Goal: Information Seeking & Learning: Learn about a topic

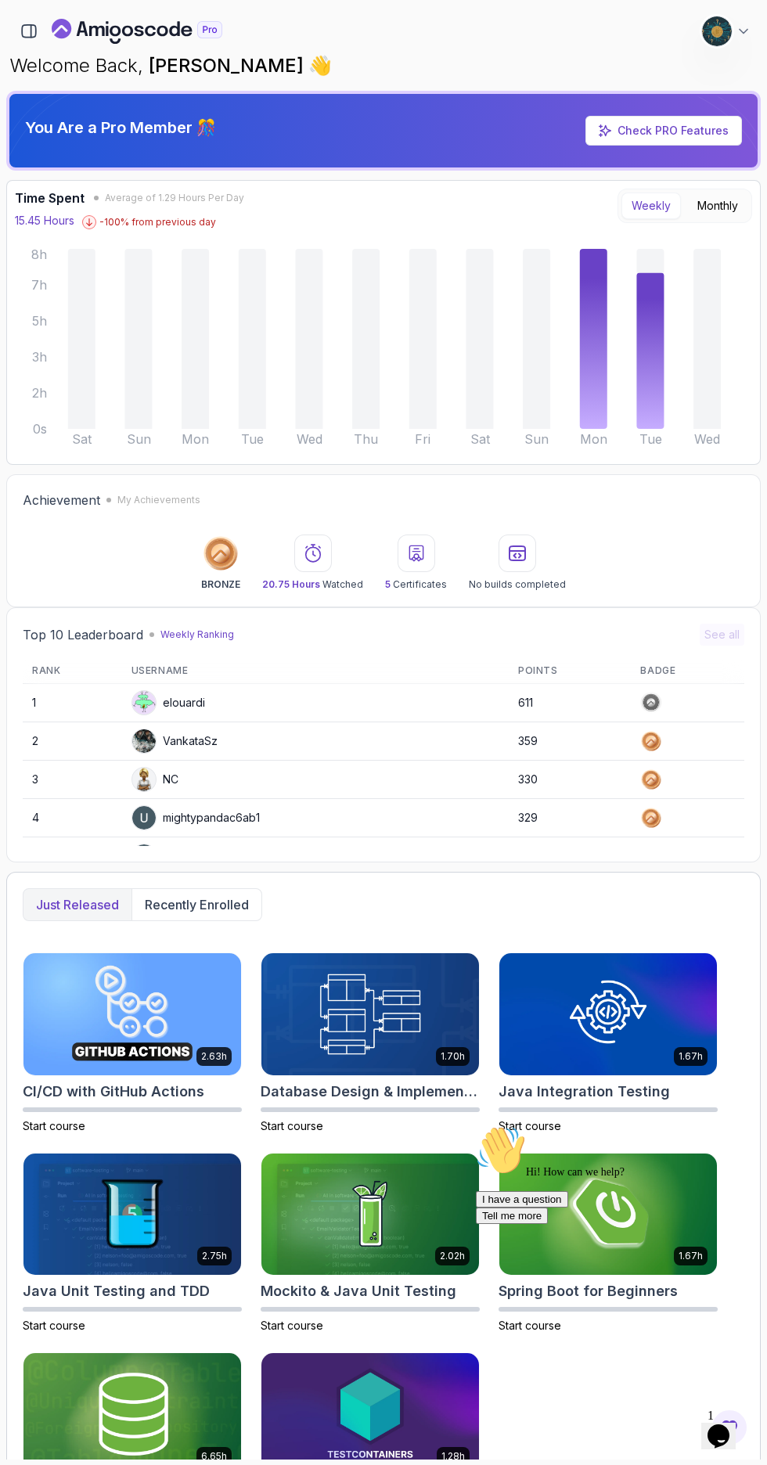
click at [29, 31] on icon "button" at bounding box center [28, 31] width 17 height 17
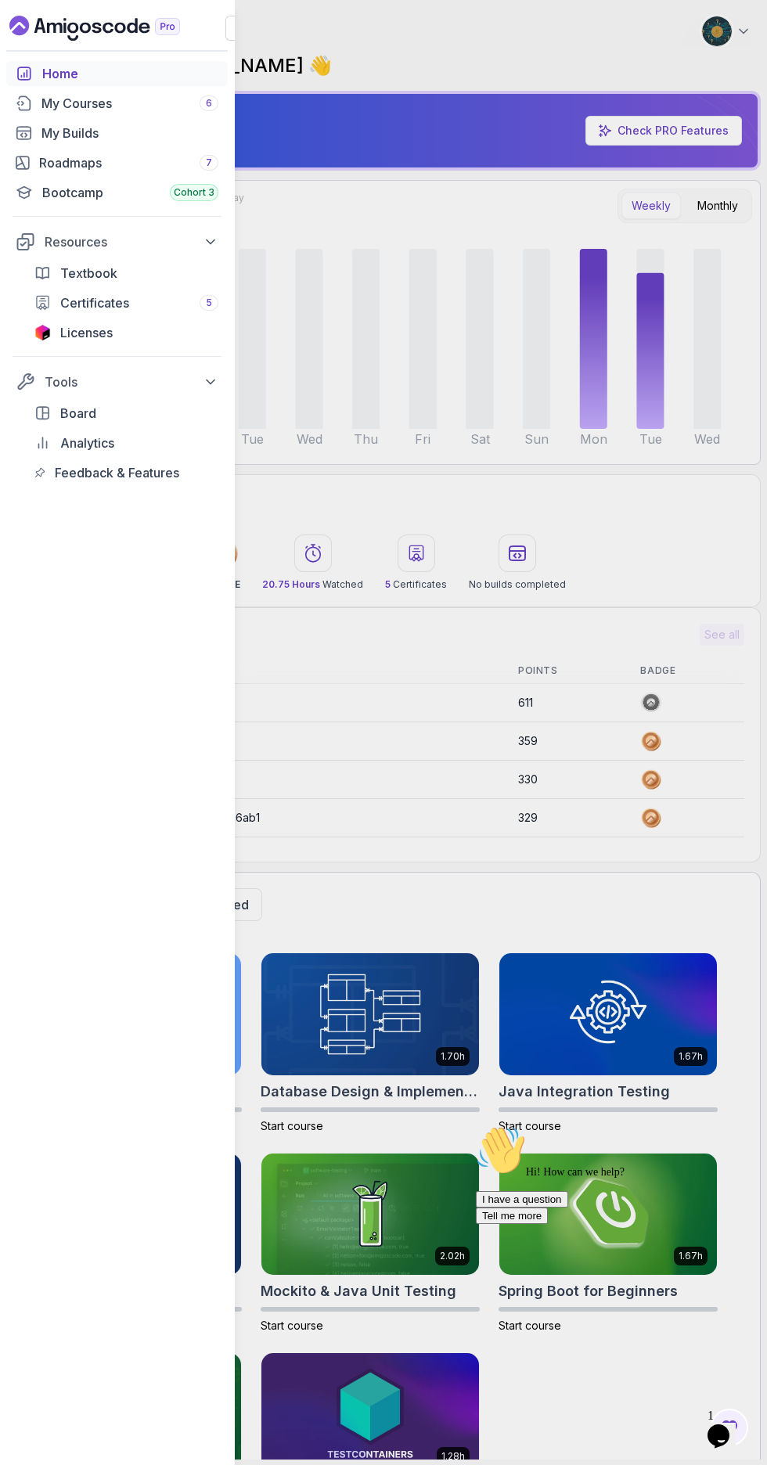
click at [132, 98] on div "My Courses 6" at bounding box center [129, 103] width 177 height 19
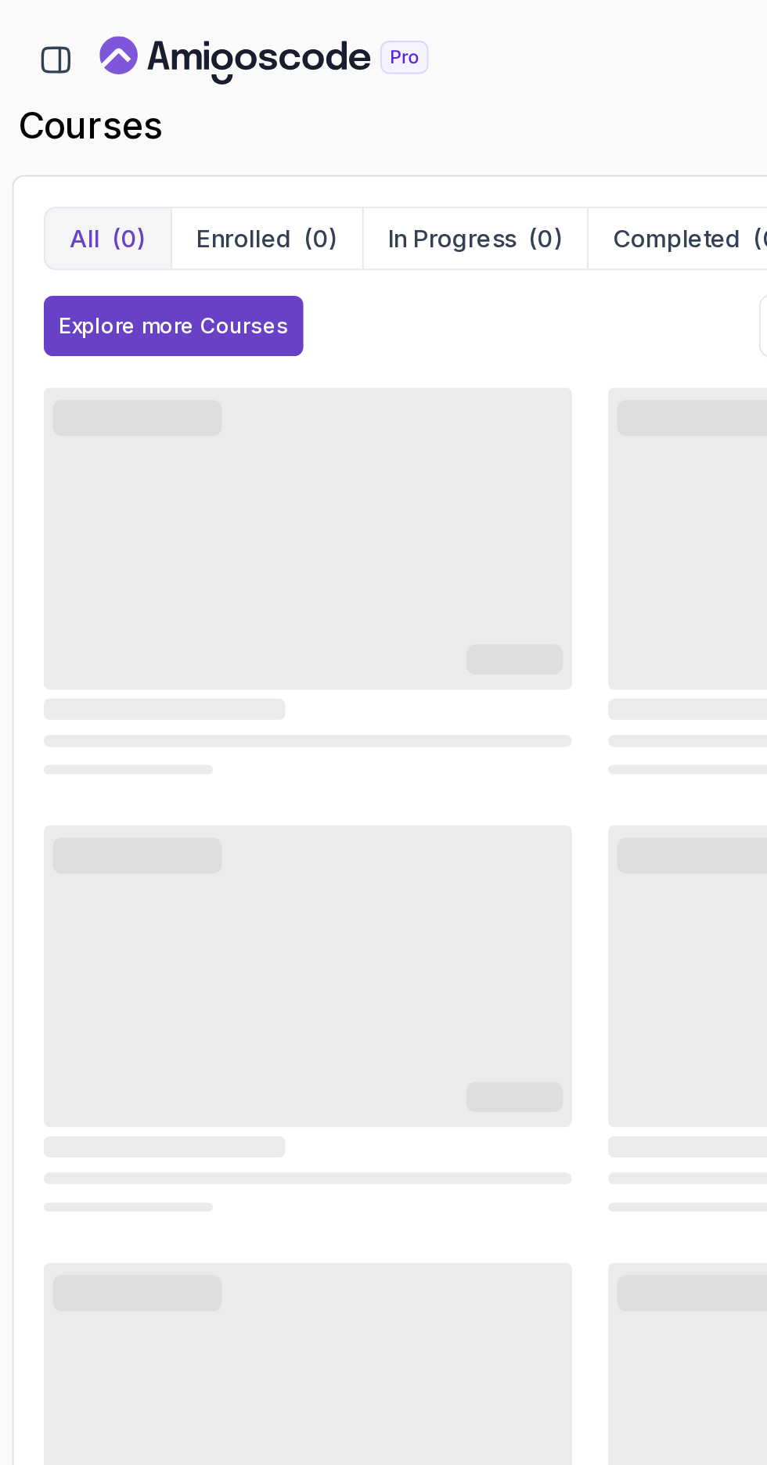
click at [155, 114] on button "Enrolled (0)" at bounding box center [137, 123] width 99 height 31
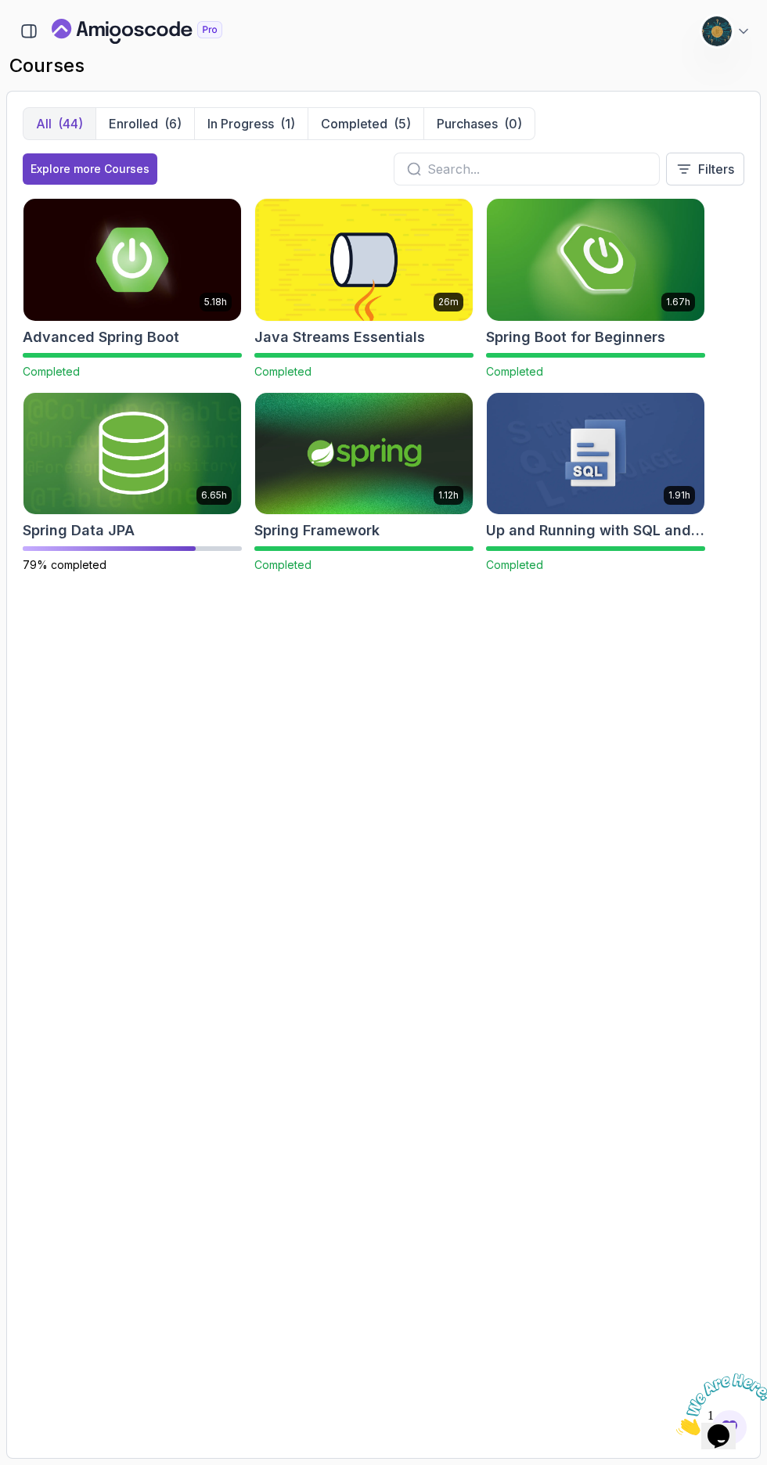
click at [141, 539] on div "Spring Data JPA" at bounding box center [132, 531] width 219 height 22
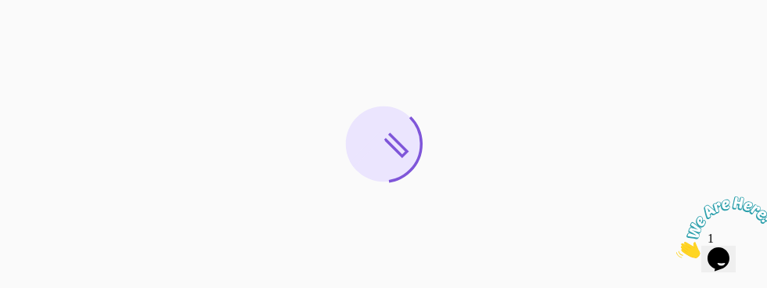
click at [676, 247] on icon "Close" at bounding box center [676, 253] width 0 height 13
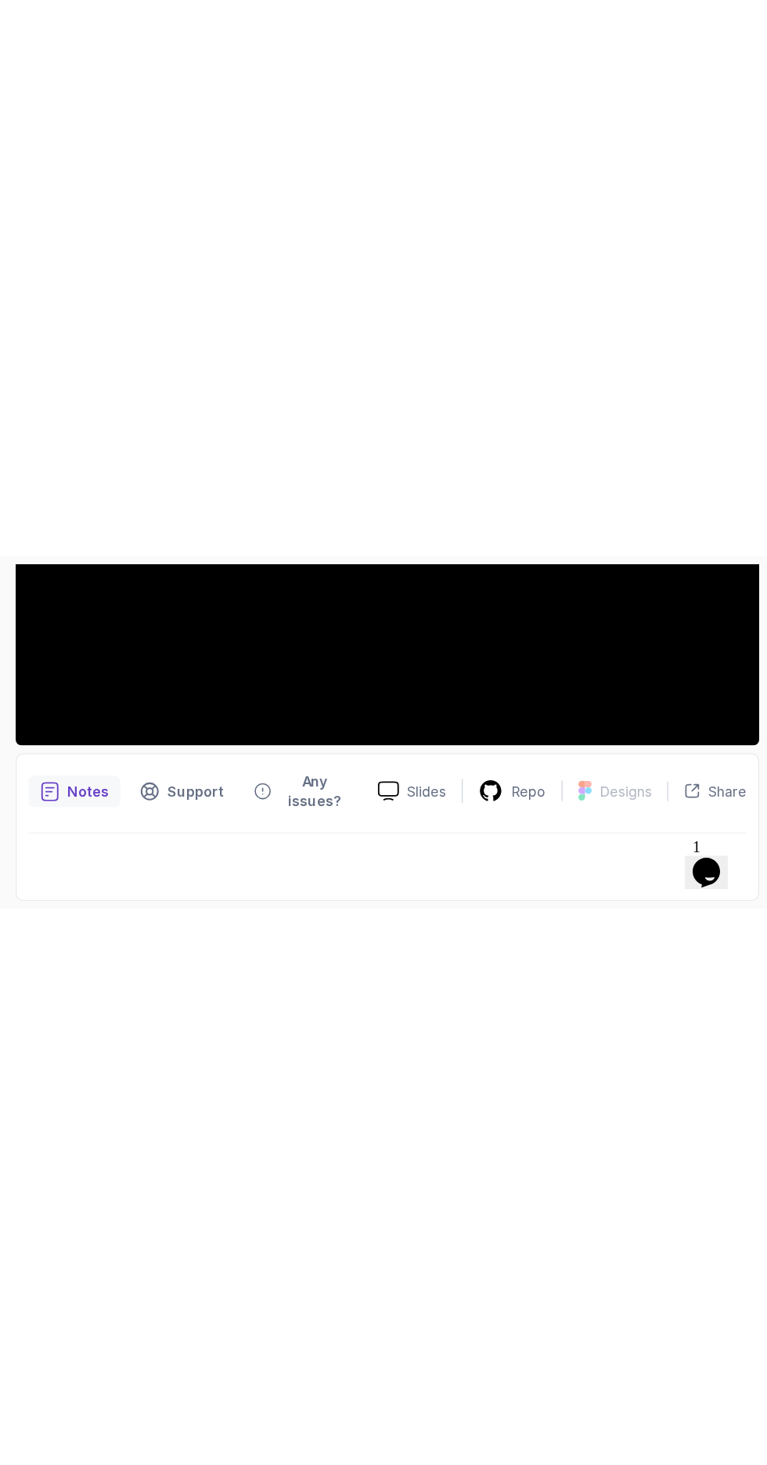
scroll to position [423, 0]
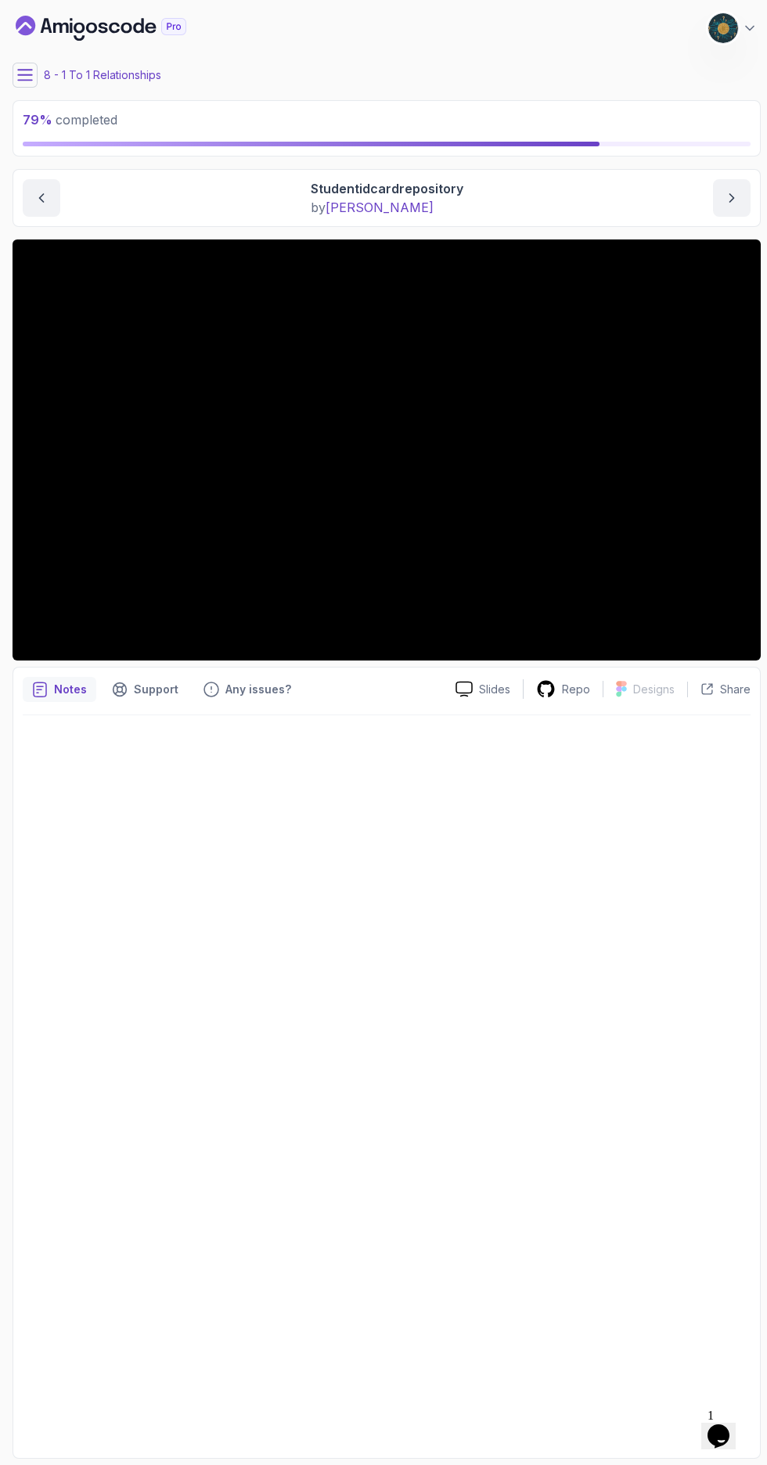
click at [25, 75] on icon at bounding box center [25, 75] width 14 height 10
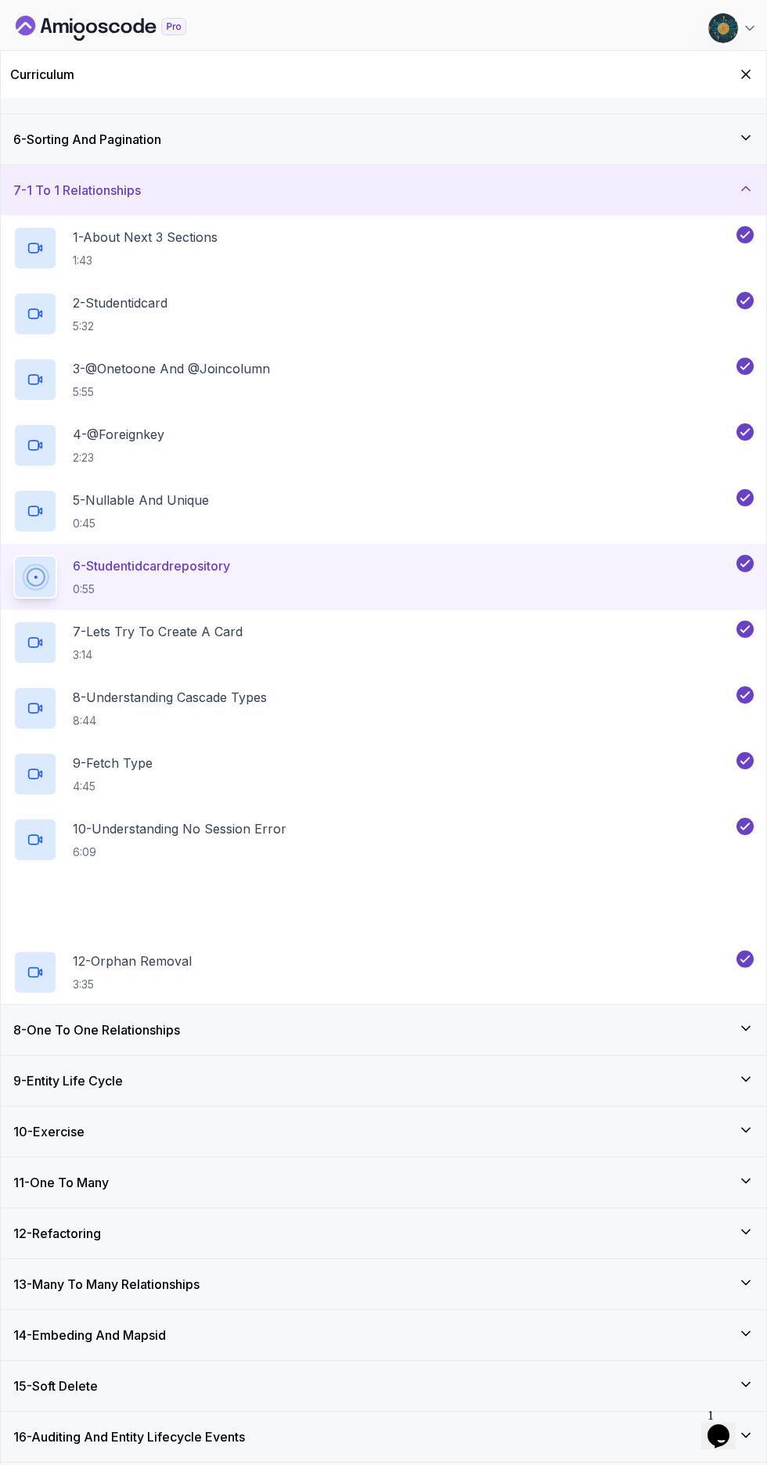
scroll to position [439, 0]
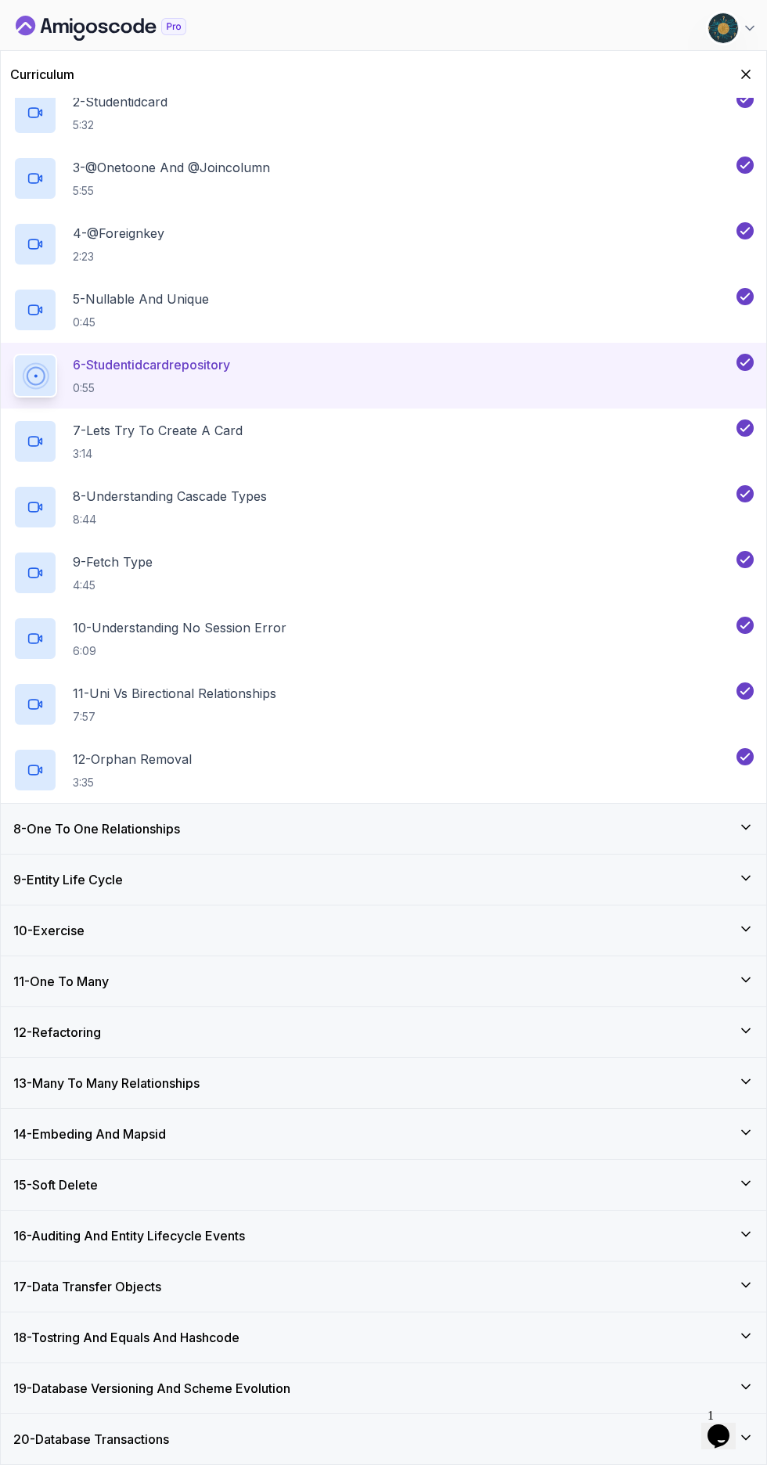
click at [716, 1230] on div "16 - Auditing And Entity Lifecycle Events" at bounding box center [383, 1236] width 741 height 19
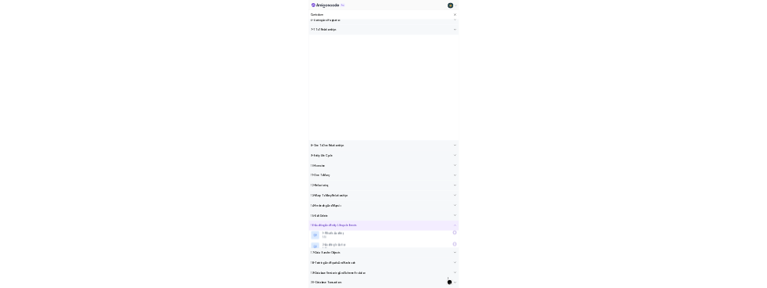
scroll to position [0, 0]
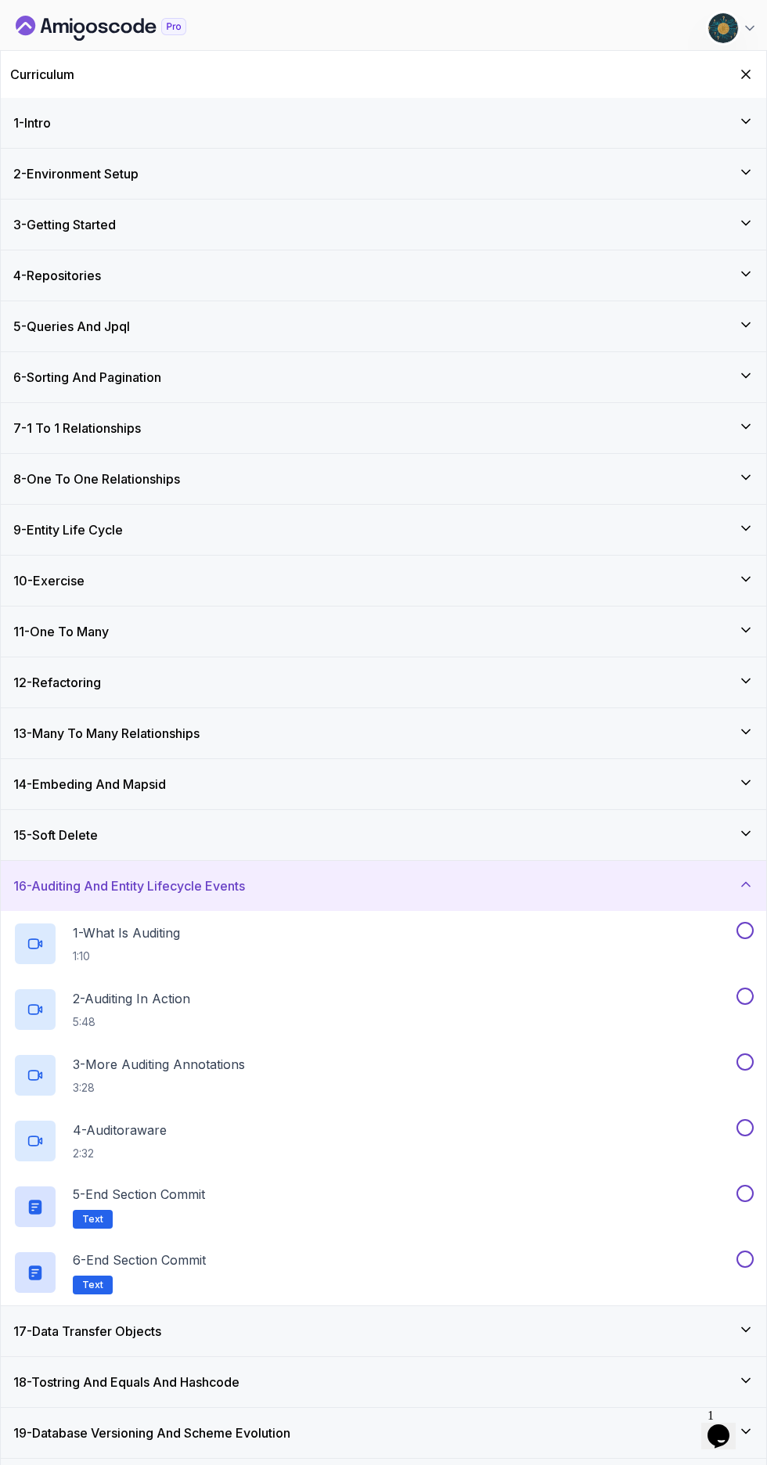
click at [730, 838] on div "15 - Soft Delete" at bounding box center [383, 835] width 741 height 19
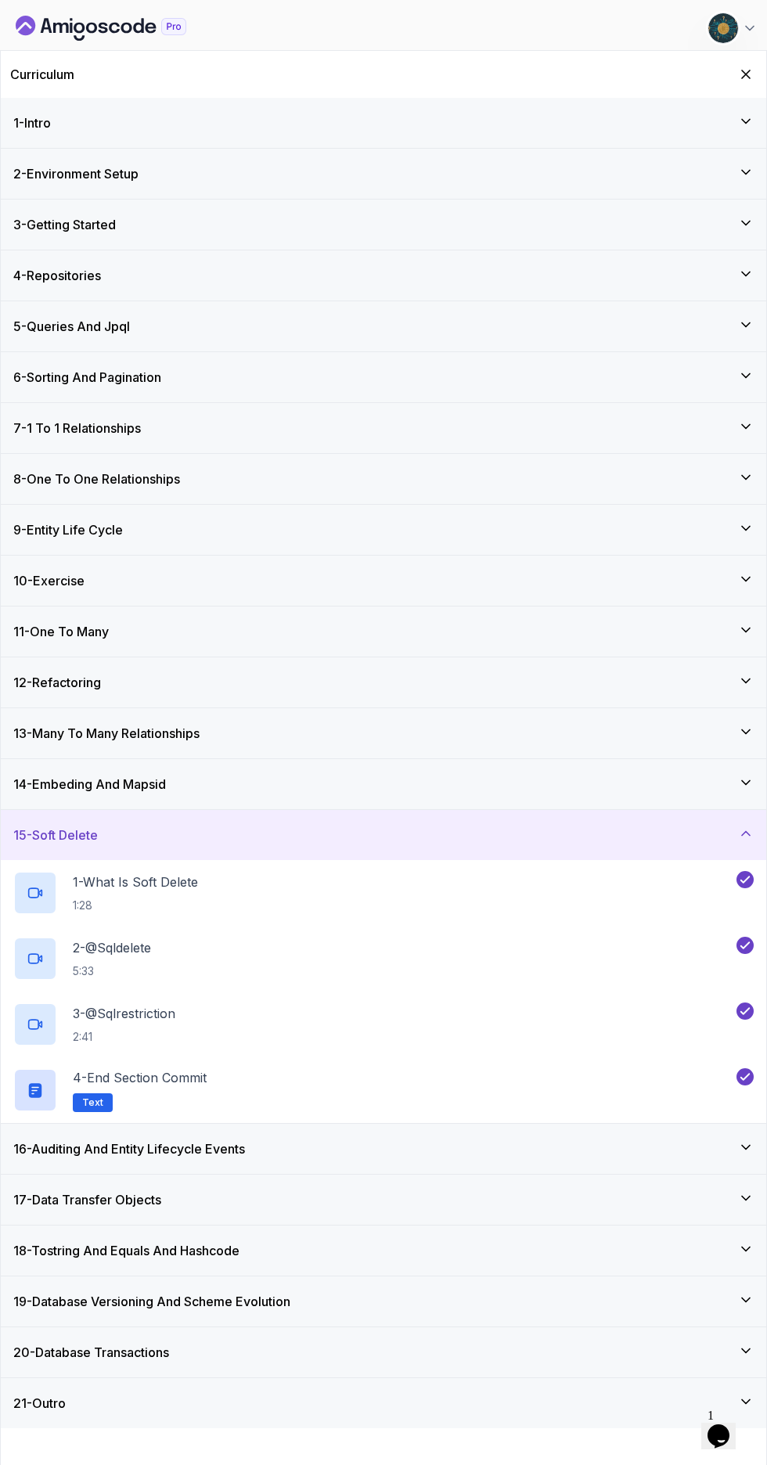
click at [715, 1152] on div "16 - Auditing And Entity Lifecycle Events" at bounding box center [383, 1149] width 741 height 19
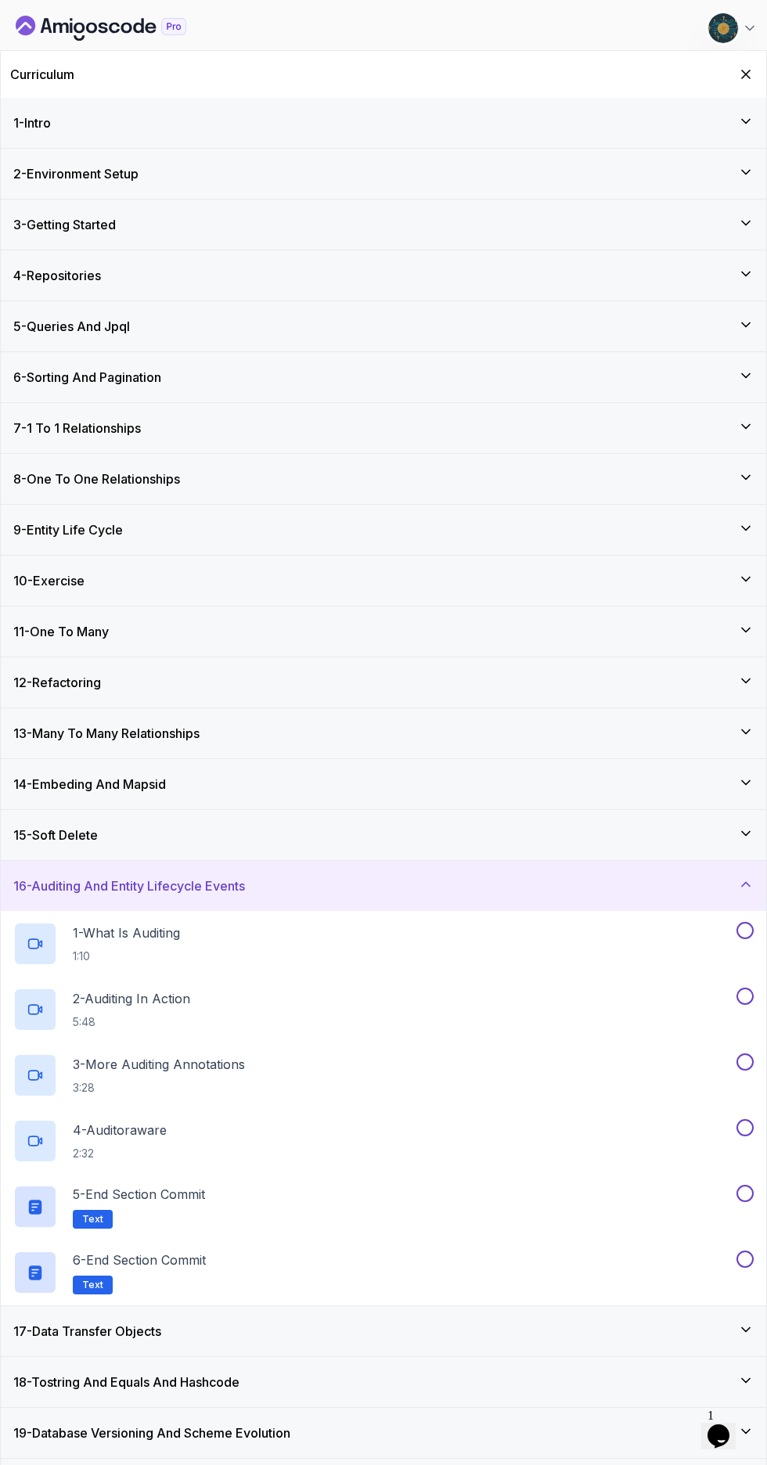
click at [567, 947] on div "1 - What Is Auditing 1:10" at bounding box center [373, 944] width 720 height 44
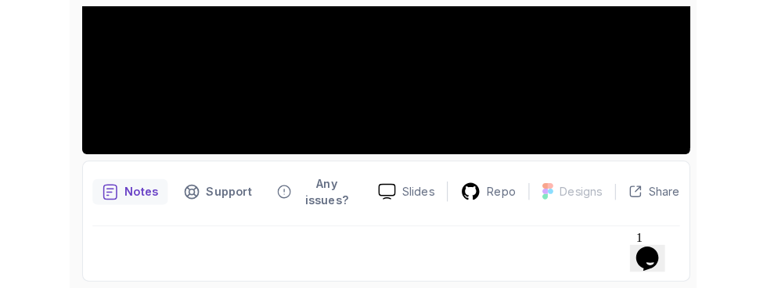
scroll to position [410, 0]
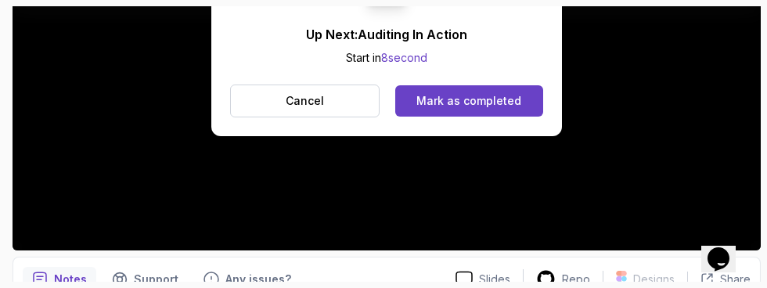
click at [515, 98] on div "Mark as completed" at bounding box center [468, 101] width 105 height 16
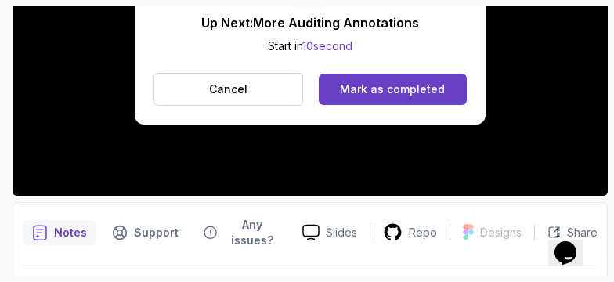
scroll to position [429, 0]
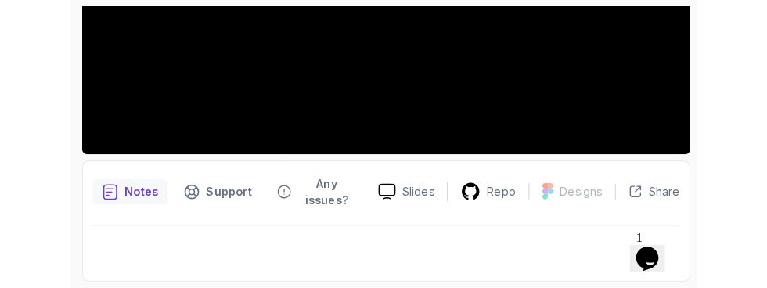
scroll to position [410, 0]
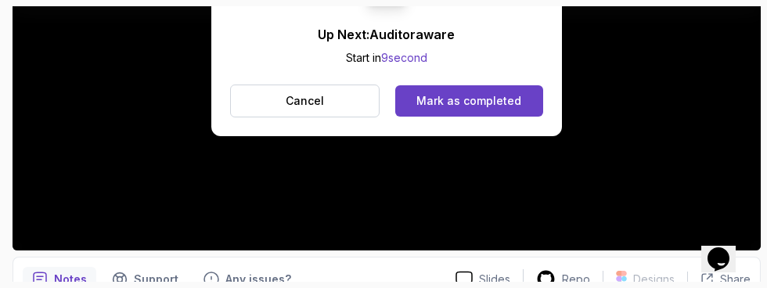
click at [506, 112] on button "Mark as completed" at bounding box center [469, 100] width 148 height 31
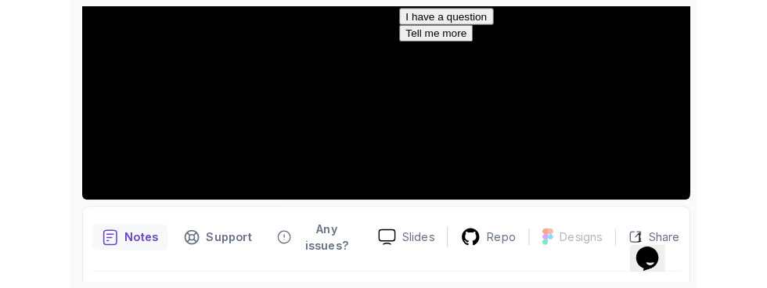
scroll to position [429, 0]
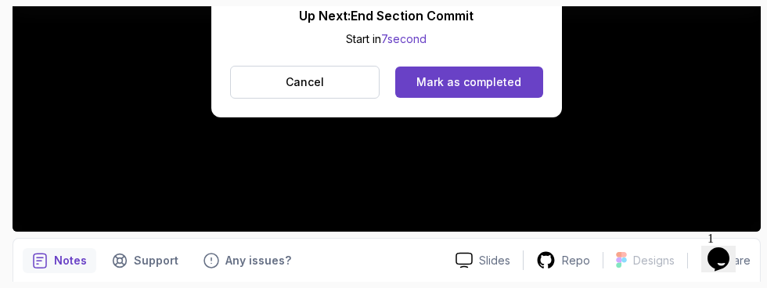
click at [506, 72] on button "Mark as completed" at bounding box center [469, 82] width 148 height 31
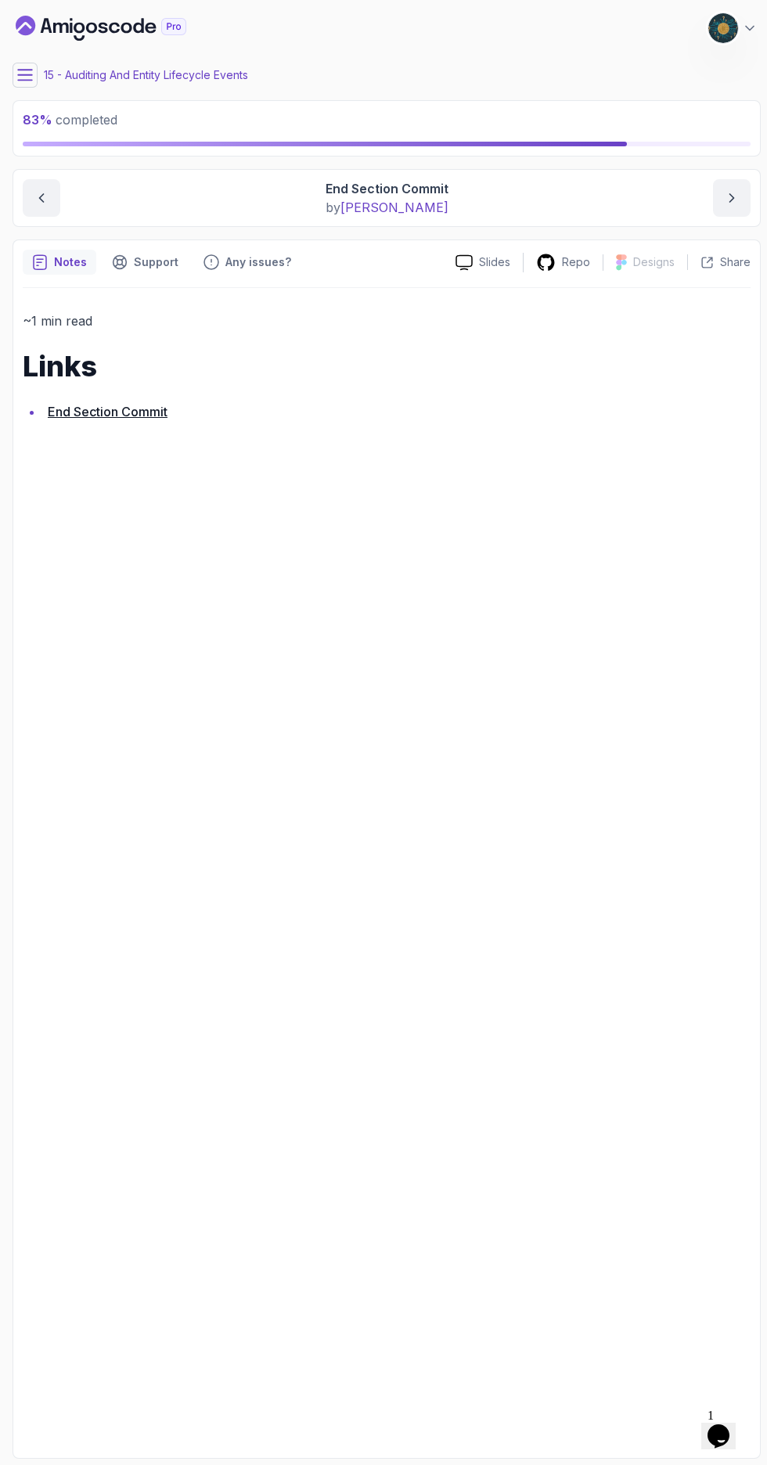
click at [25, 75] on icon at bounding box center [25, 75] width 14 height 10
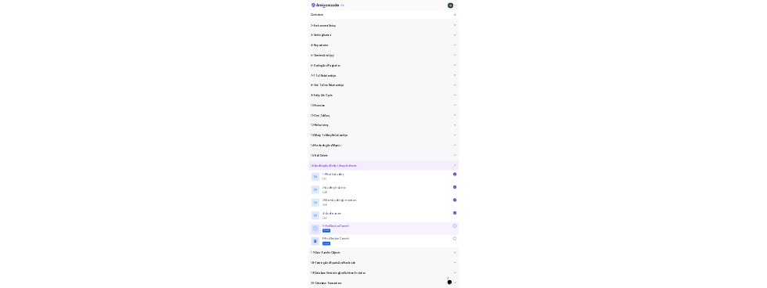
scroll to position [38, 0]
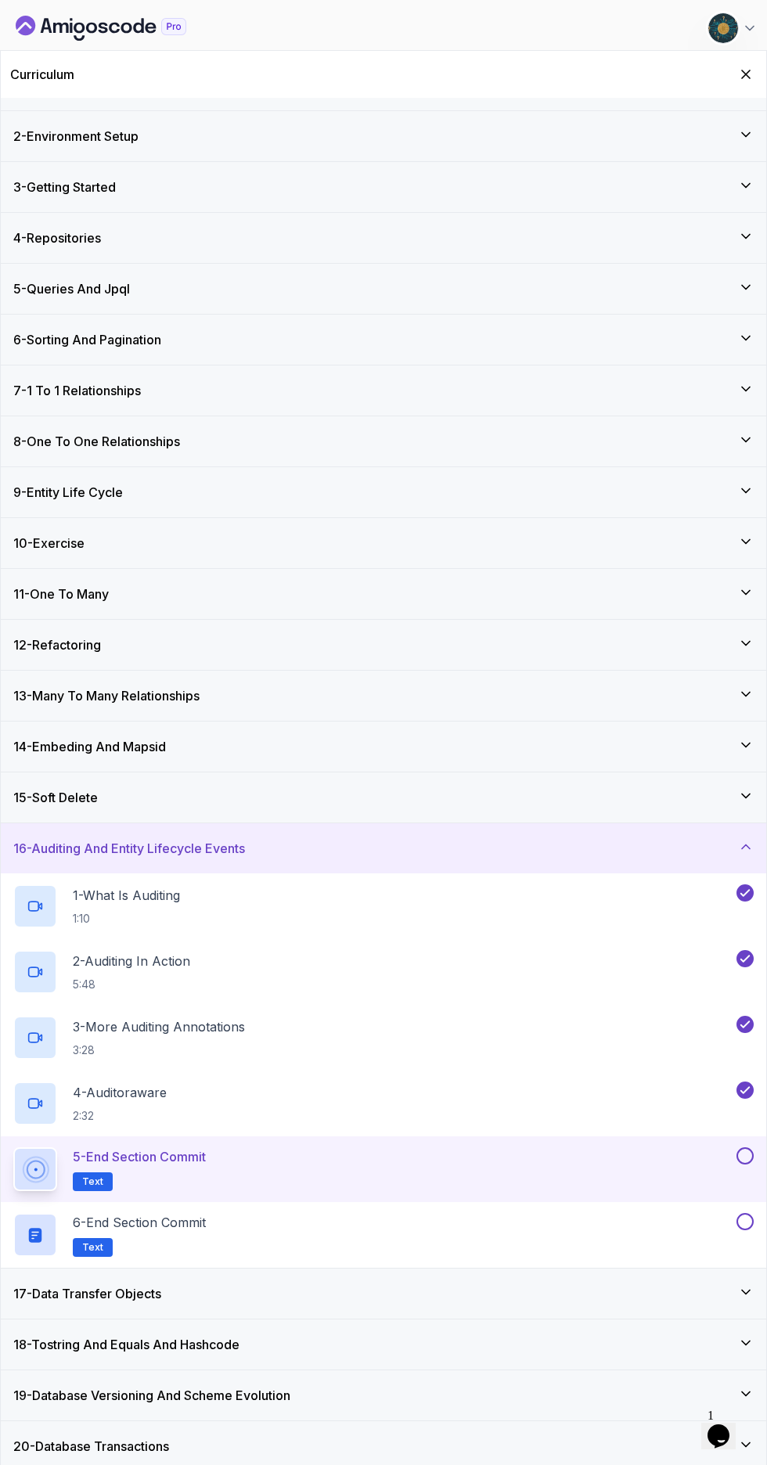
click at [749, 1162] on button at bounding box center [745, 1156] width 17 height 17
click at [607, 1254] on div "6 - End Section Commit Text" at bounding box center [373, 1235] width 720 height 44
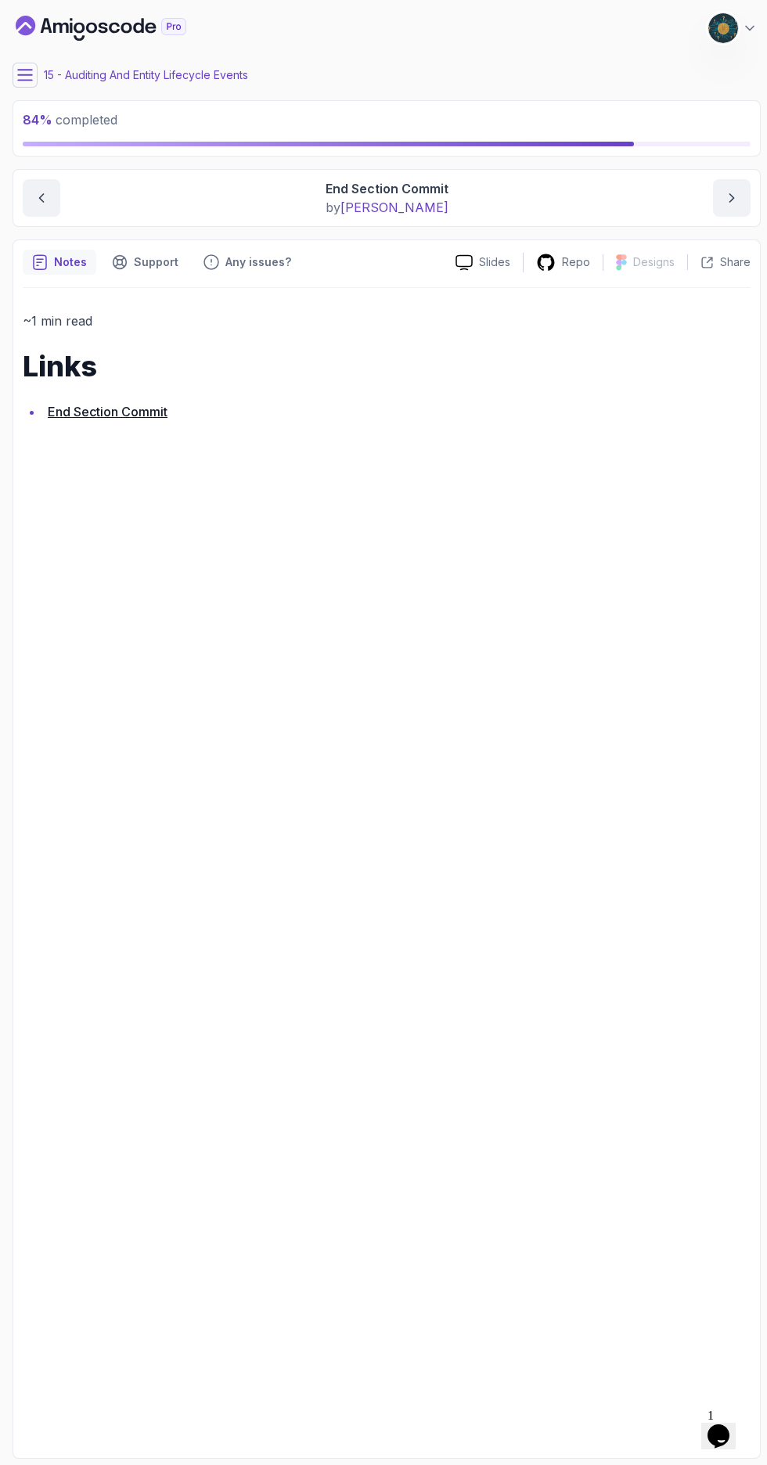
click at [25, 75] on icon at bounding box center [25, 75] width 14 height 10
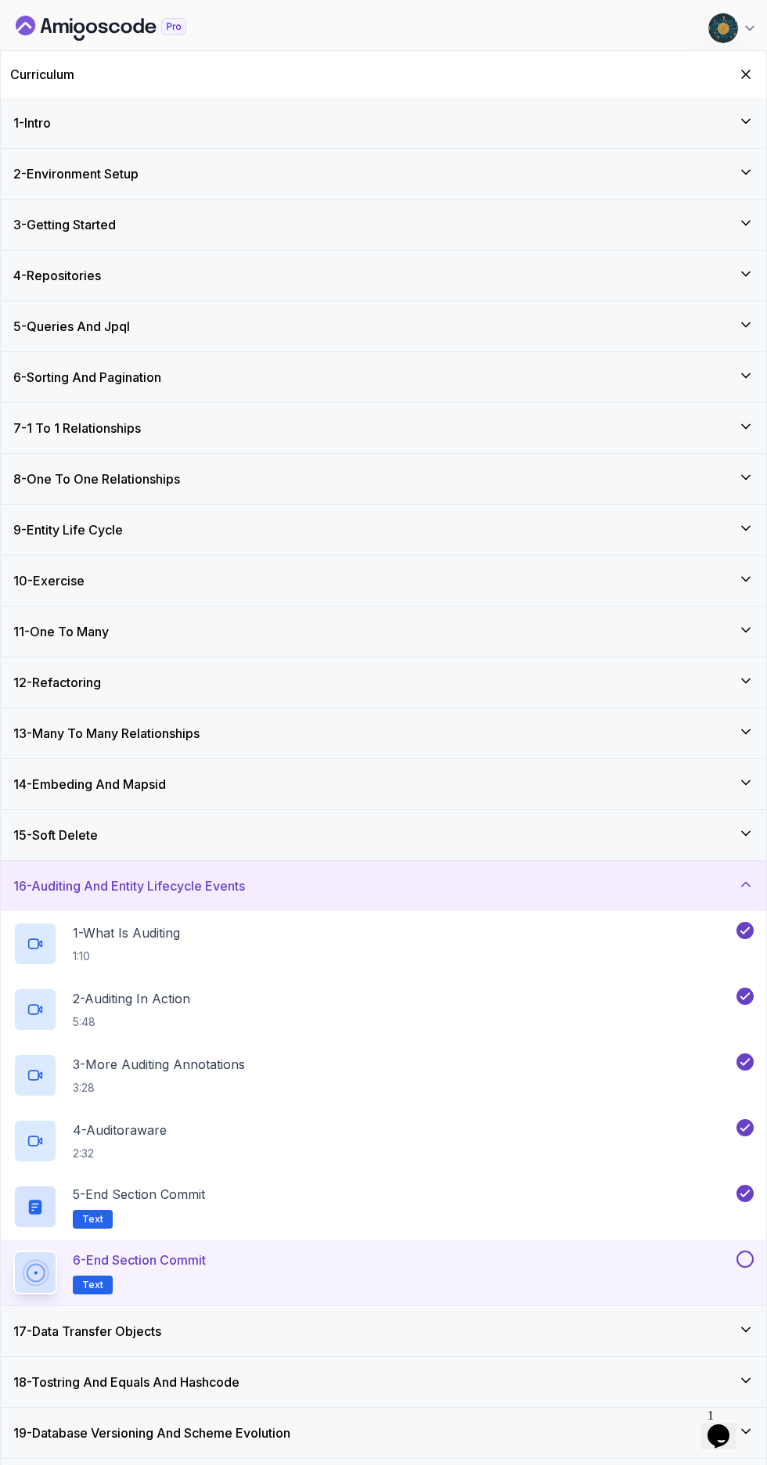
click at [749, 1257] on button at bounding box center [745, 1259] width 17 height 17
click at [557, 1340] on div "17 - Data Transfer Objects" at bounding box center [383, 1331] width 741 height 19
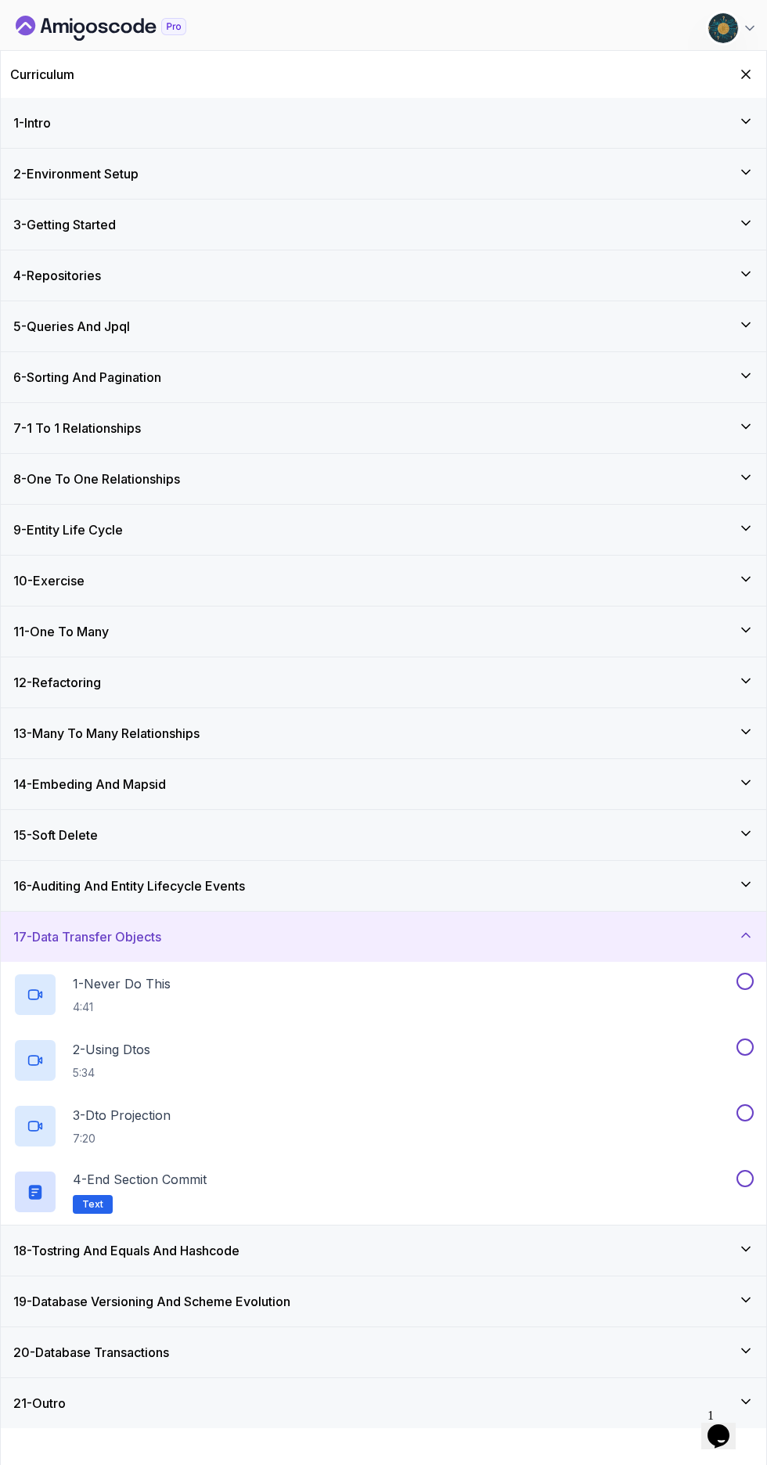
click at [117, 992] on p "1 - Never Do This" at bounding box center [122, 984] width 98 height 19
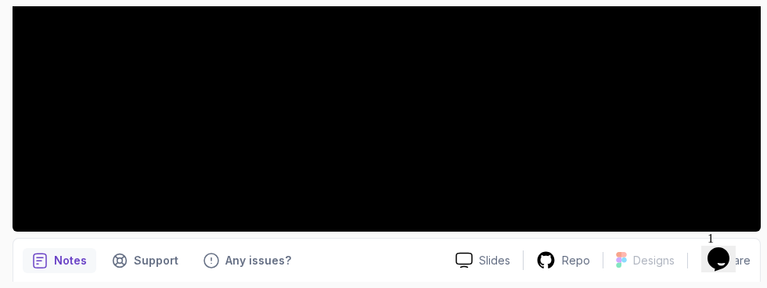
scroll to position [410, 0]
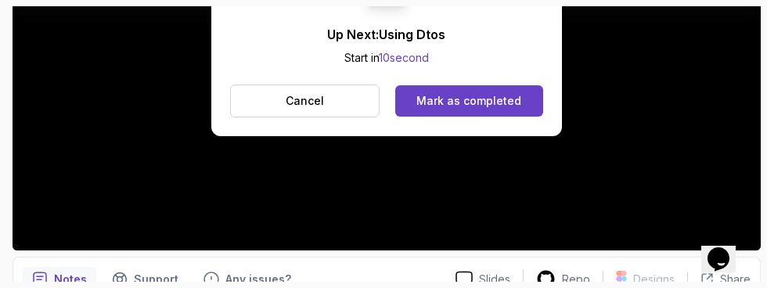
click at [470, 112] on button "Mark as completed" at bounding box center [469, 100] width 148 height 31
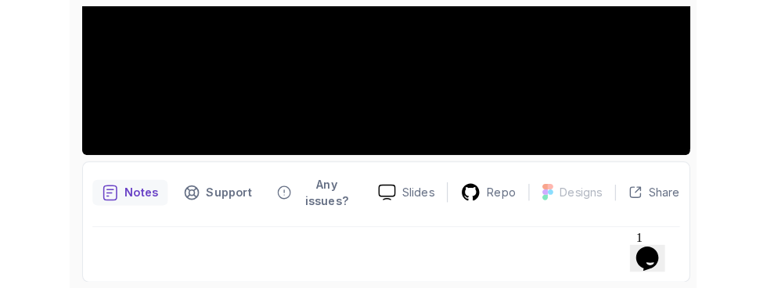
scroll to position [429, 0]
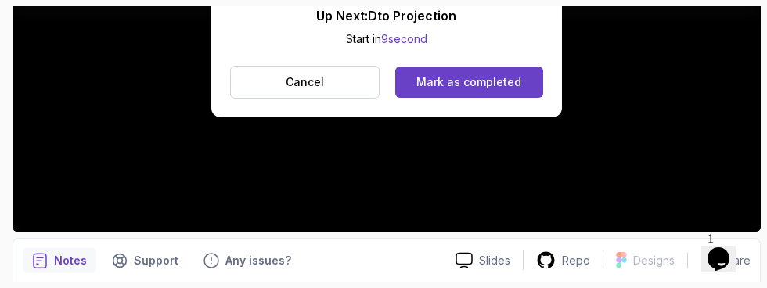
click at [517, 77] on div "Mark as completed" at bounding box center [468, 82] width 105 height 16
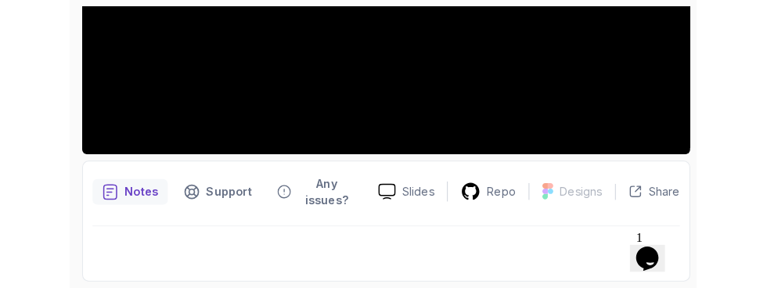
scroll to position [410, 0]
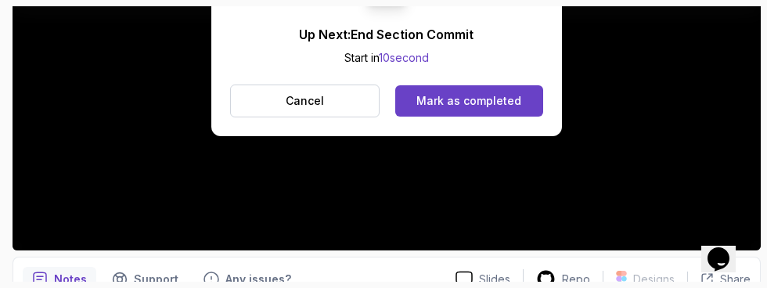
click at [492, 97] on div "Mark as completed" at bounding box center [468, 101] width 105 height 16
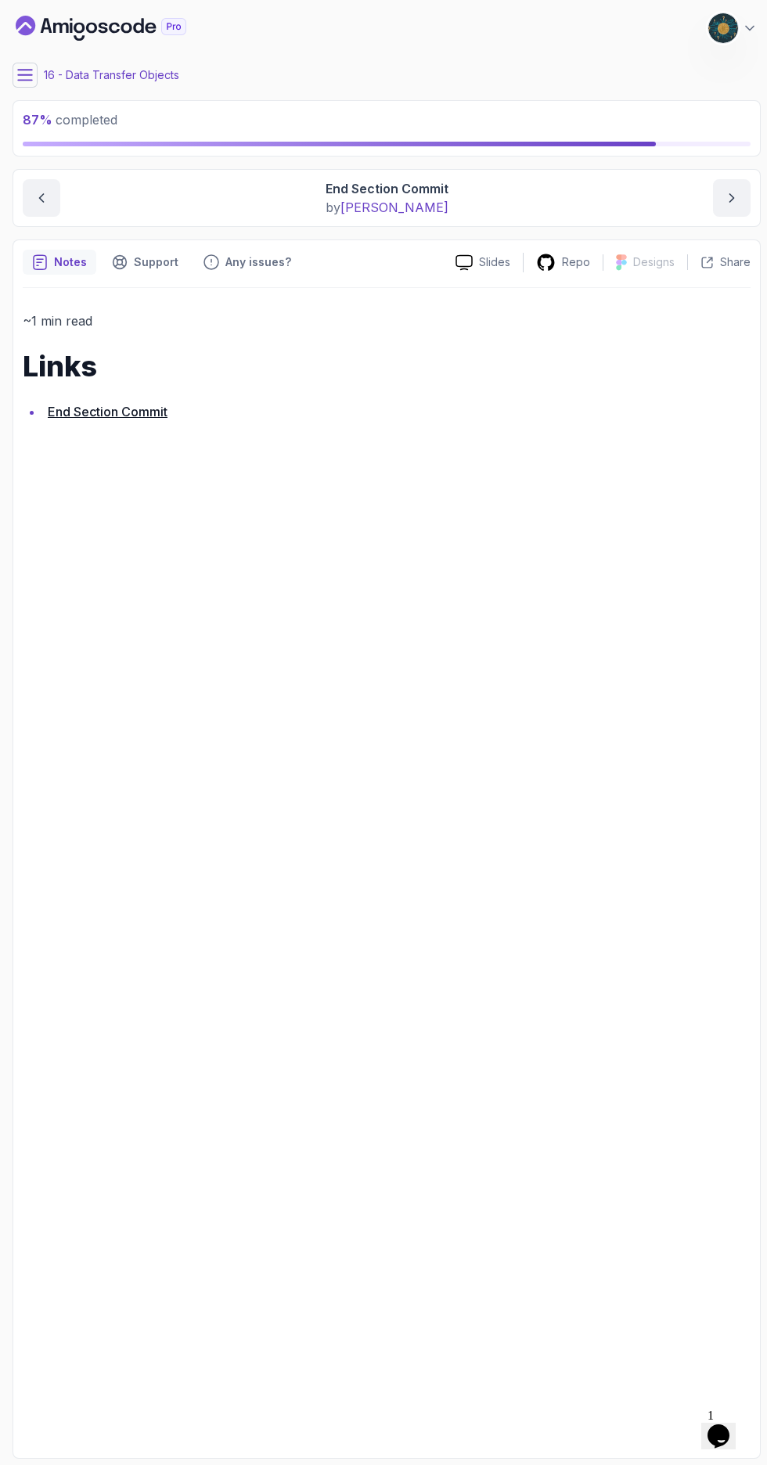
click at [25, 74] on icon at bounding box center [25, 75] width 14 height 10
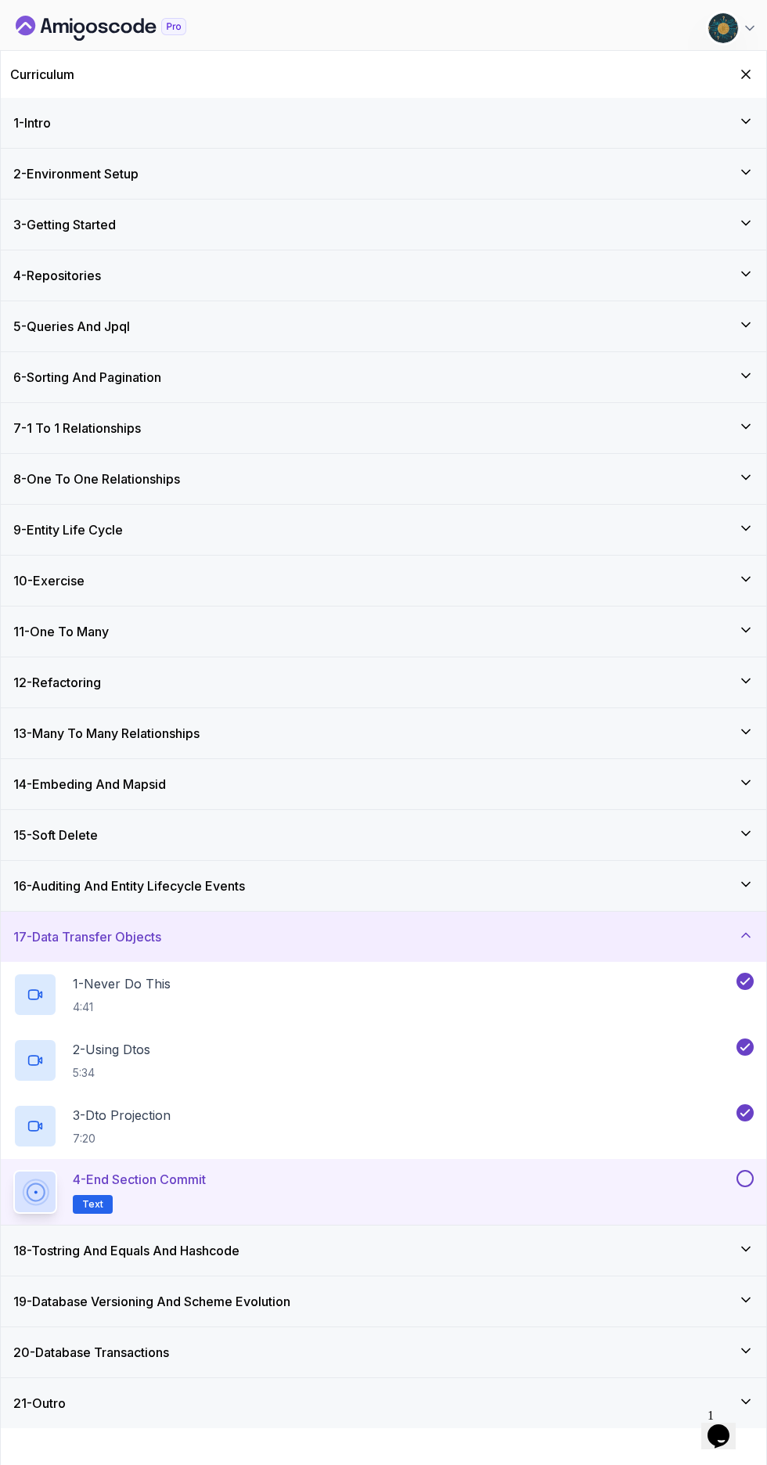
click at [742, 1174] on button at bounding box center [745, 1178] width 17 height 17
click at [746, 1256] on icon at bounding box center [746, 1250] width 16 height 16
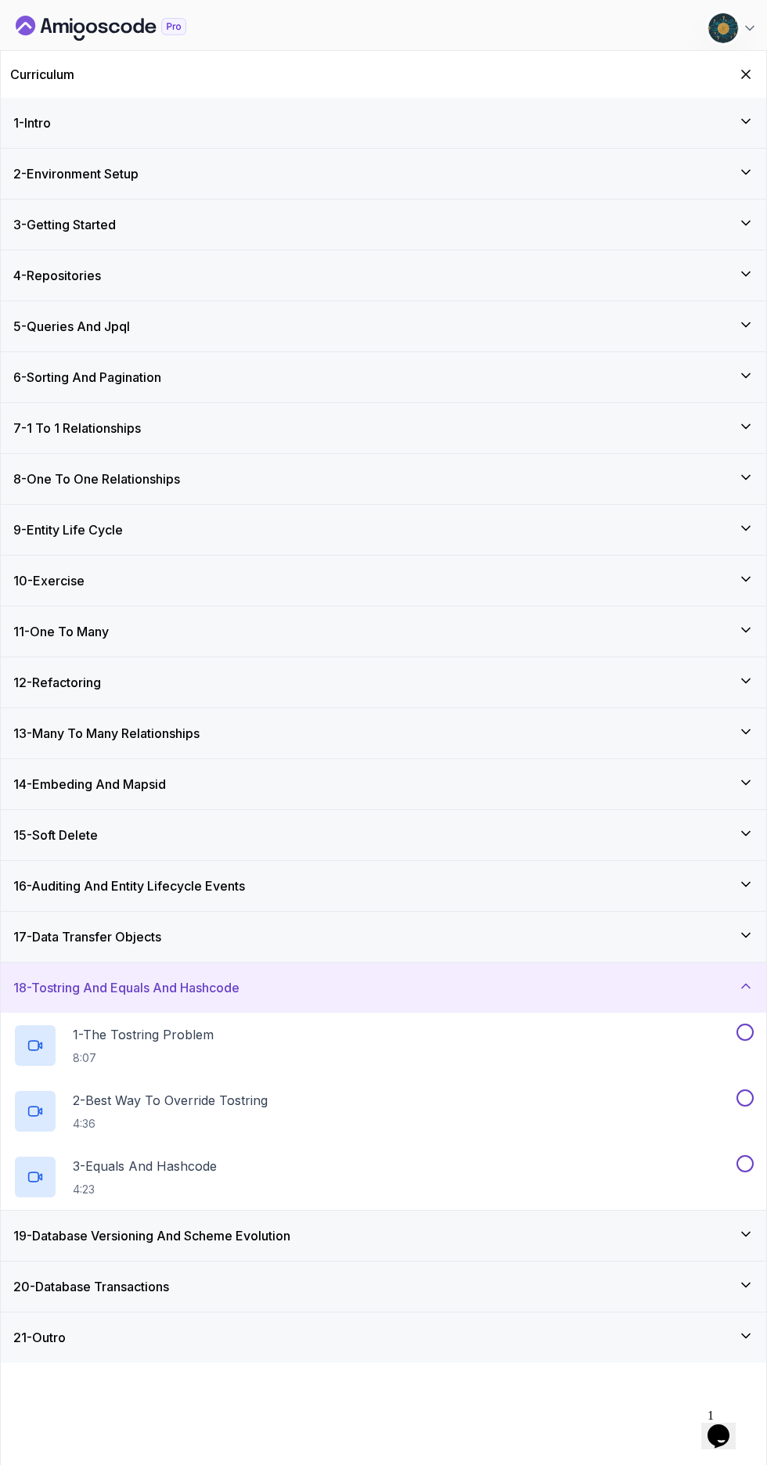
click at [508, 1033] on div "1 - The Tostring Problem 8:07" at bounding box center [373, 1046] width 720 height 44
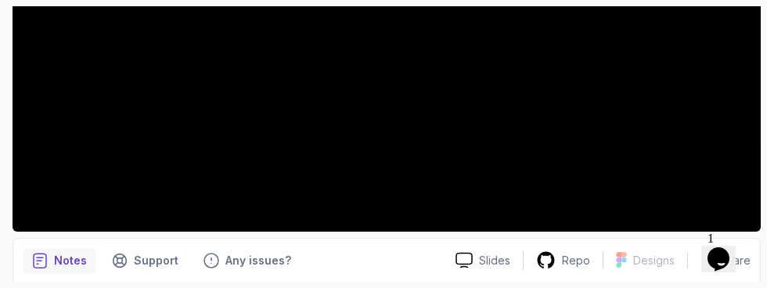
scroll to position [410, 0]
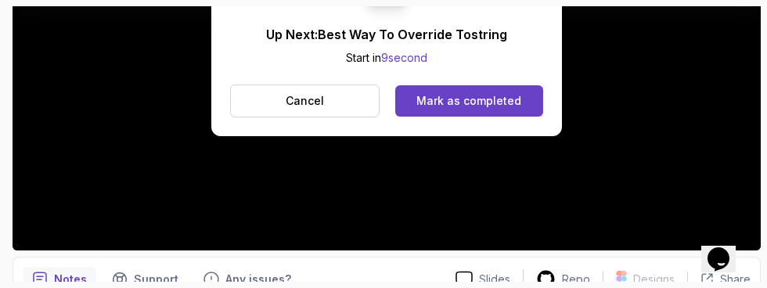
click at [489, 102] on div "Mark as completed" at bounding box center [468, 101] width 105 height 16
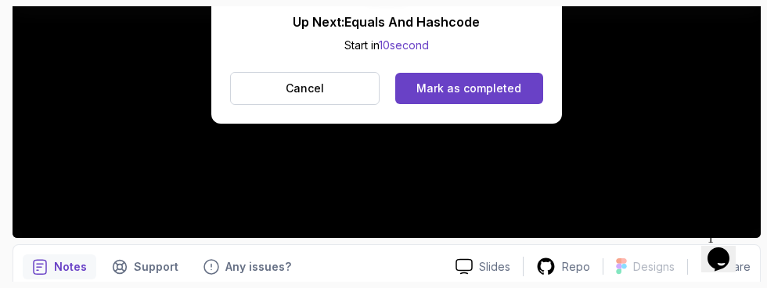
scroll to position [429, 0]
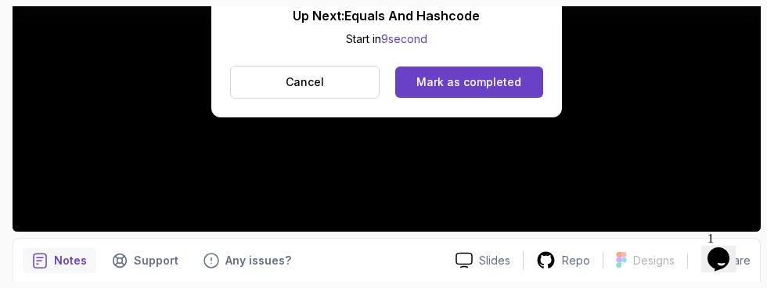
click at [495, 85] on div "Mark as completed" at bounding box center [468, 82] width 105 height 16
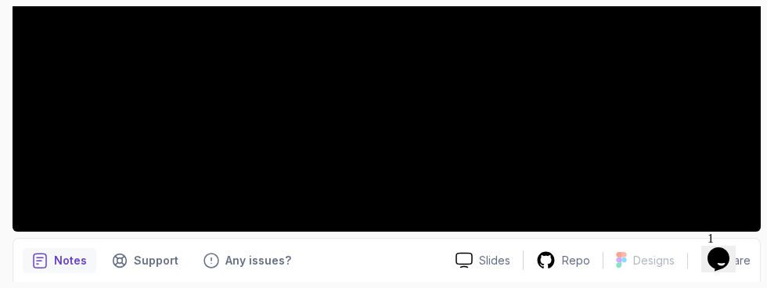
scroll to position [410, 0]
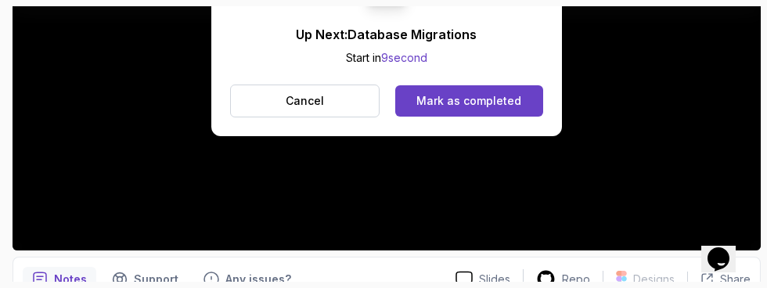
click at [510, 103] on div "Mark as completed" at bounding box center [468, 101] width 105 height 16
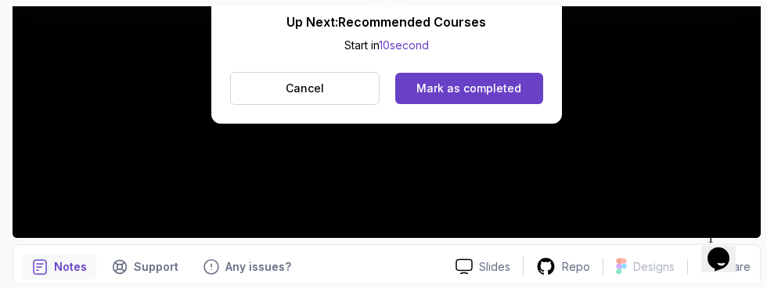
scroll to position [429, 0]
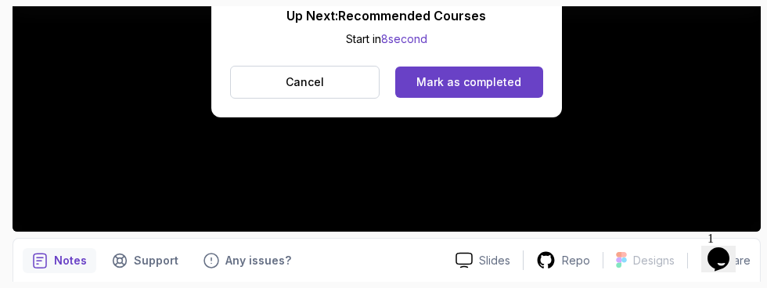
click at [513, 79] on div "Mark as completed" at bounding box center [468, 82] width 105 height 16
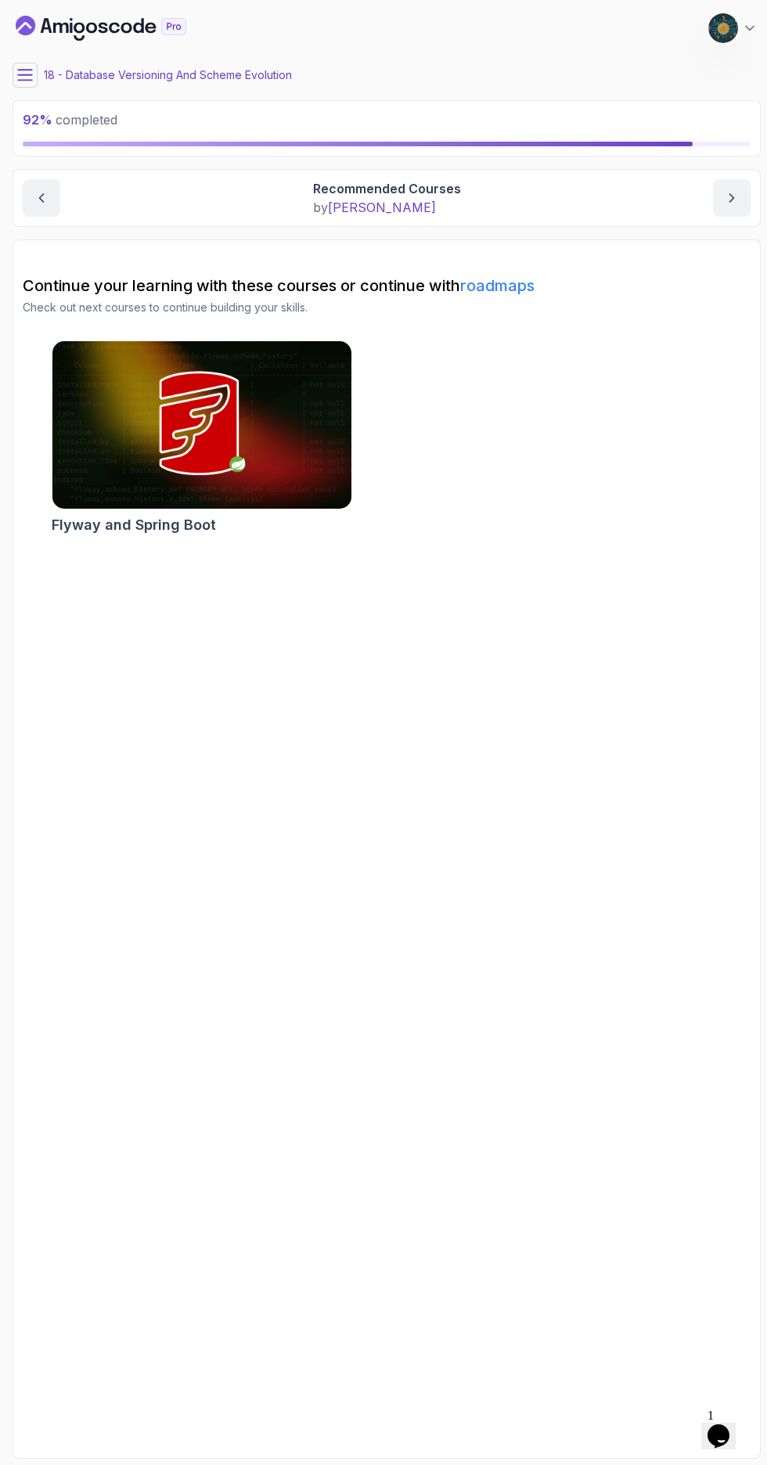
click at [26, 75] on icon at bounding box center [25, 75] width 14 height 10
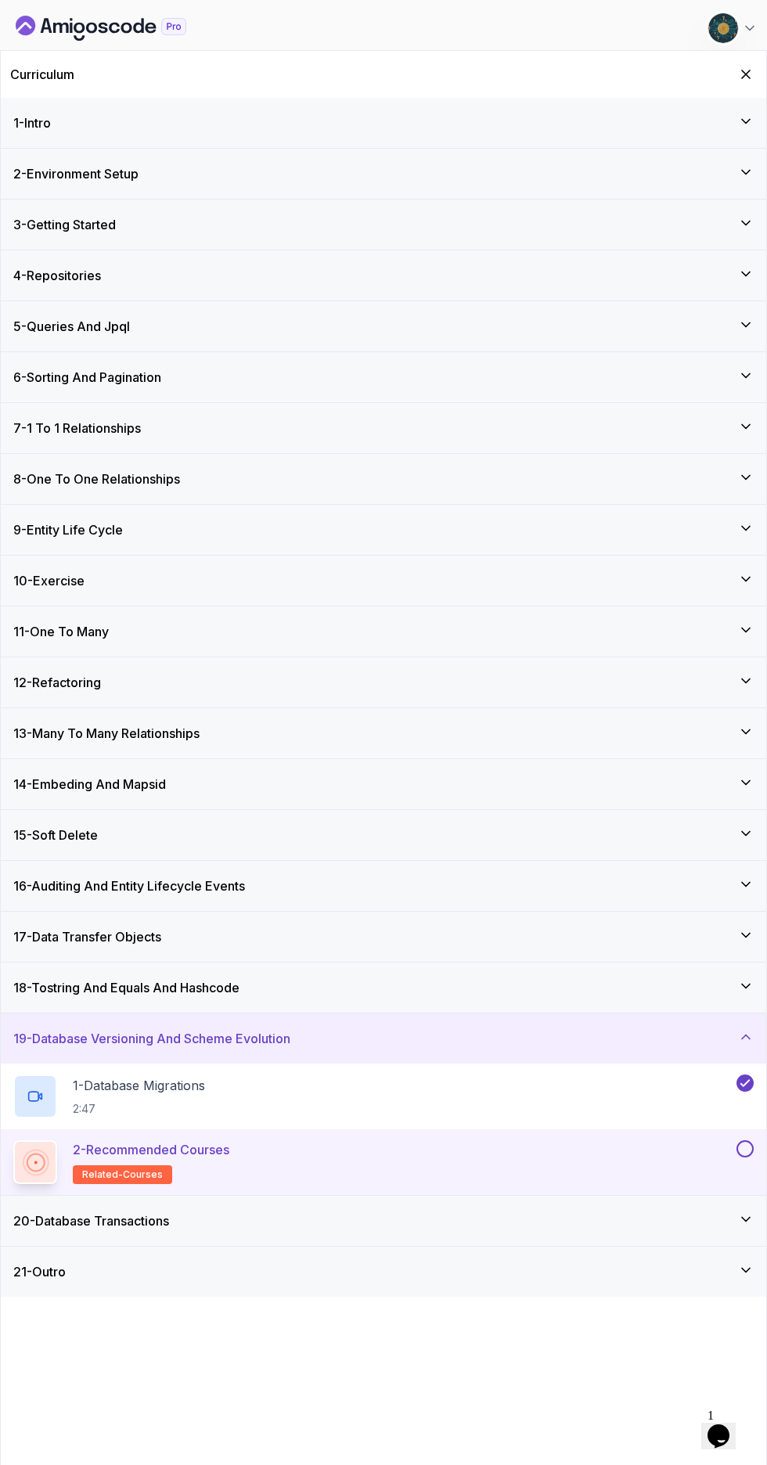
click at [745, 1149] on button at bounding box center [745, 1149] width 17 height 17
click at [746, 1220] on icon at bounding box center [746, 1220] width 16 height 16
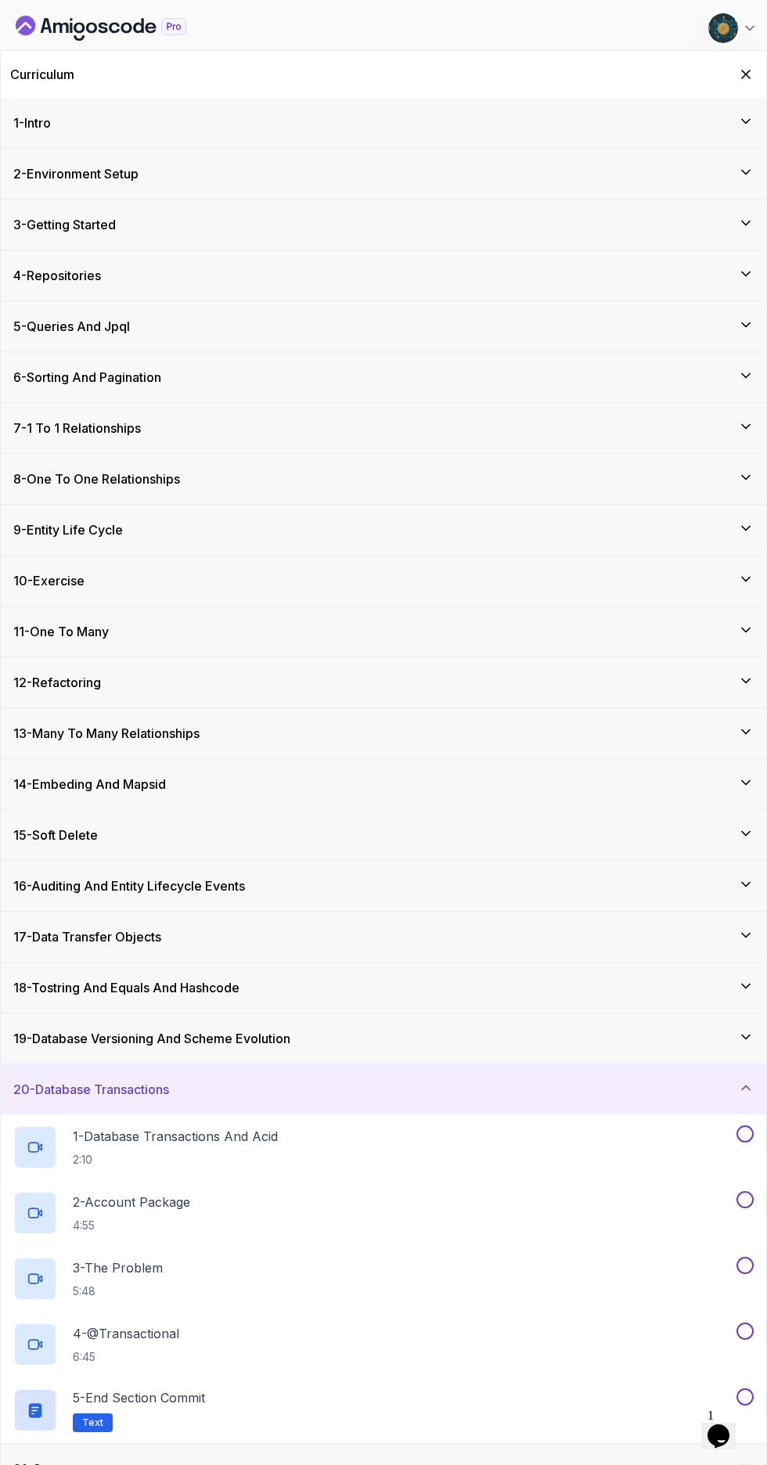
click at [126, 1137] on p "1 - Database Transactions And Acid" at bounding box center [175, 1136] width 205 height 19
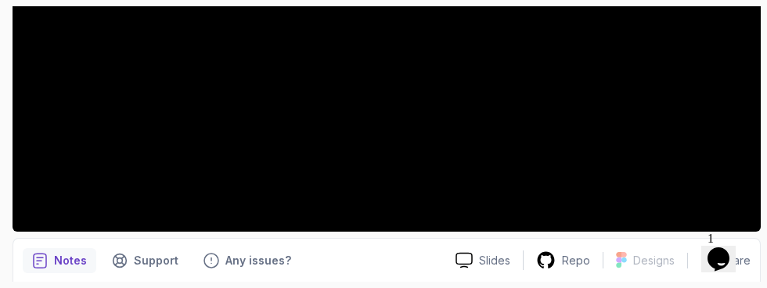
scroll to position [410, 0]
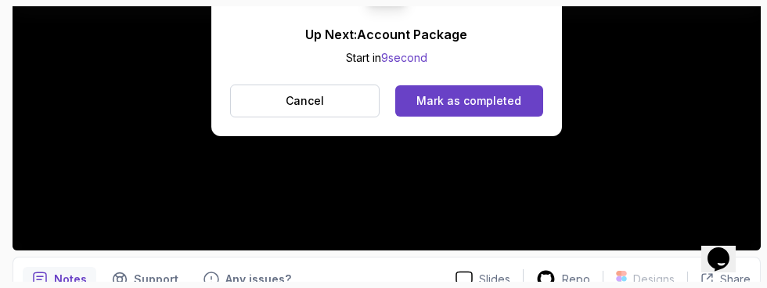
click at [514, 97] on div "Mark as completed" at bounding box center [468, 101] width 105 height 16
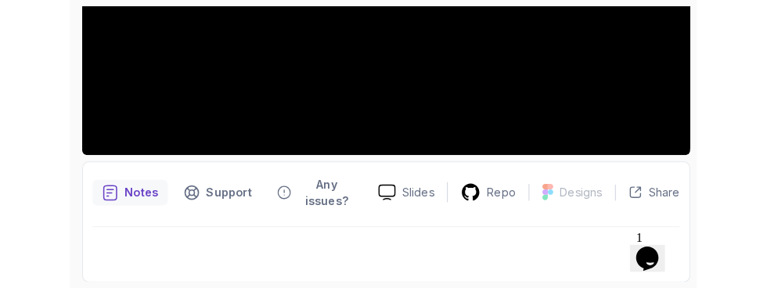
scroll to position [429, 0]
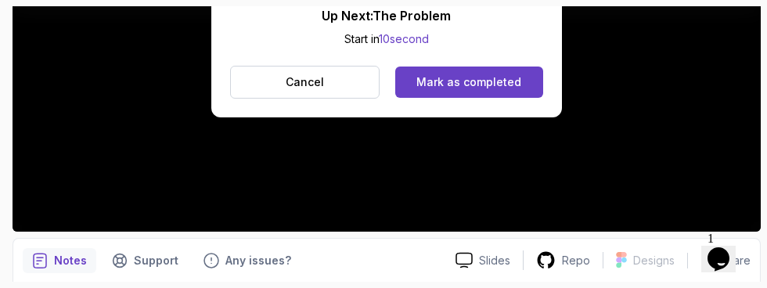
click at [503, 88] on div "Mark as completed" at bounding box center [468, 82] width 105 height 16
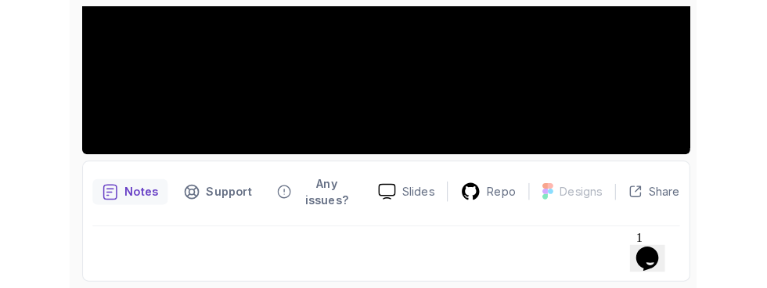
scroll to position [410, 0]
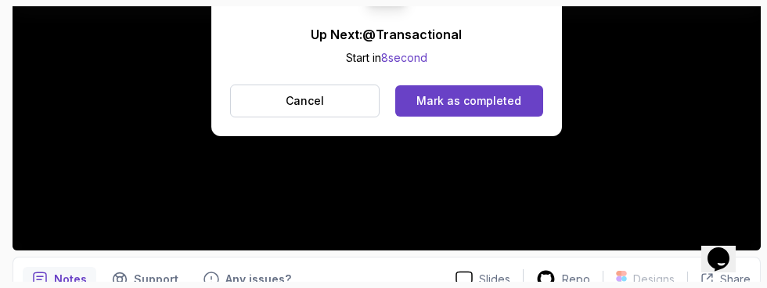
click at [528, 99] on button "Mark as completed" at bounding box center [469, 100] width 148 height 31
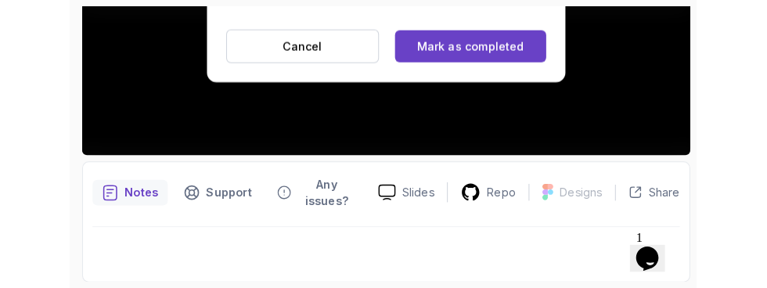
scroll to position [429, 0]
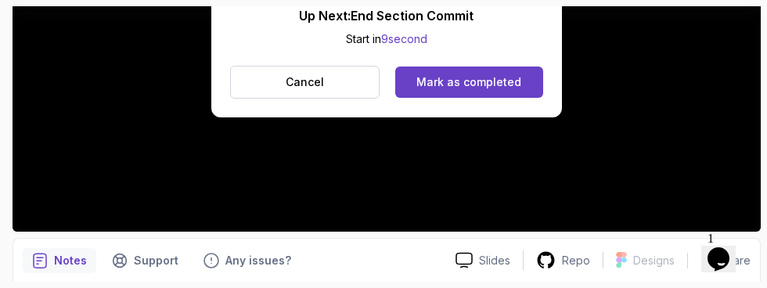
click at [510, 85] on div "Mark as completed" at bounding box center [468, 82] width 105 height 16
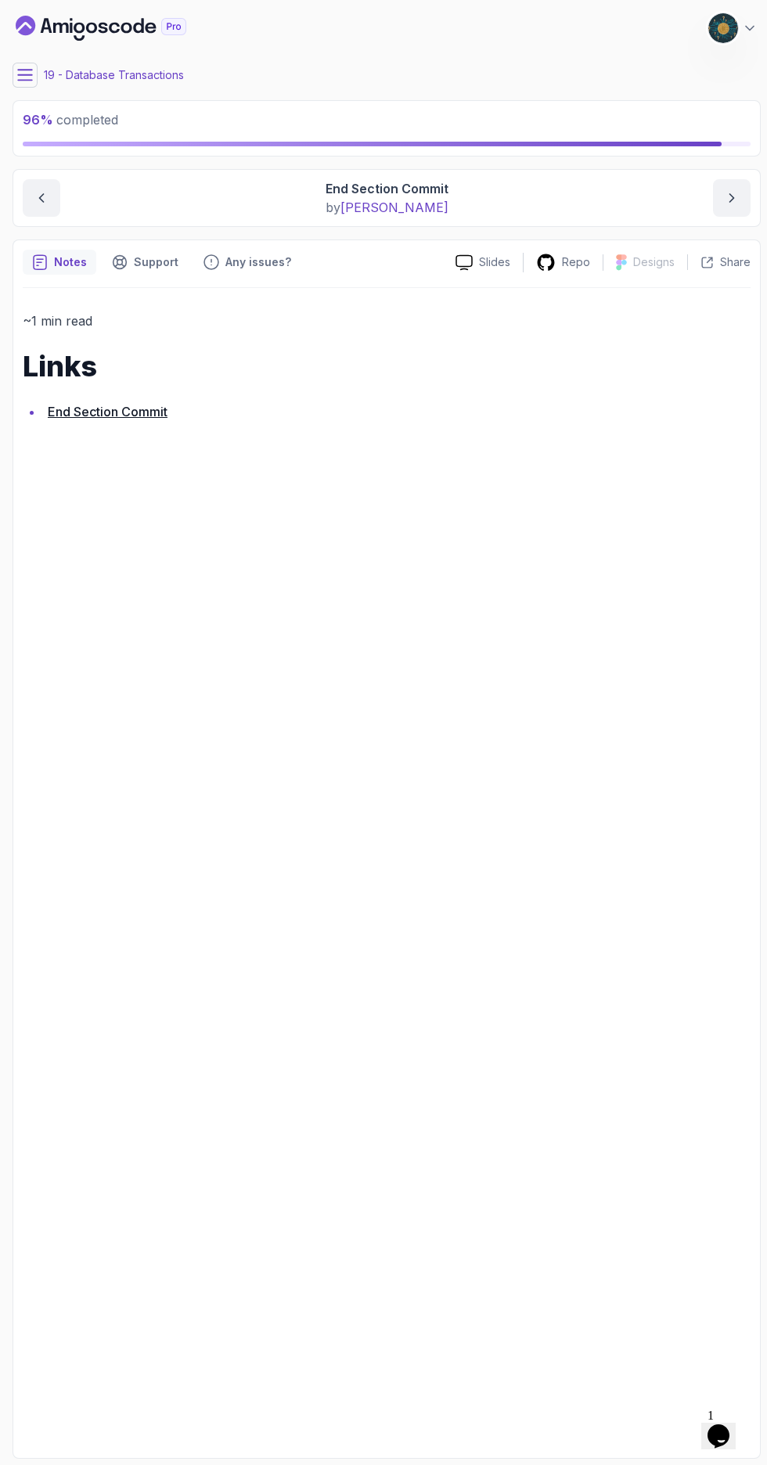
click at [24, 77] on icon at bounding box center [25, 75] width 16 height 16
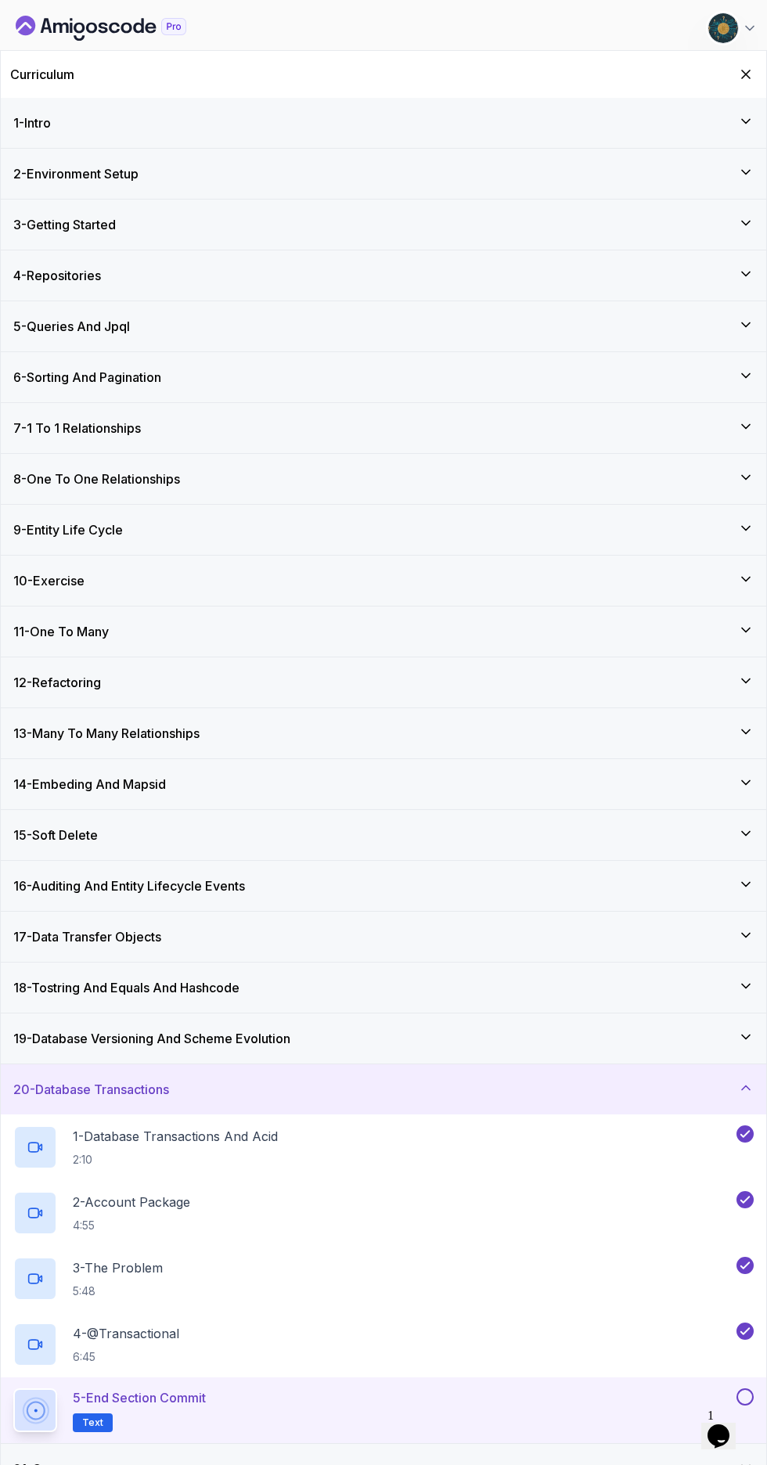
click at [751, 1393] on button at bounding box center [745, 1397] width 17 height 17
click at [66, 1465] on h3 "21 - Outro" at bounding box center [39, 1469] width 52 height 19
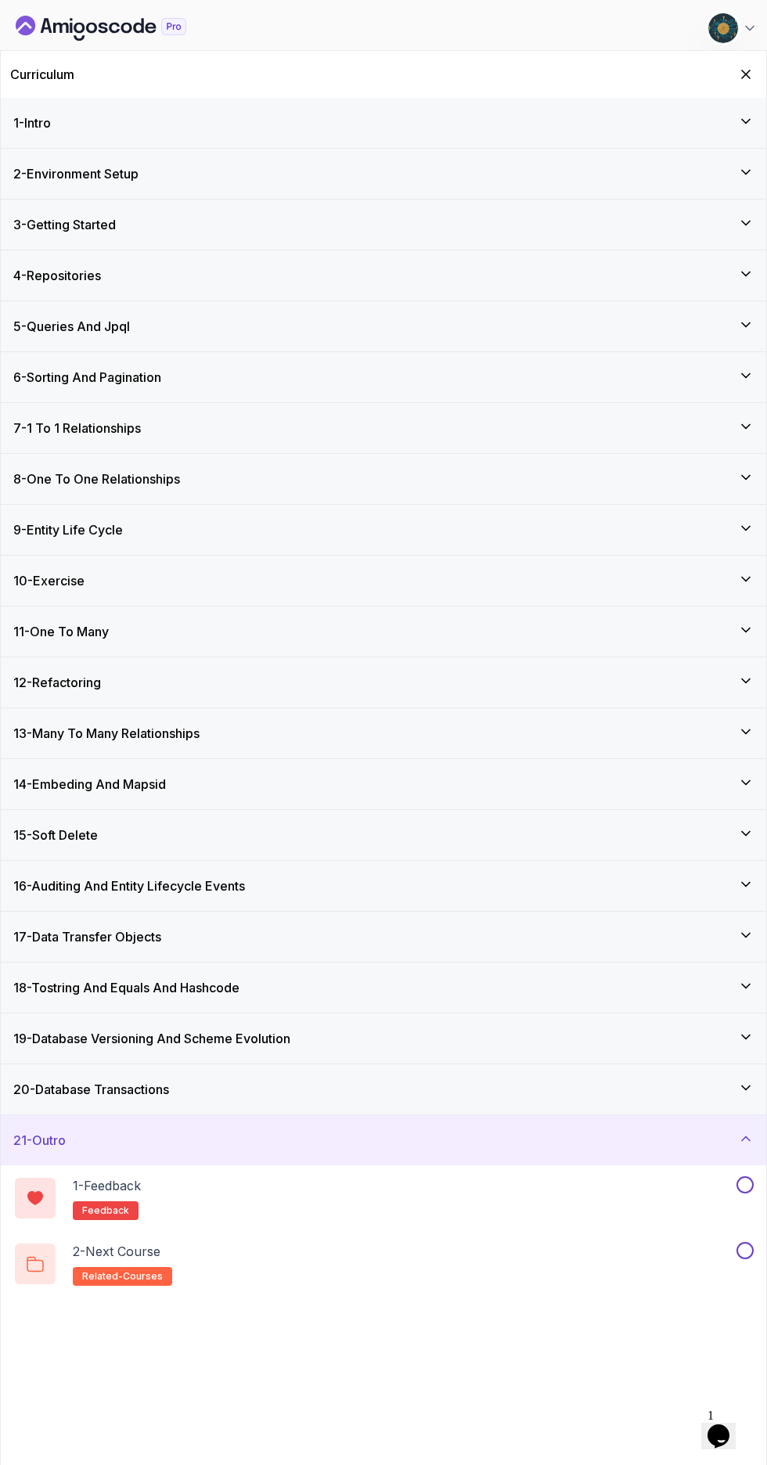
click at [545, 1209] on div "1 - Feedback feedback" at bounding box center [373, 1199] width 720 height 44
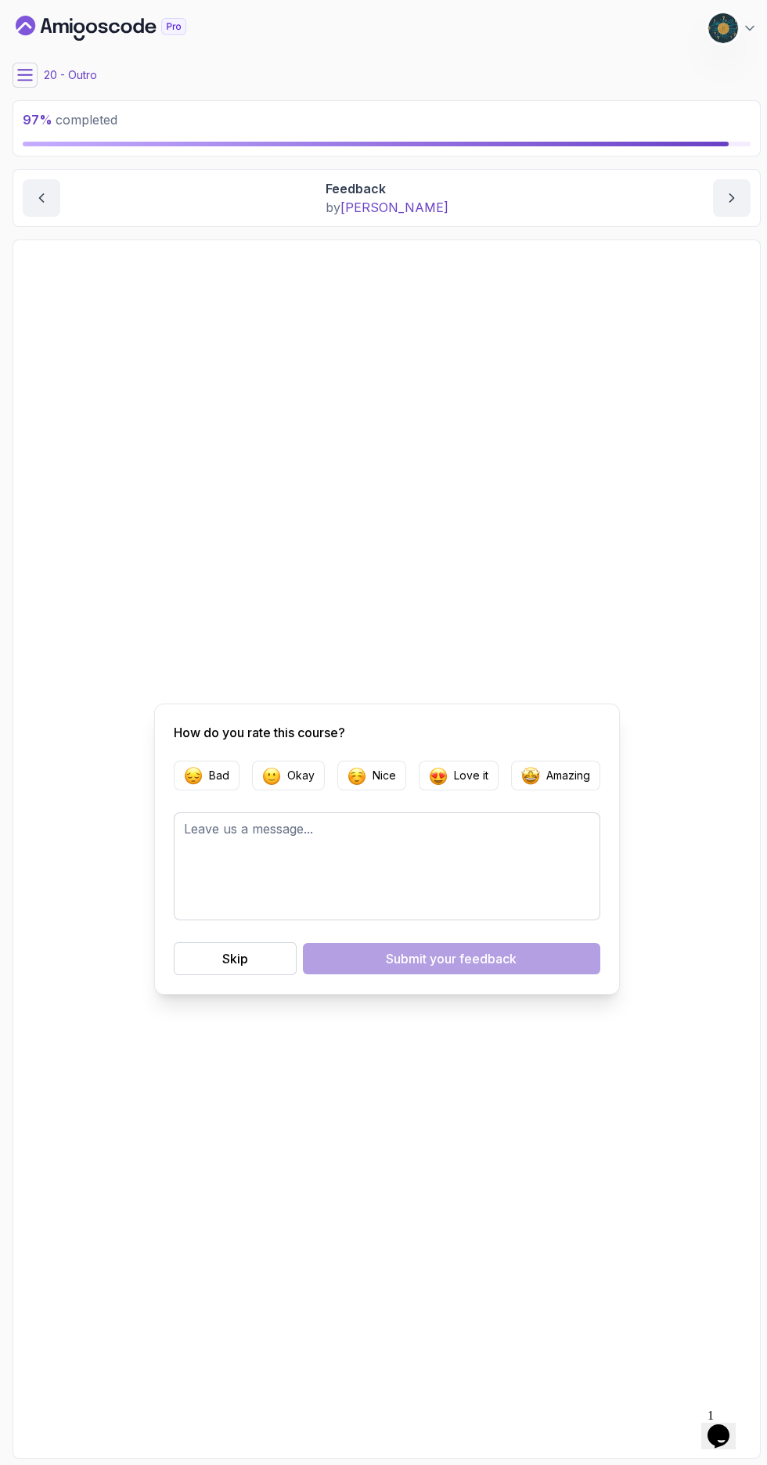
click at [570, 784] on p "Amazing" at bounding box center [568, 776] width 44 height 16
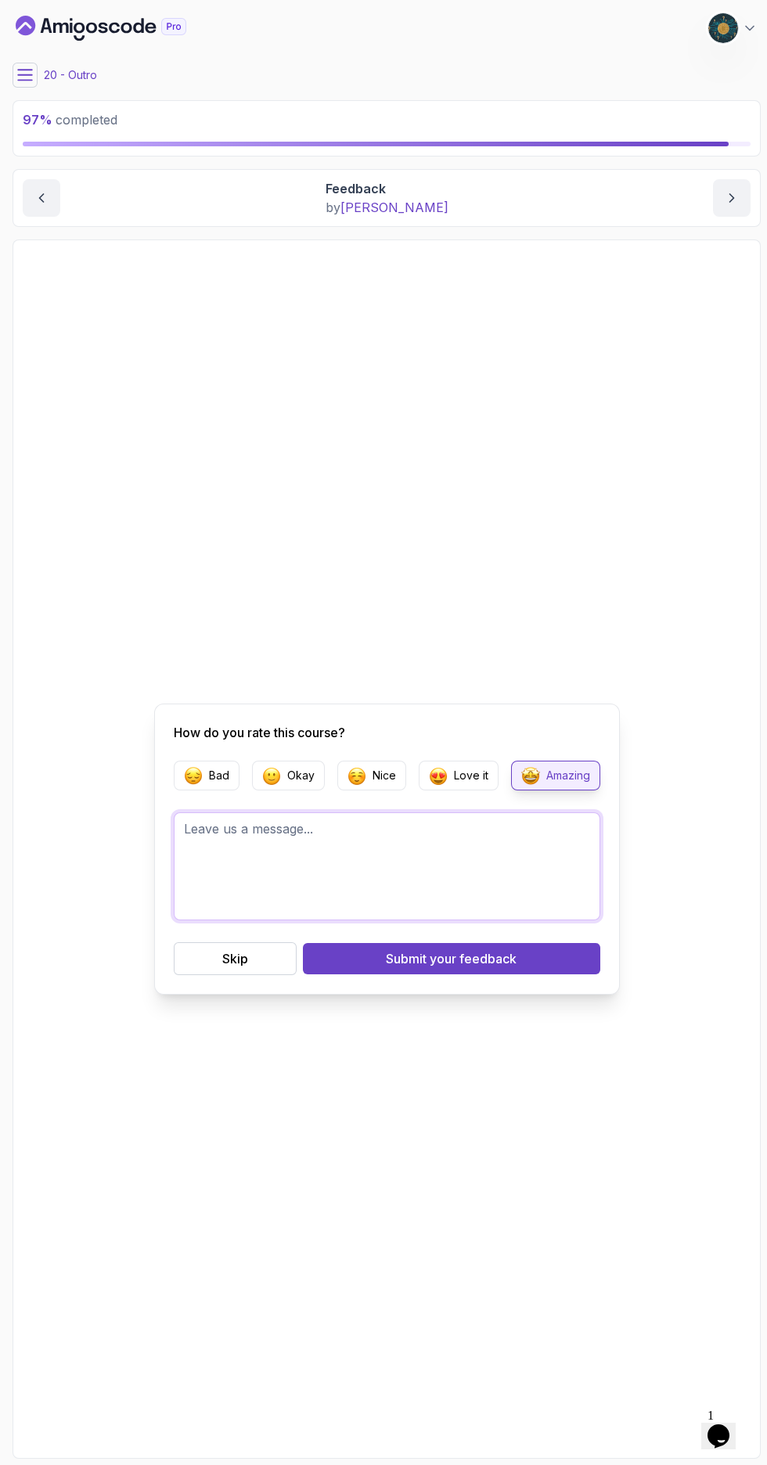
click at [520, 898] on textarea at bounding box center [387, 867] width 427 height 108
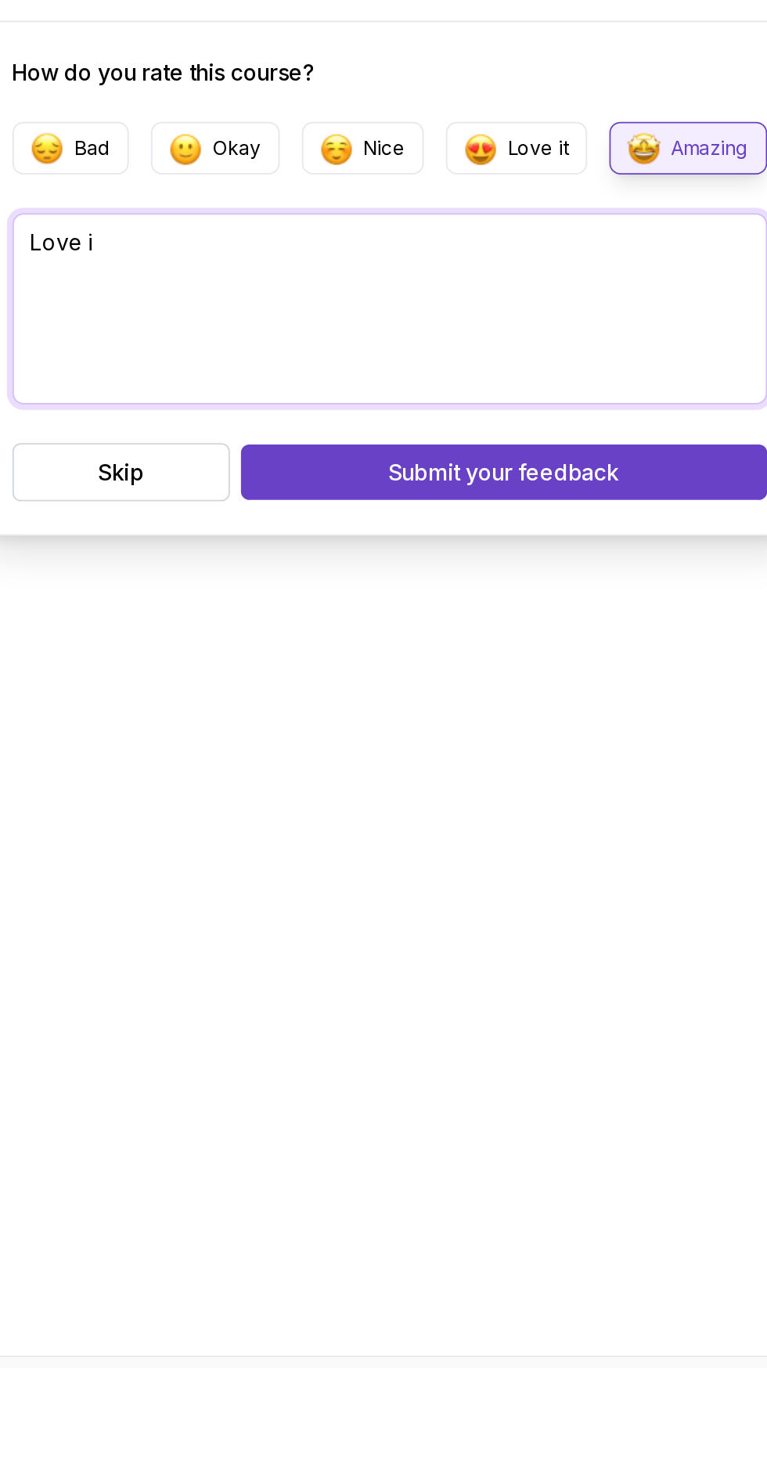
type textarea "Love it"
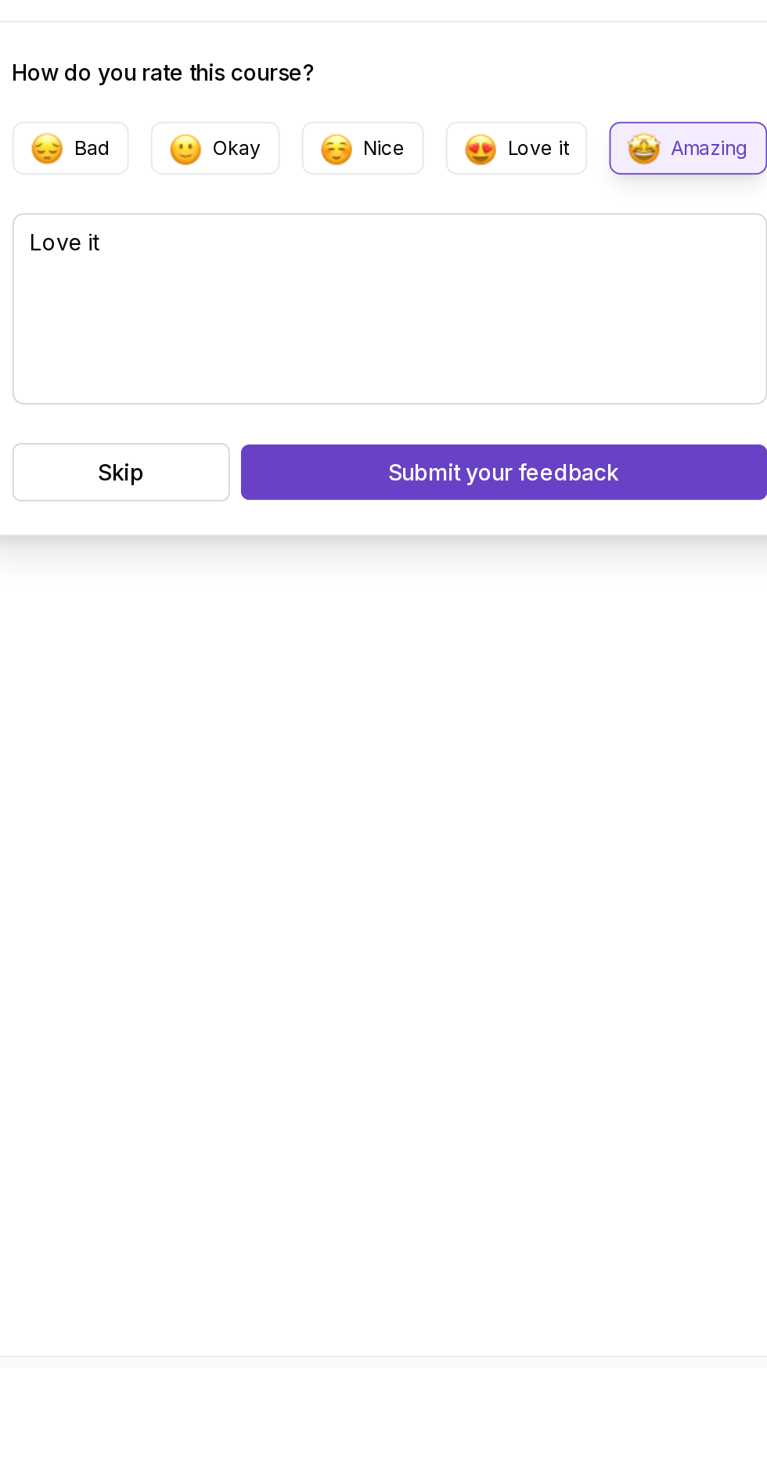
click at [522, 975] on button "Submit your feedback" at bounding box center [451, 958] width 297 height 31
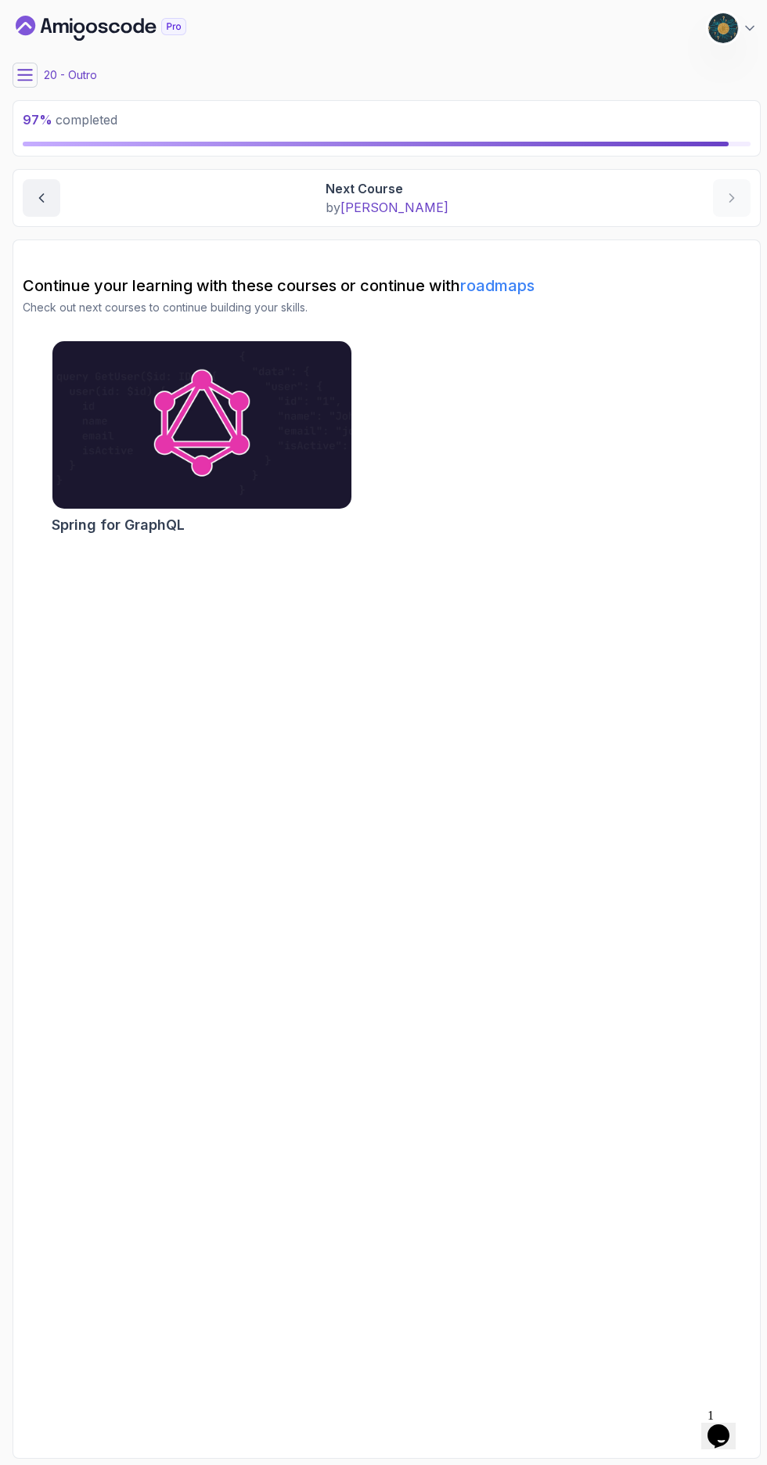
click at [34, 72] on button at bounding box center [25, 75] width 25 height 25
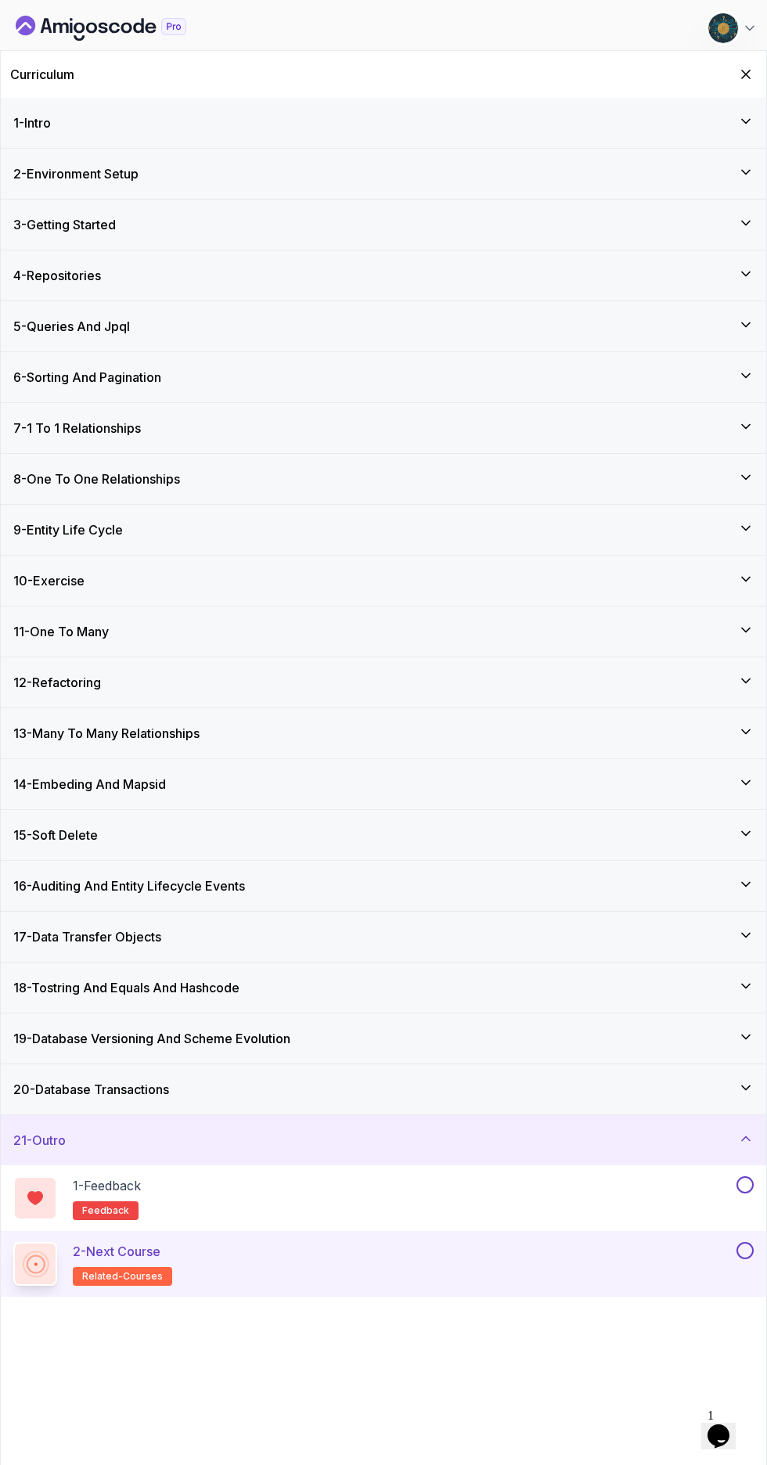
click at [742, 1189] on button at bounding box center [745, 1185] width 17 height 17
click at [745, 1251] on button at bounding box center [745, 1250] width 17 height 17
click at [744, 1132] on icon at bounding box center [746, 1139] width 16 height 16
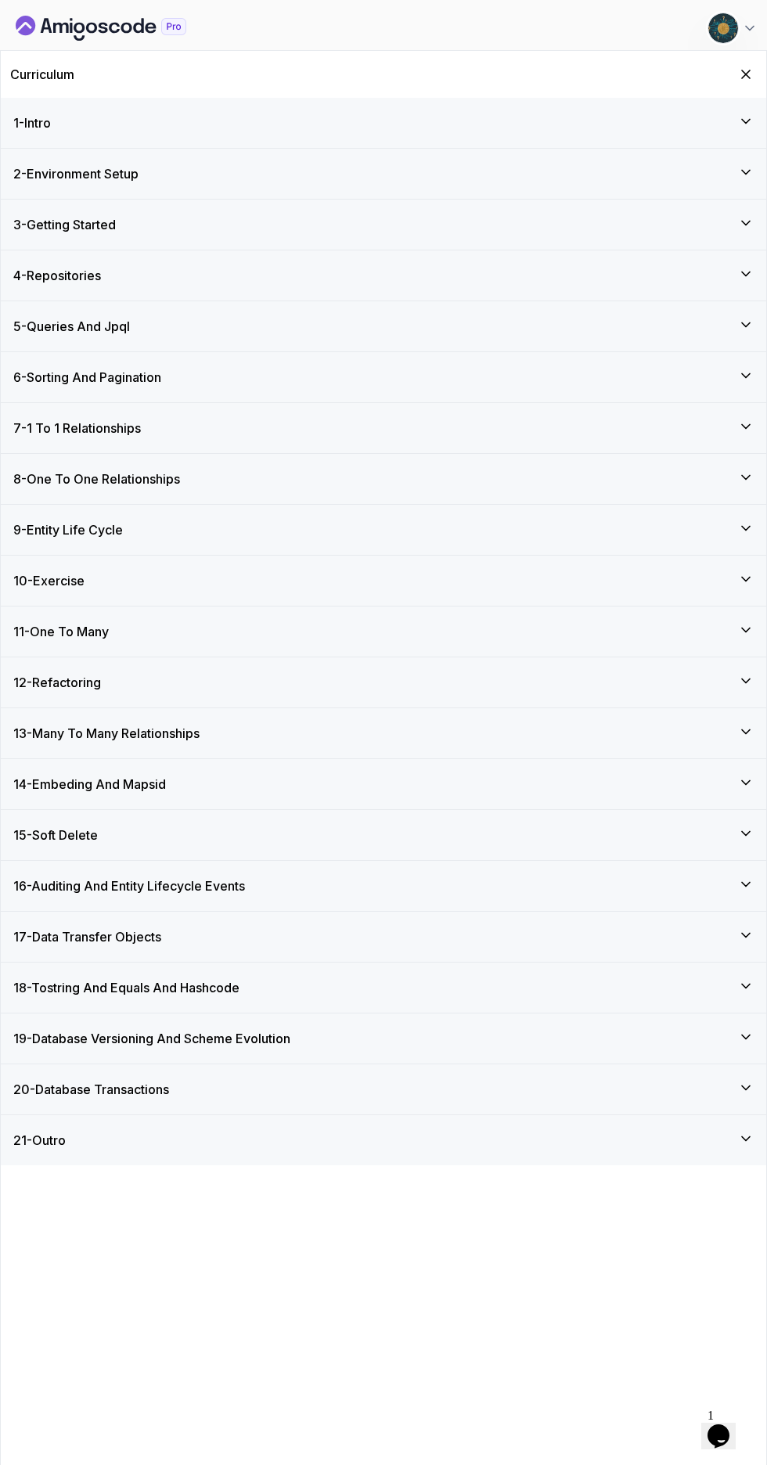
click at [746, 1087] on icon at bounding box center [746, 1088] width 16 height 16
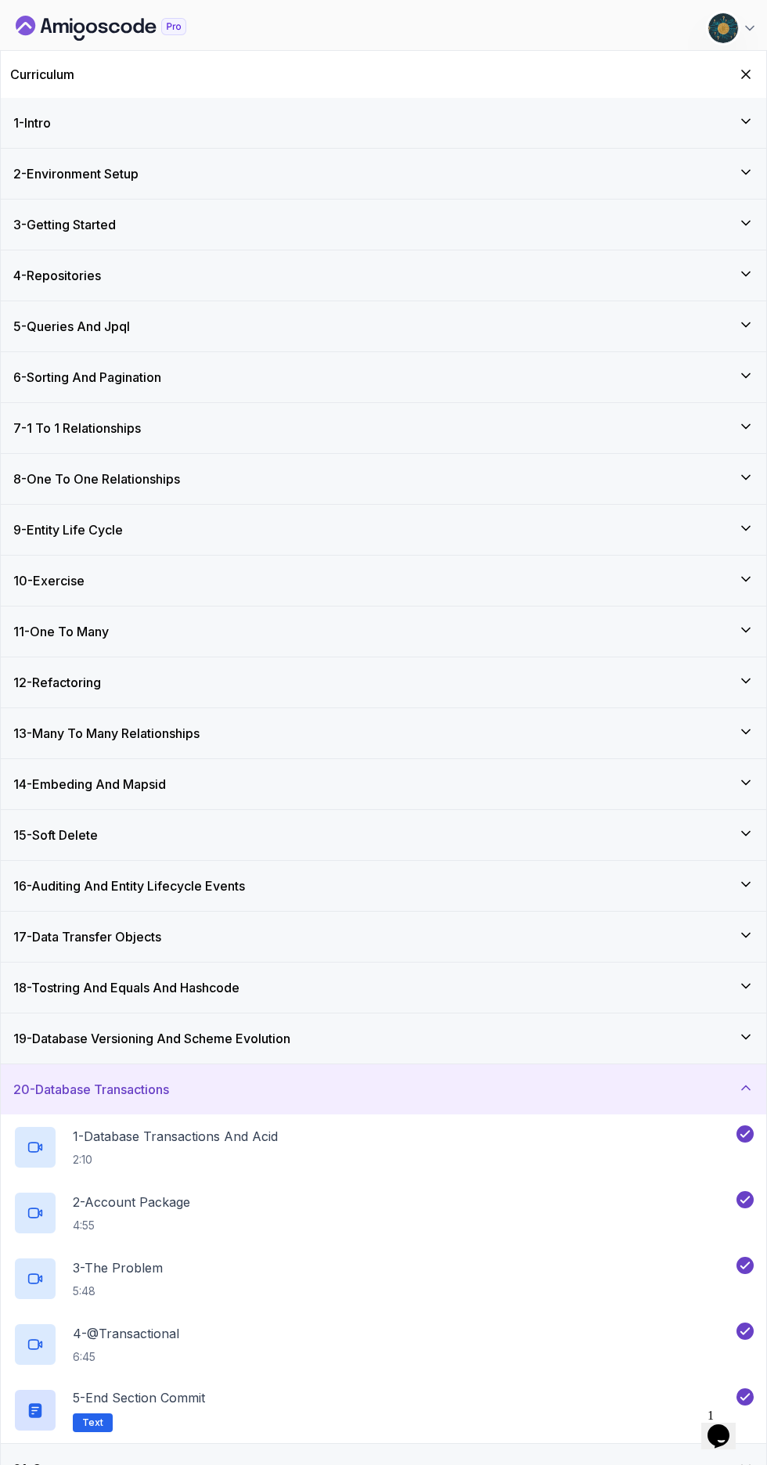
click at [744, 1036] on icon at bounding box center [746, 1038] width 8 height 4
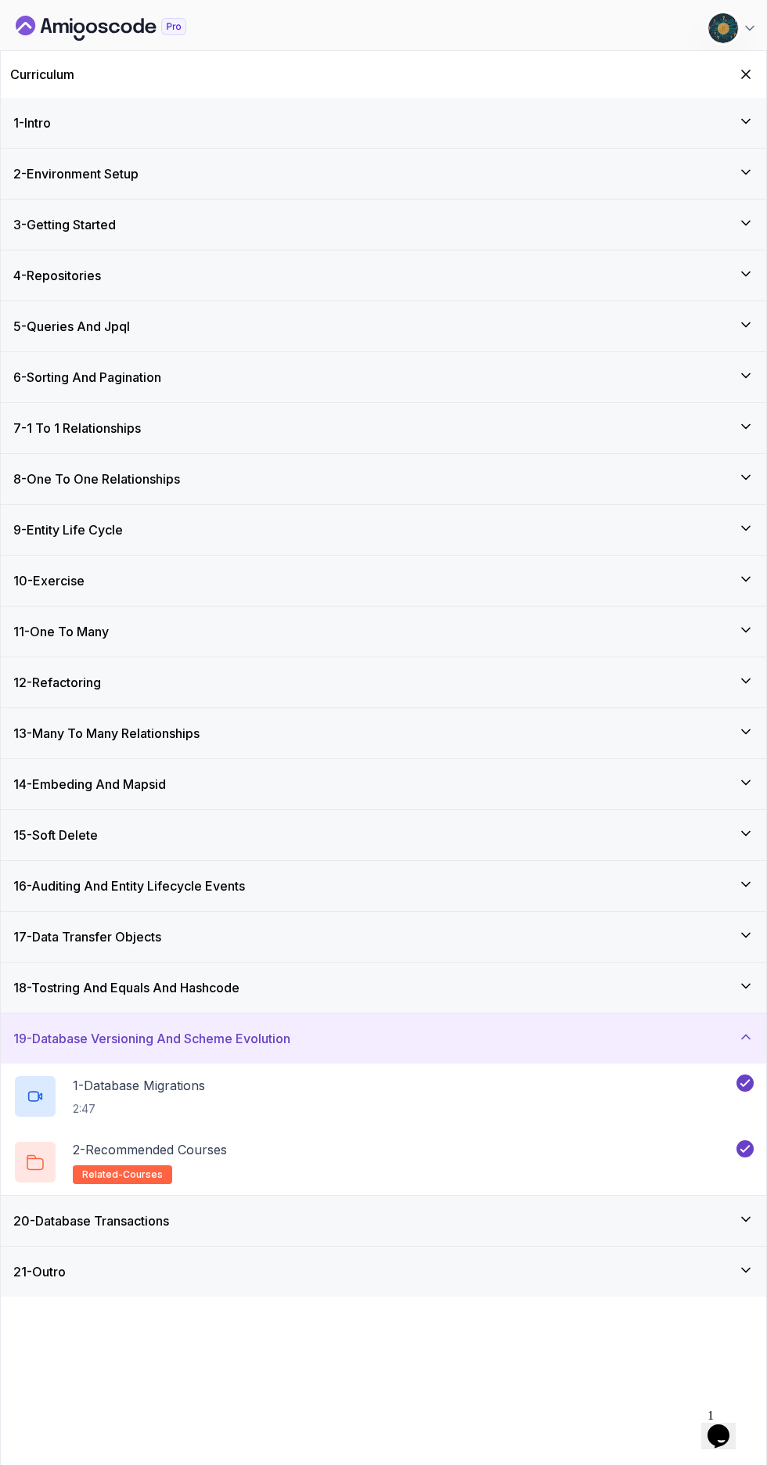
click at [744, 989] on icon at bounding box center [746, 987] width 16 height 16
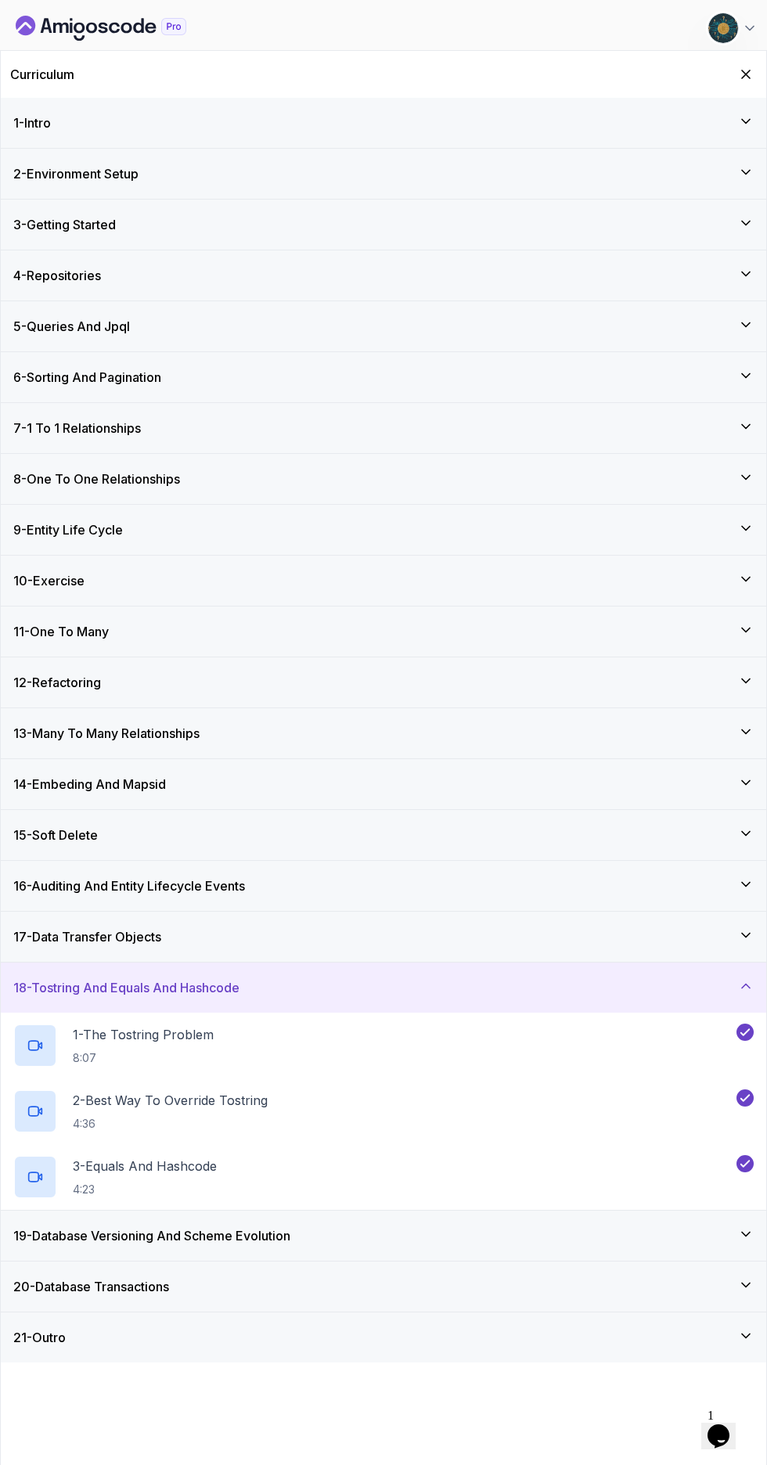
click at [743, 939] on icon at bounding box center [746, 936] width 16 height 16
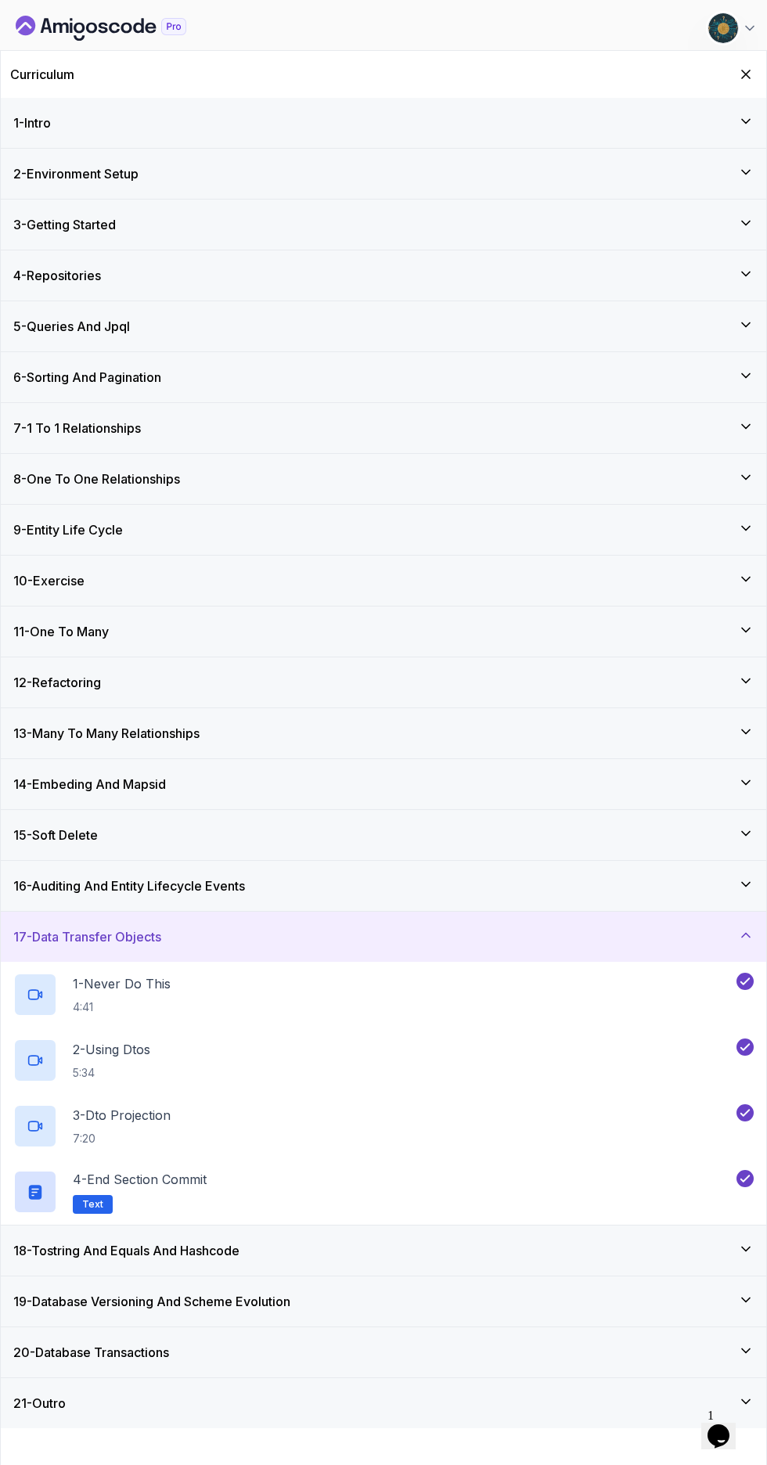
click at [747, 881] on icon at bounding box center [746, 885] width 16 height 16
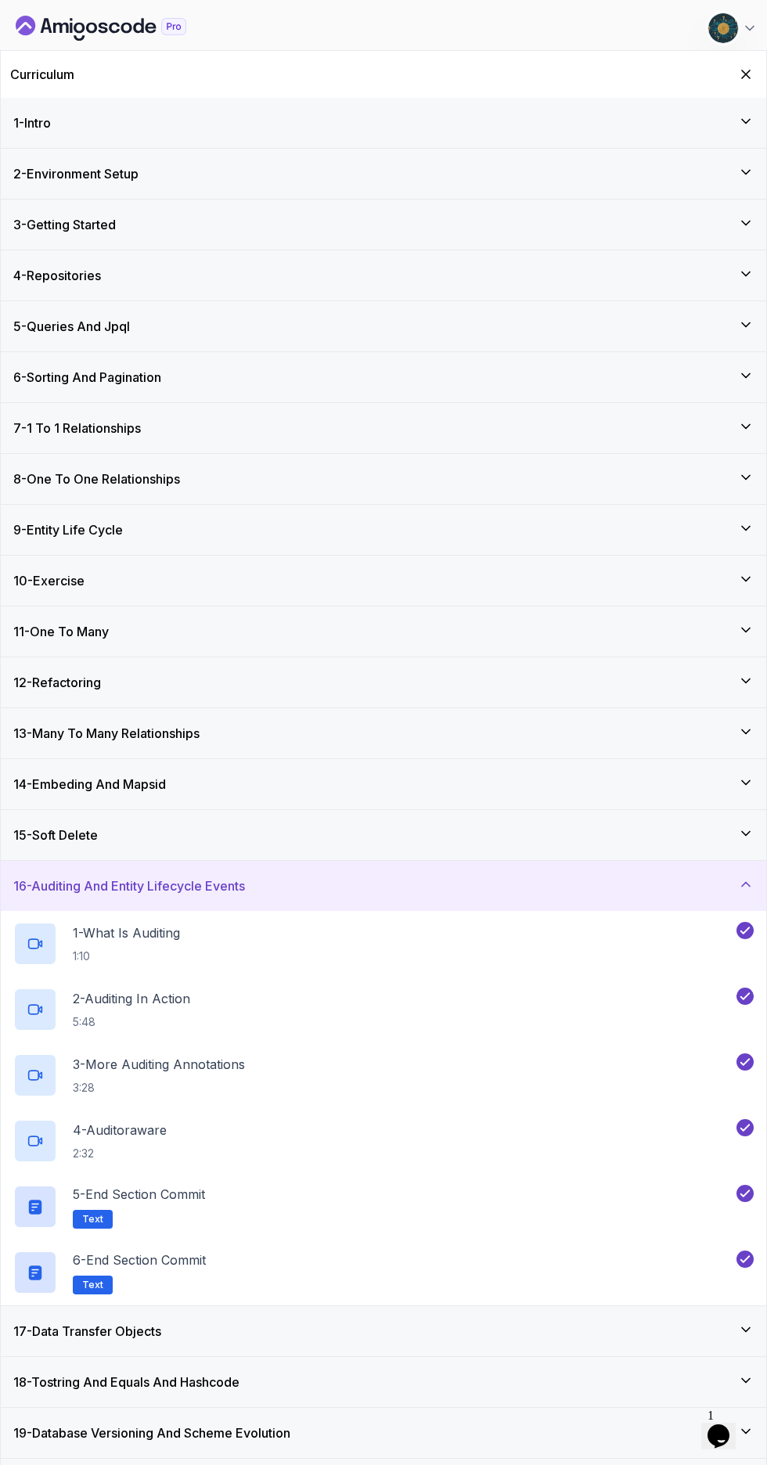
click at [746, 834] on icon at bounding box center [746, 834] width 16 height 16
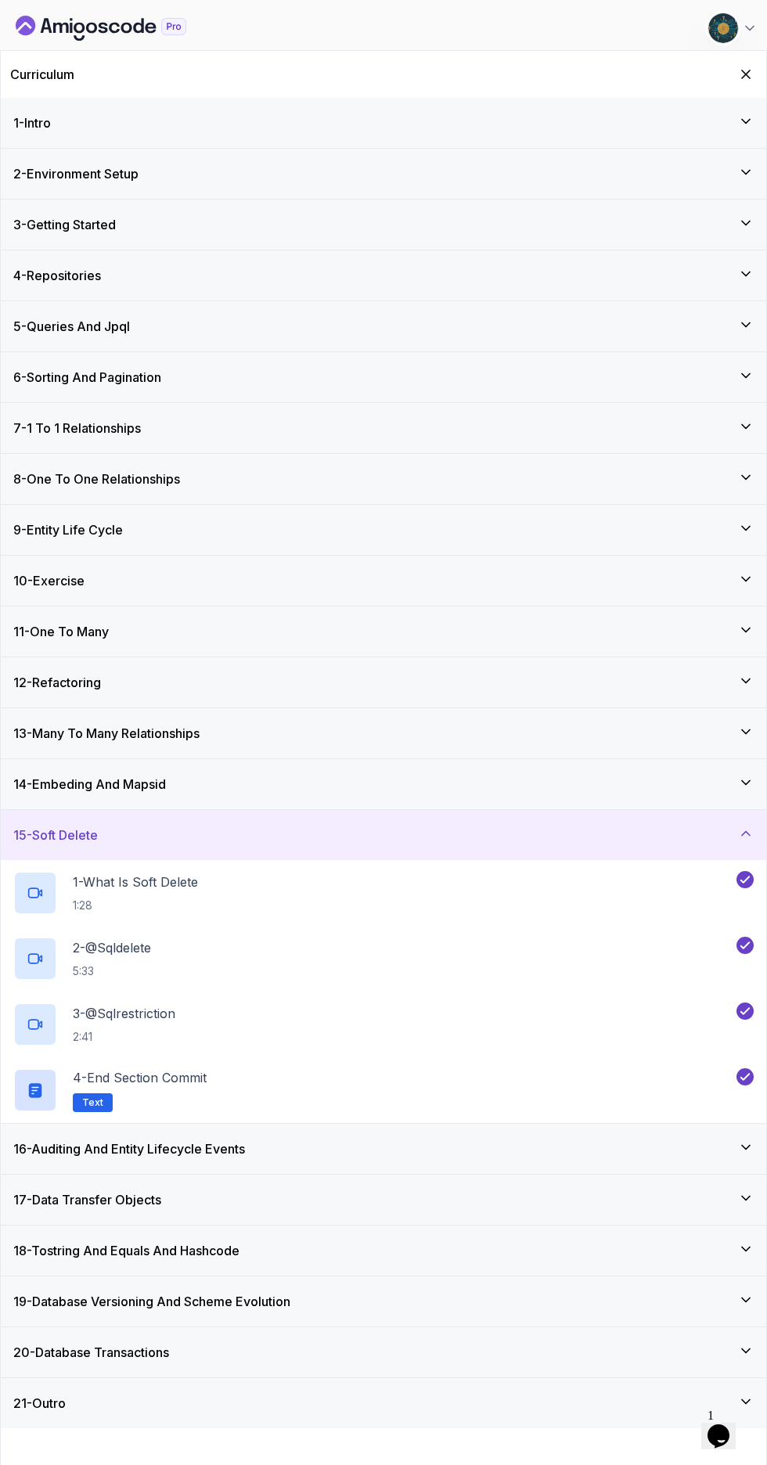
click at [745, 803] on div "14 - Embeding And Mapsid" at bounding box center [384, 784] width 766 height 50
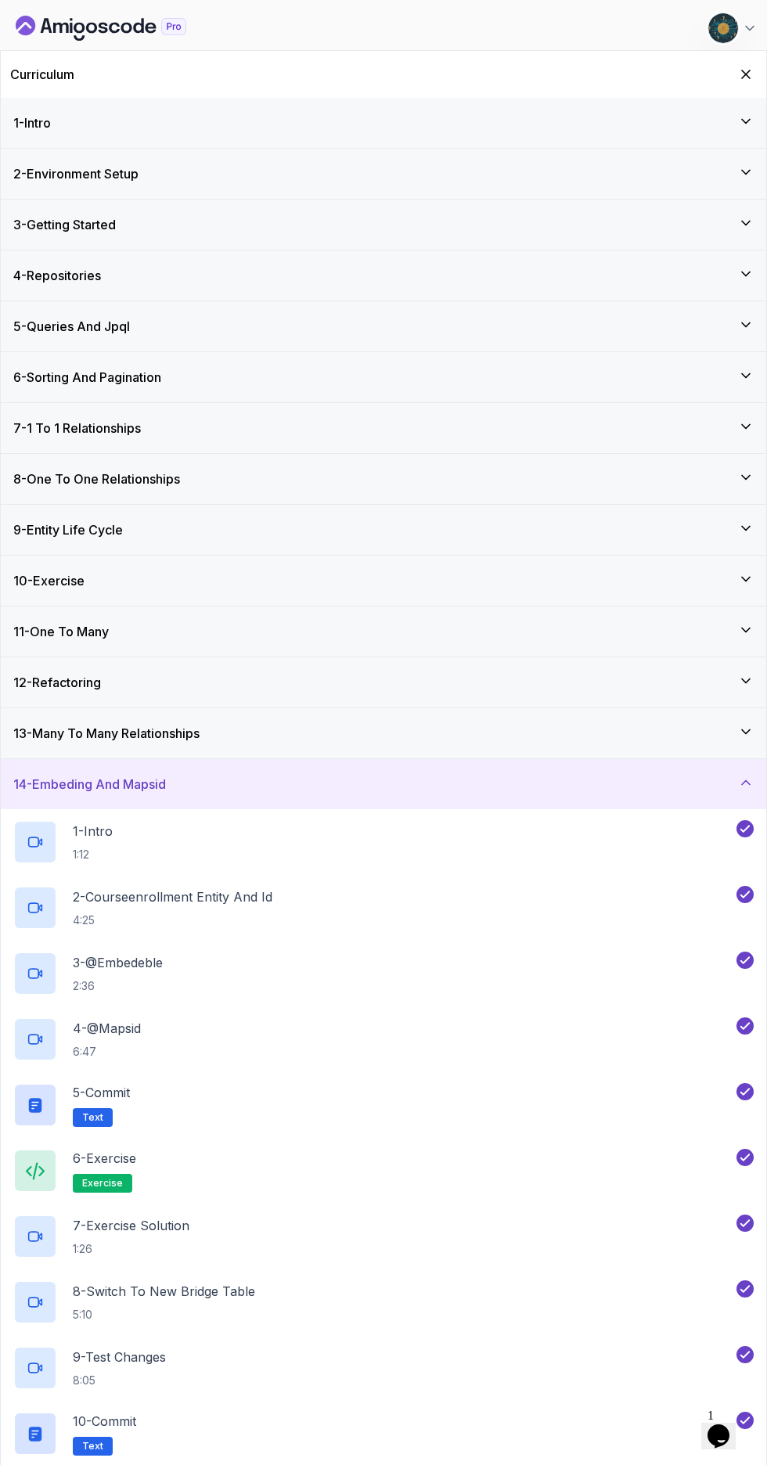
click at [746, 732] on icon at bounding box center [746, 732] width 16 height 16
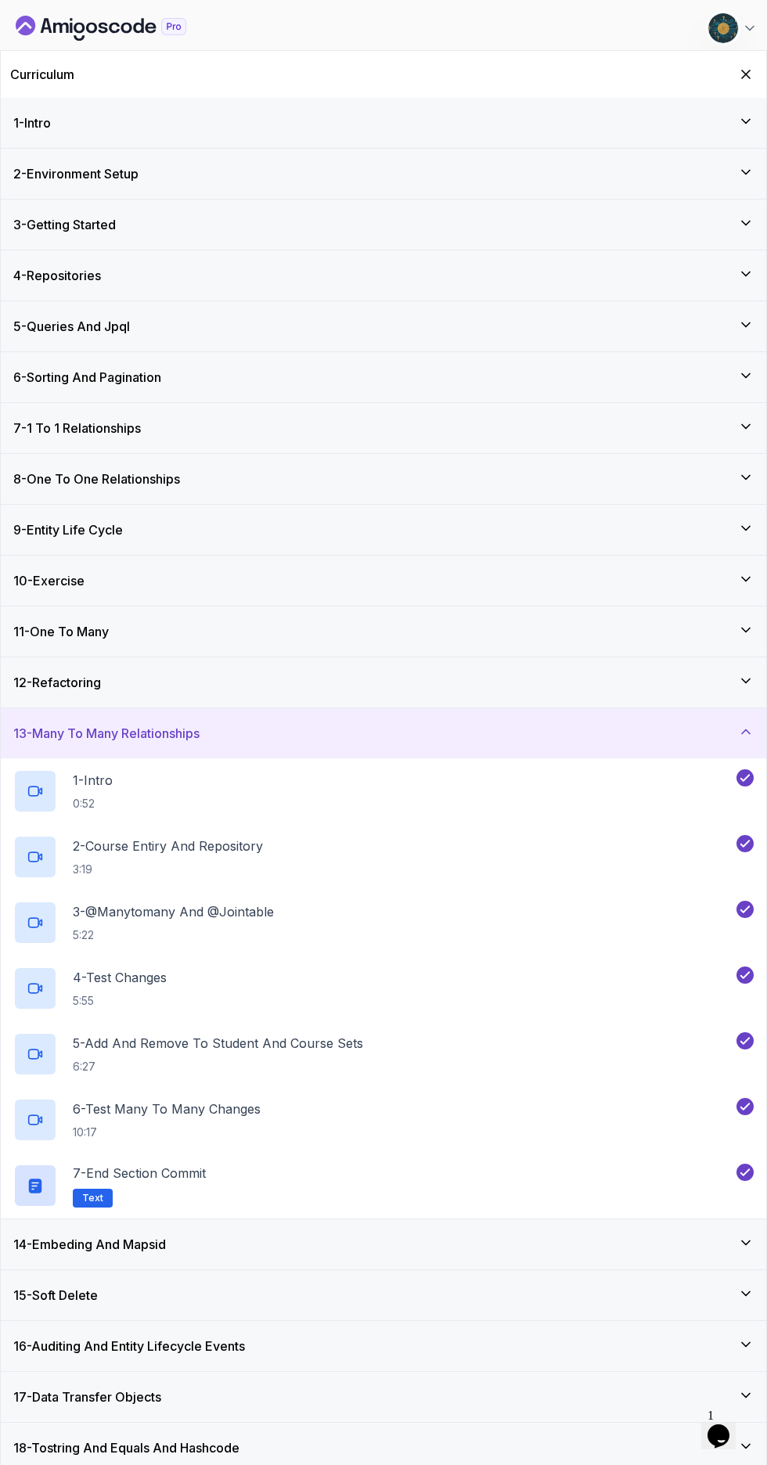
click at [746, 681] on icon at bounding box center [746, 681] width 16 height 16
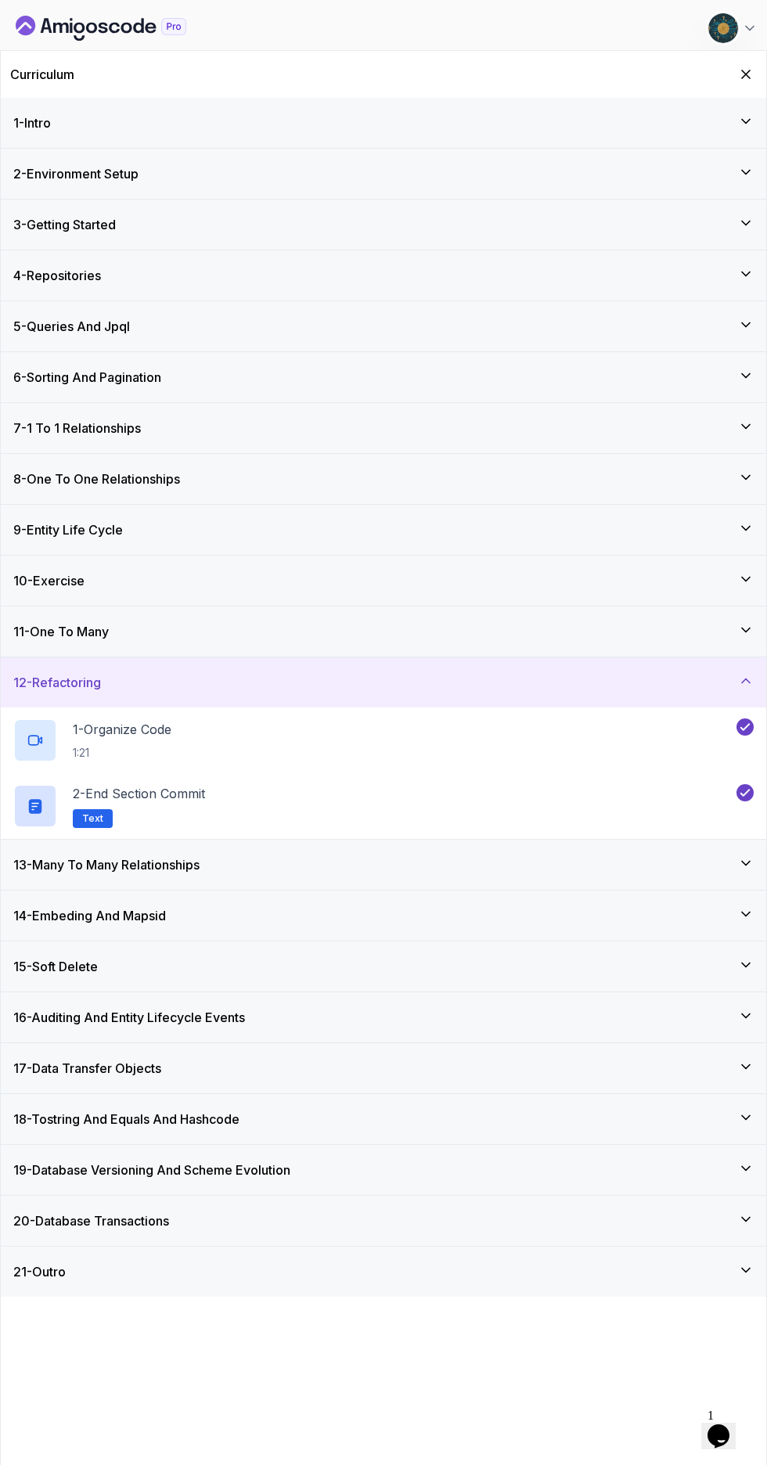
click at [744, 626] on icon at bounding box center [746, 630] width 16 height 16
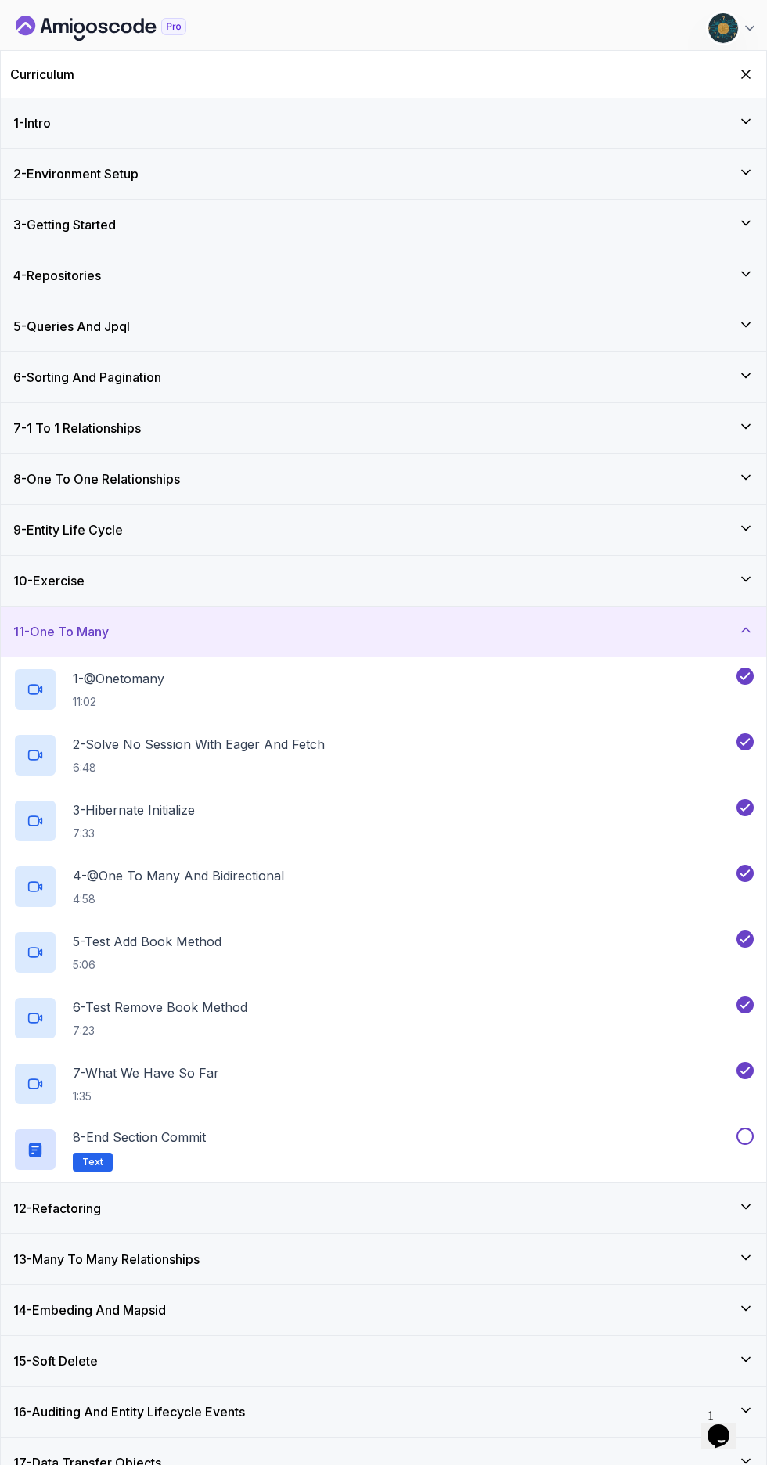
click at [743, 1138] on button at bounding box center [745, 1136] width 17 height 17
click at [741, 569] on div "Congratulations! You've Completed the Course ! Spring Data JPA 100 Points Check…" at bounding box center [383, 732] width 767 height 1465
click at [744, 631] on icon at bounding box center [746, 630] width 16 height 16
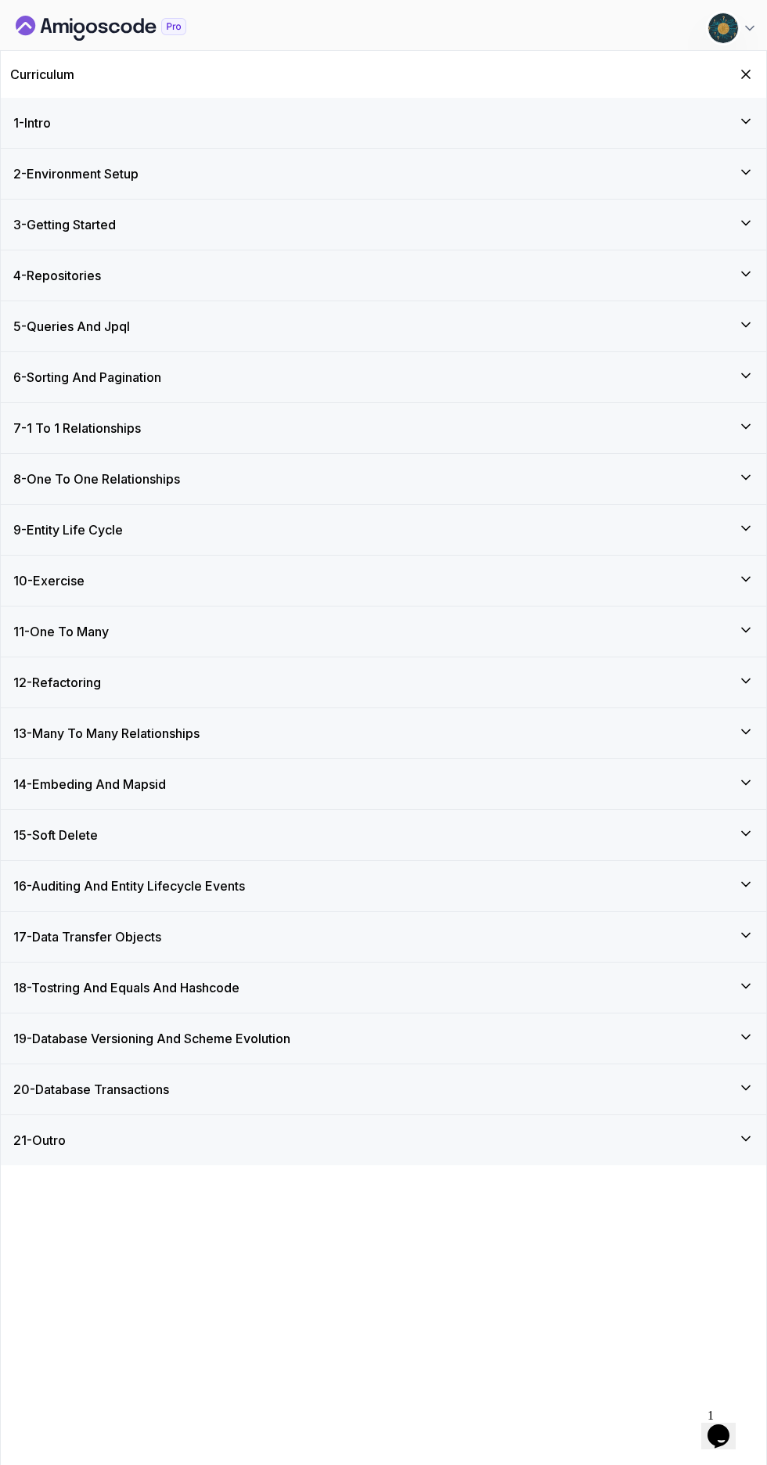
click at [750, 28] on icon at bounding box center [750, 28] width 16 height 16
click at [103, 24] on icon "Dashboard" at bounding box center [103, 28] width 9 height 11
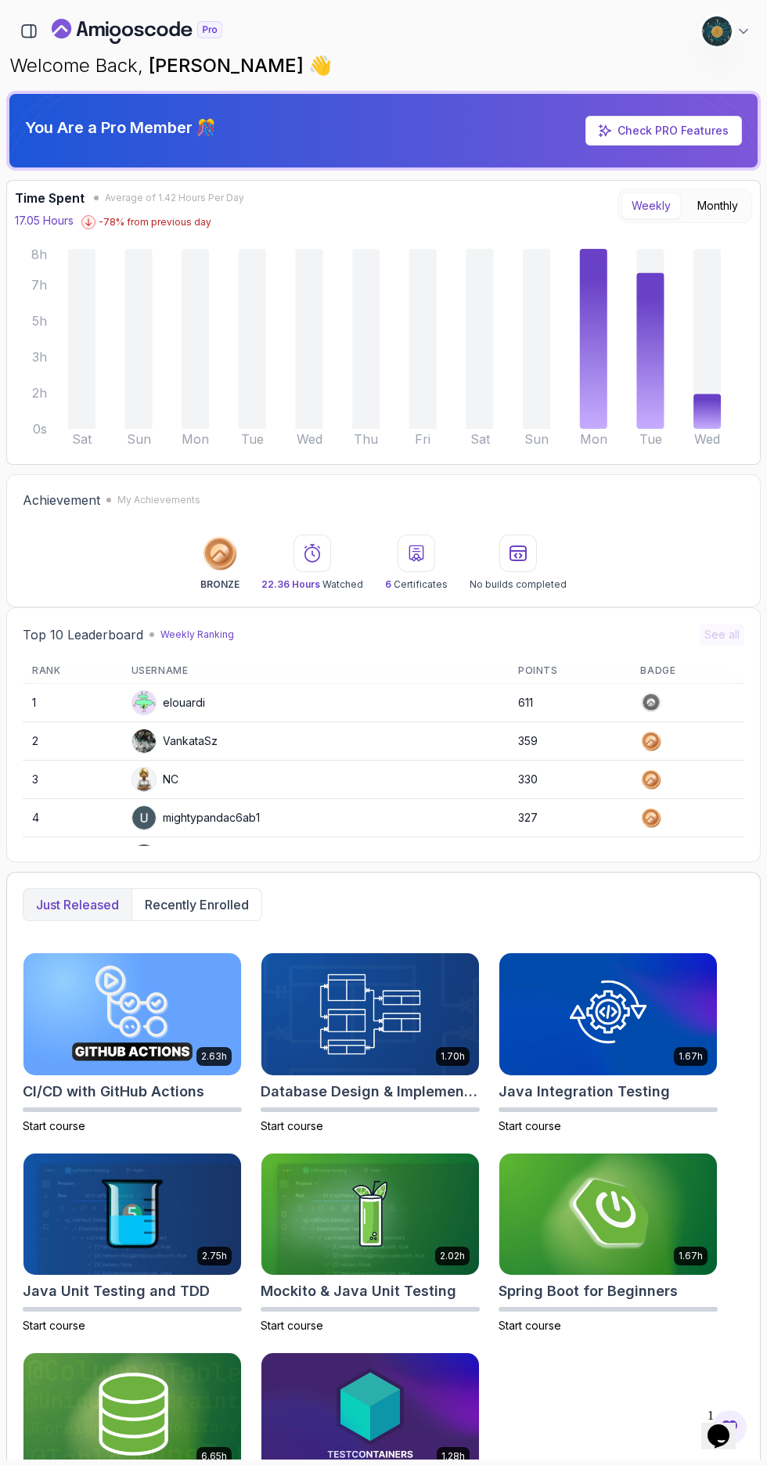
click at [31, 31] on icon "button" at bounding box center [31, 31] width 0 height 13
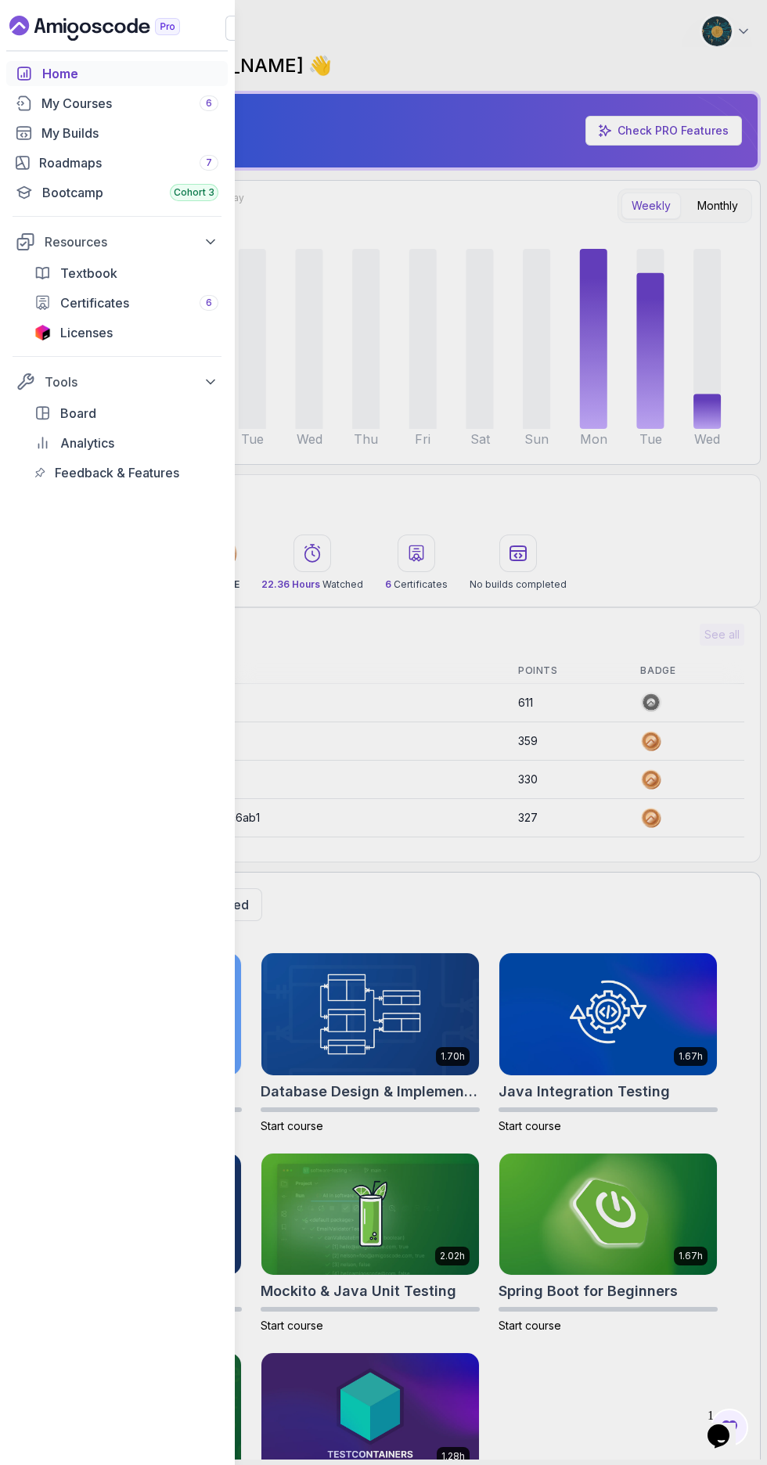
click at [144, 300] on div "Certificates 6" at bounding box center [139, 303] width 158 height 19
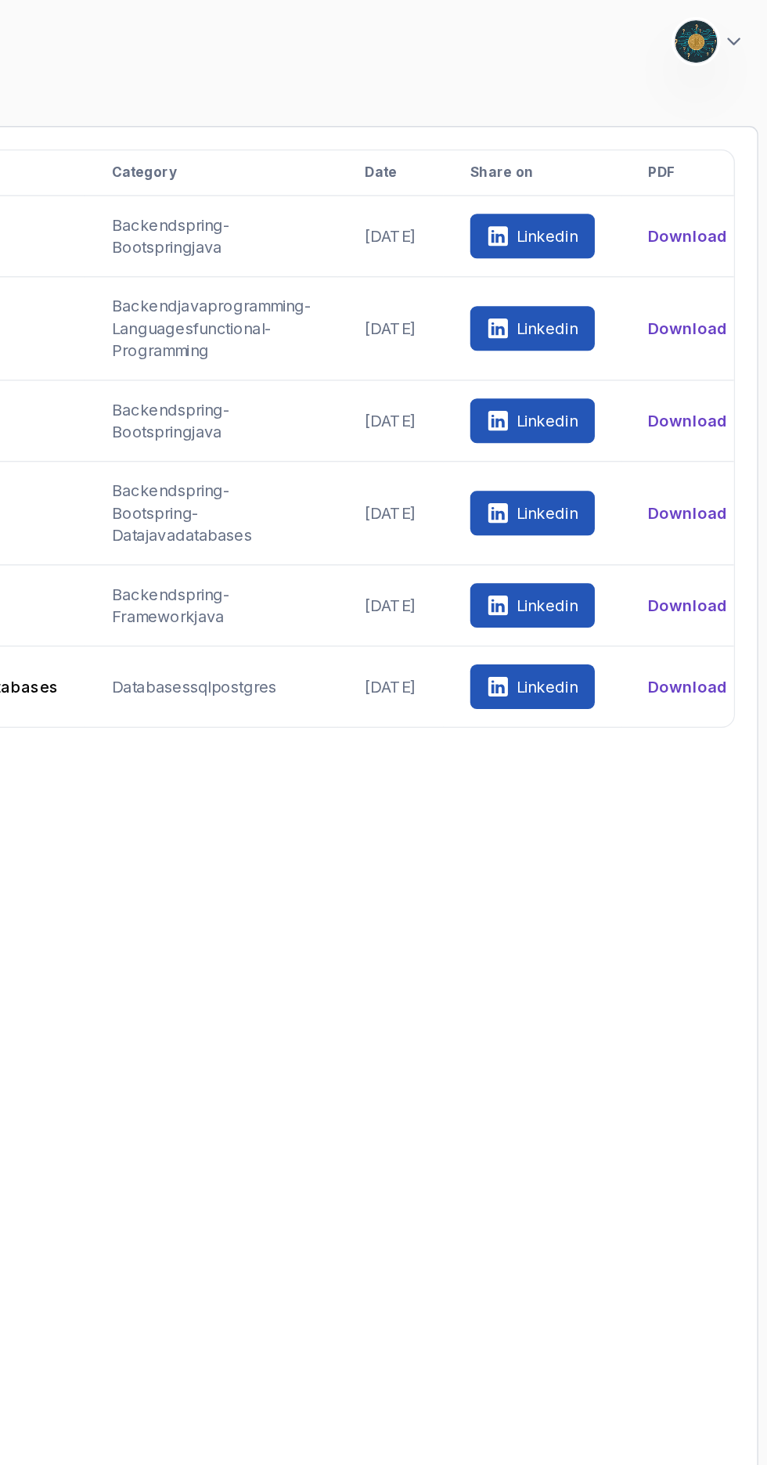
click at [719, 362] on button "Download" at bounding box center [711, 363] width 56 height 16
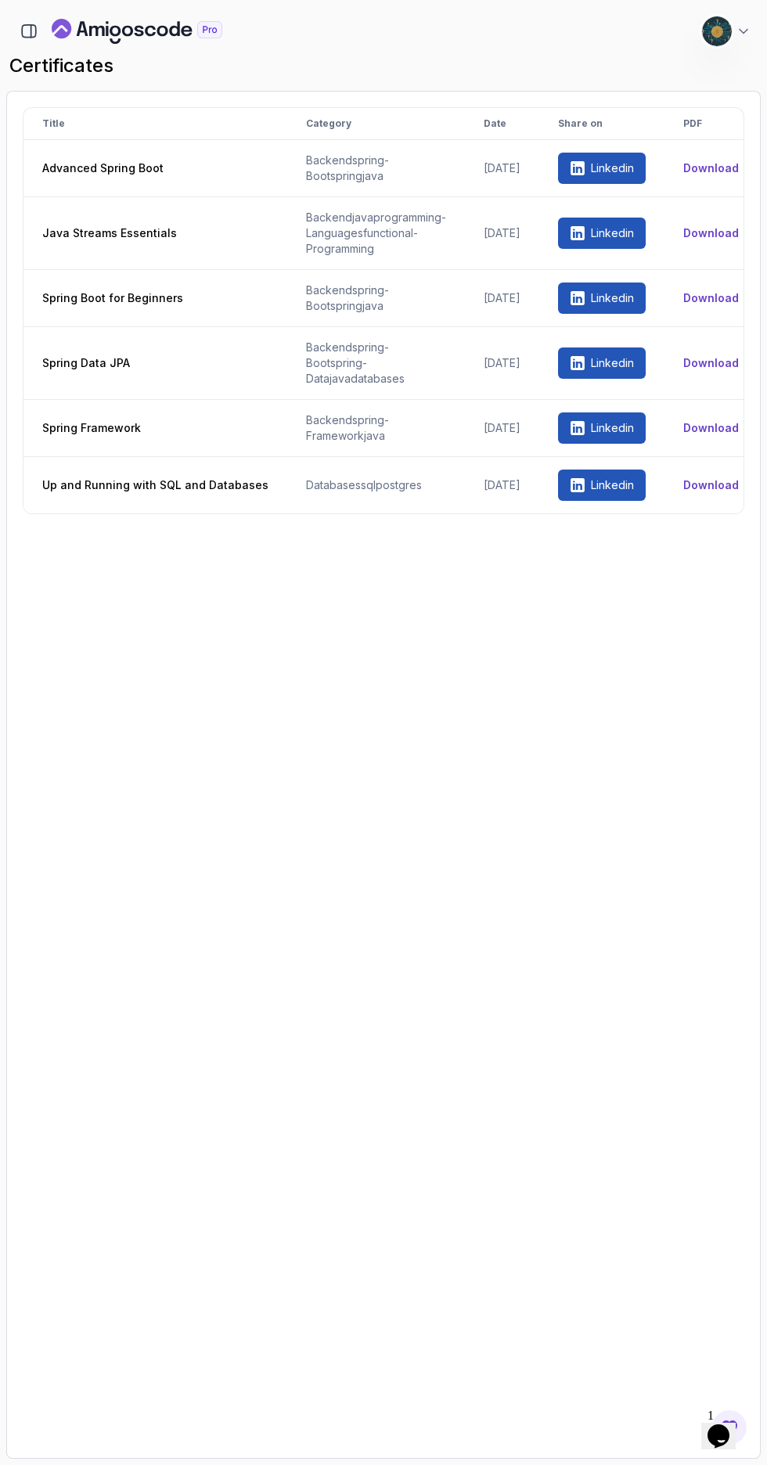
click at [31, 30] on icon "button" at bounding box center [31, 31] width 0 height 13
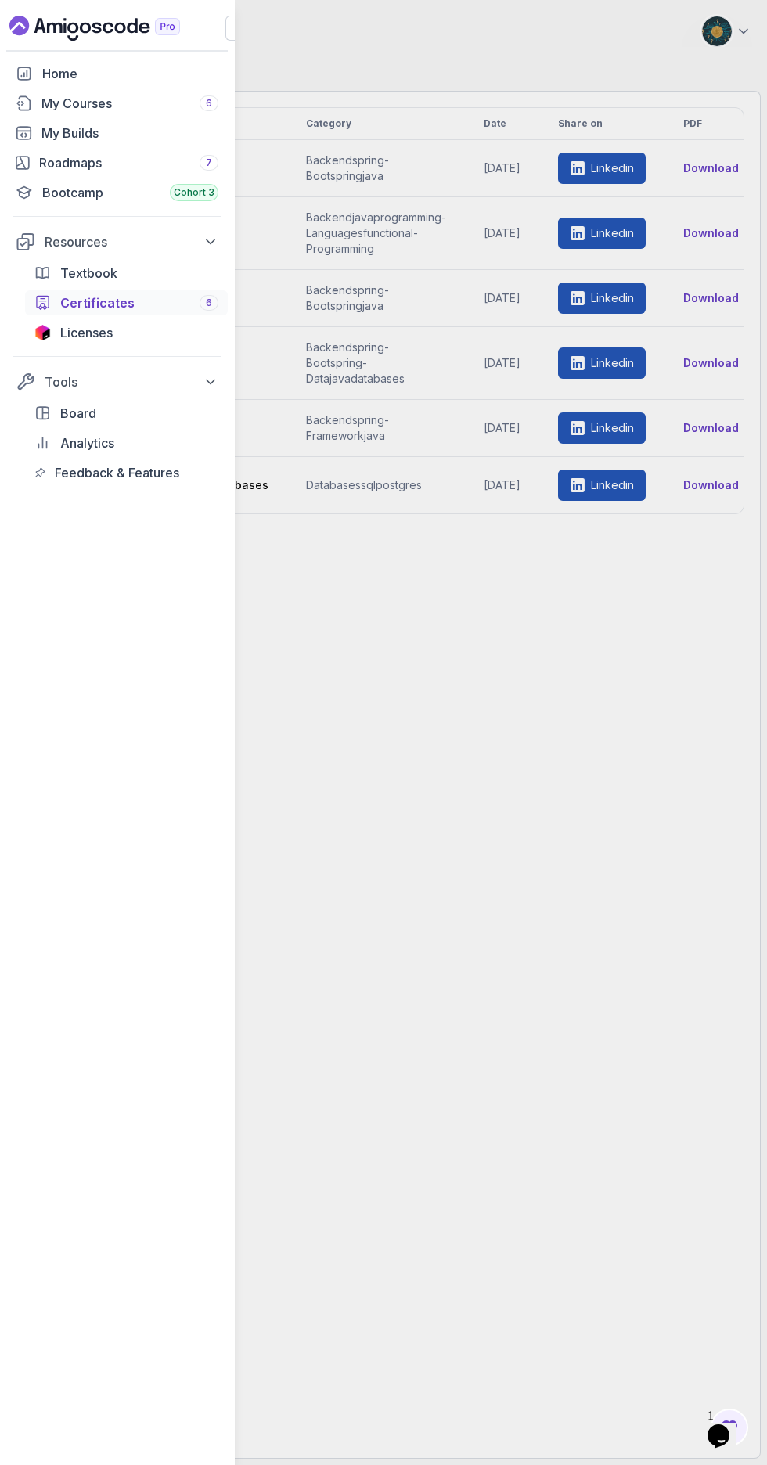
click at [121, 108] on div "My Courses 6" at bounding box center [129, 103] width 177 height 19
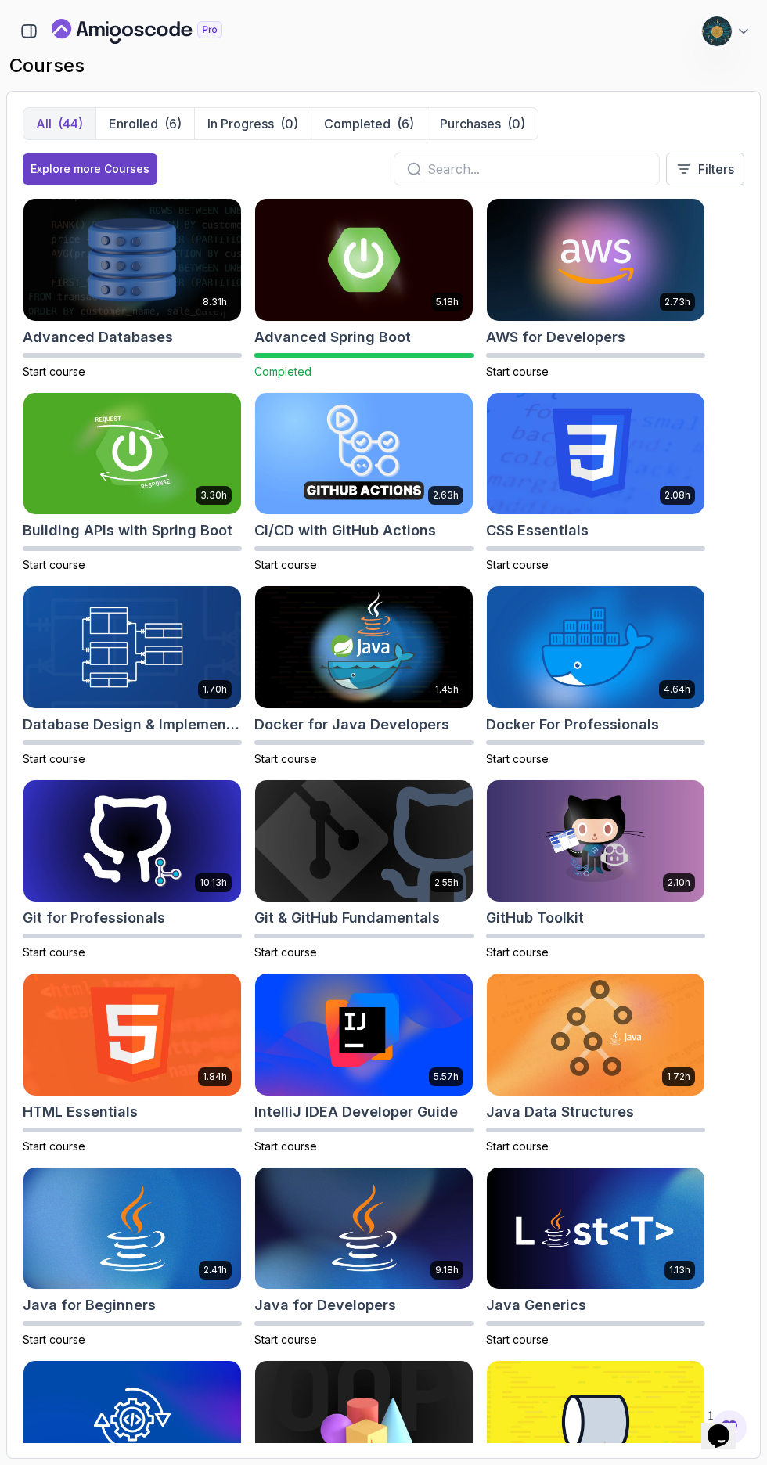
click at [561, 169] on input "text" at bounding box center [536, 169] width 219 height 19
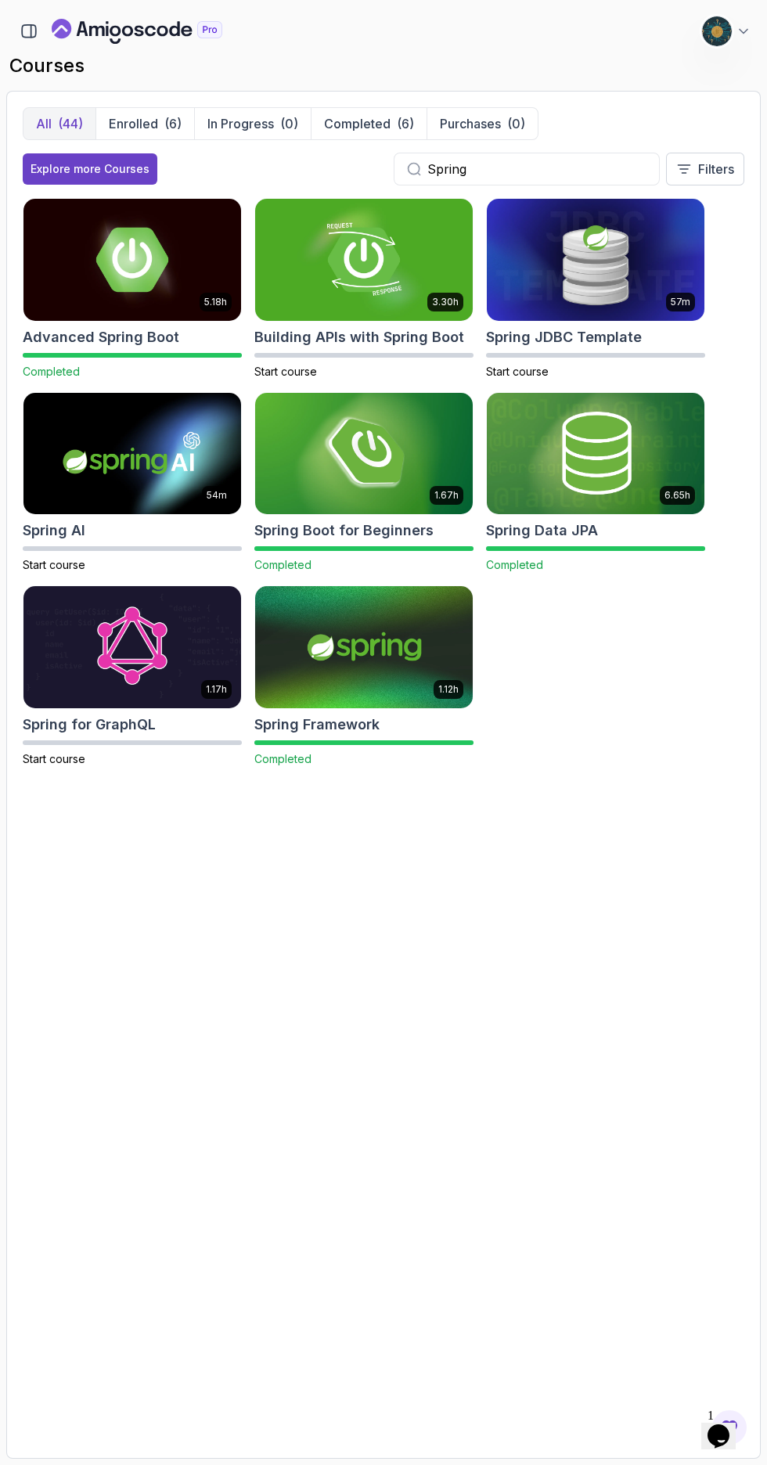
type input "Spring"
click at [413, 341] on h2 "Building APIs with Spring Boot" at bounding box center [359, 337] width 210 height 22
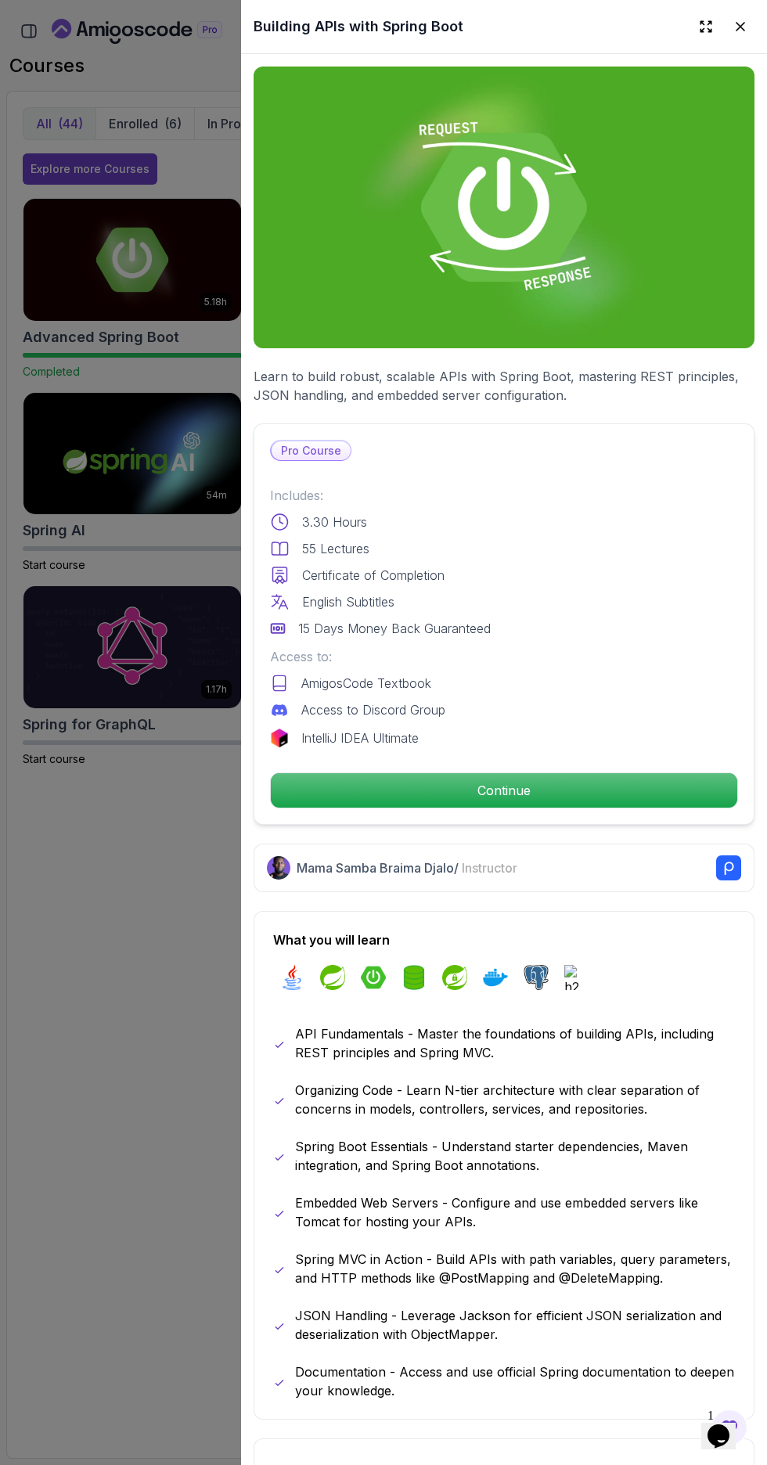
click at [88, 1056] on div at bounding box center [383, 732] width 767 height 1465
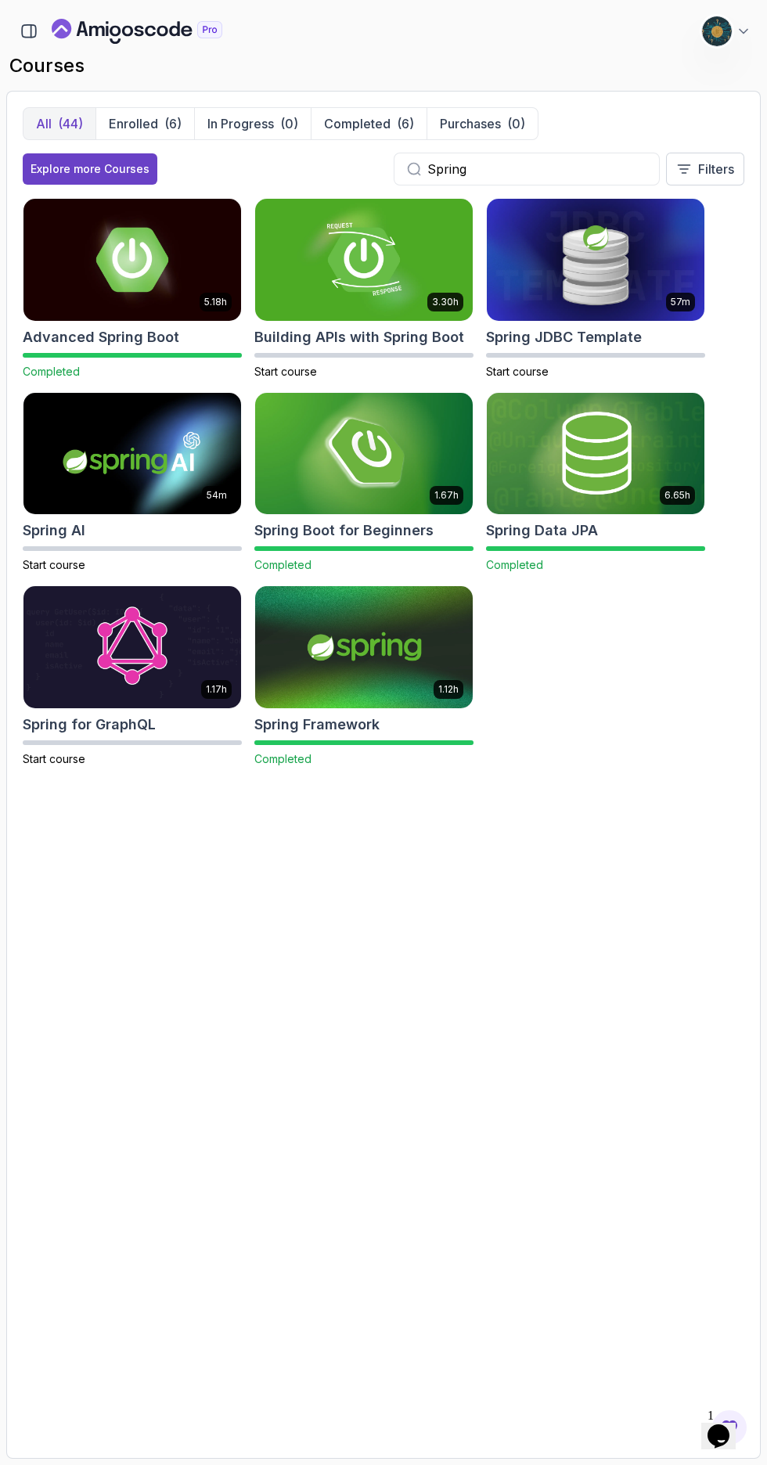
click at [416, 326] on h2 "Building APIs with Spring Boot" at bounding box center [359, 337] width 210 height 22
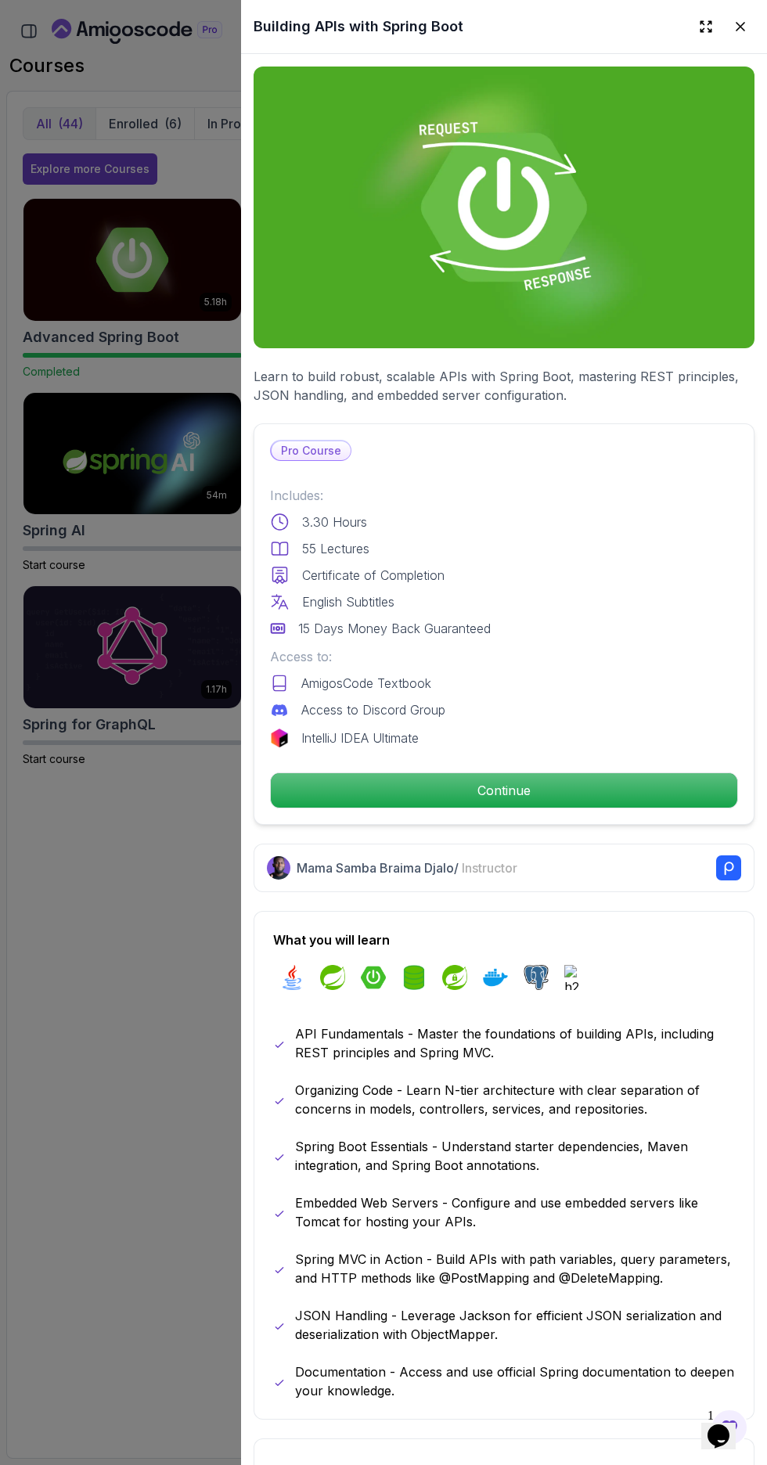
click at [604, 792] on p "Continue" at bounding box center [504, 790] width 467 height 34
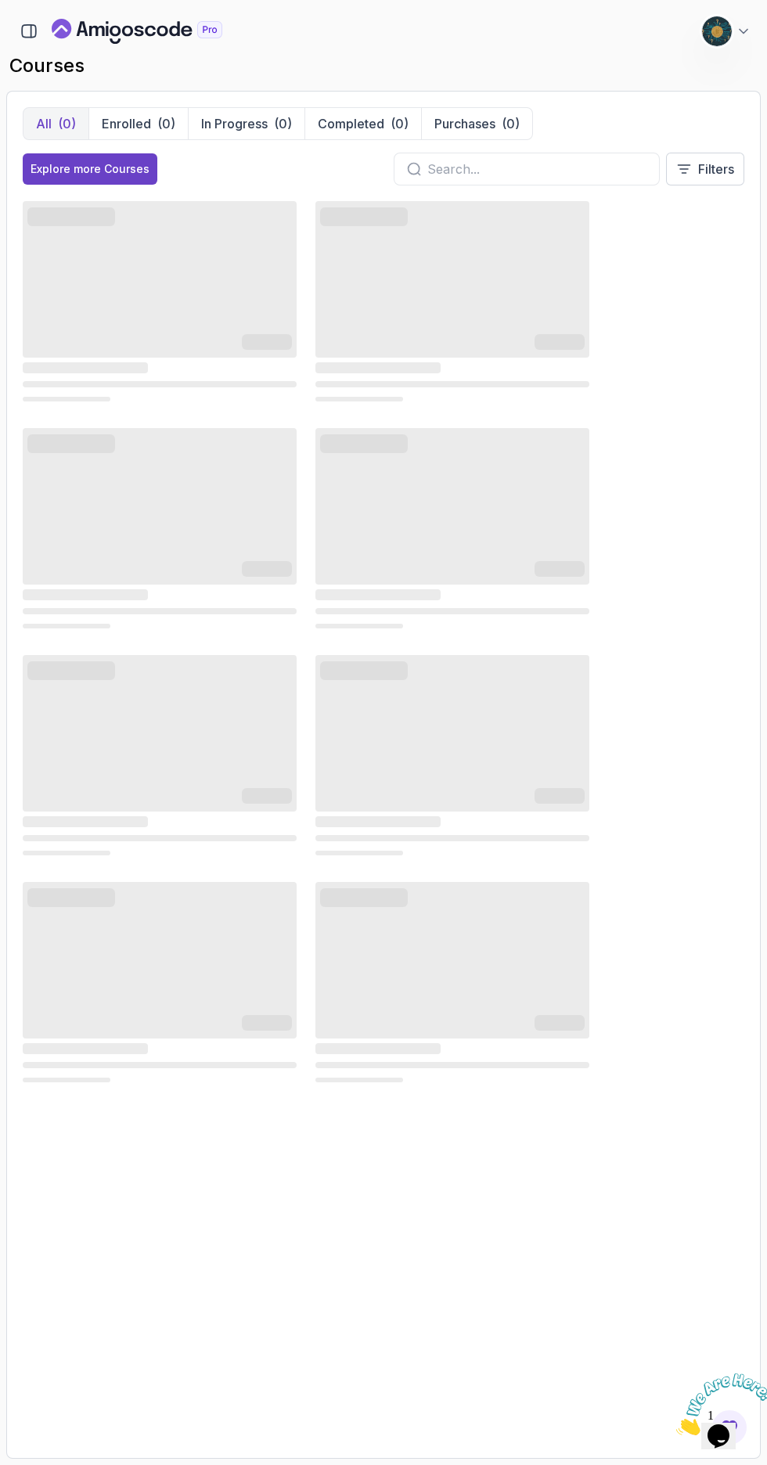
click at [744, 31] on icon at bounding box center [744, 31] width 16 height 16
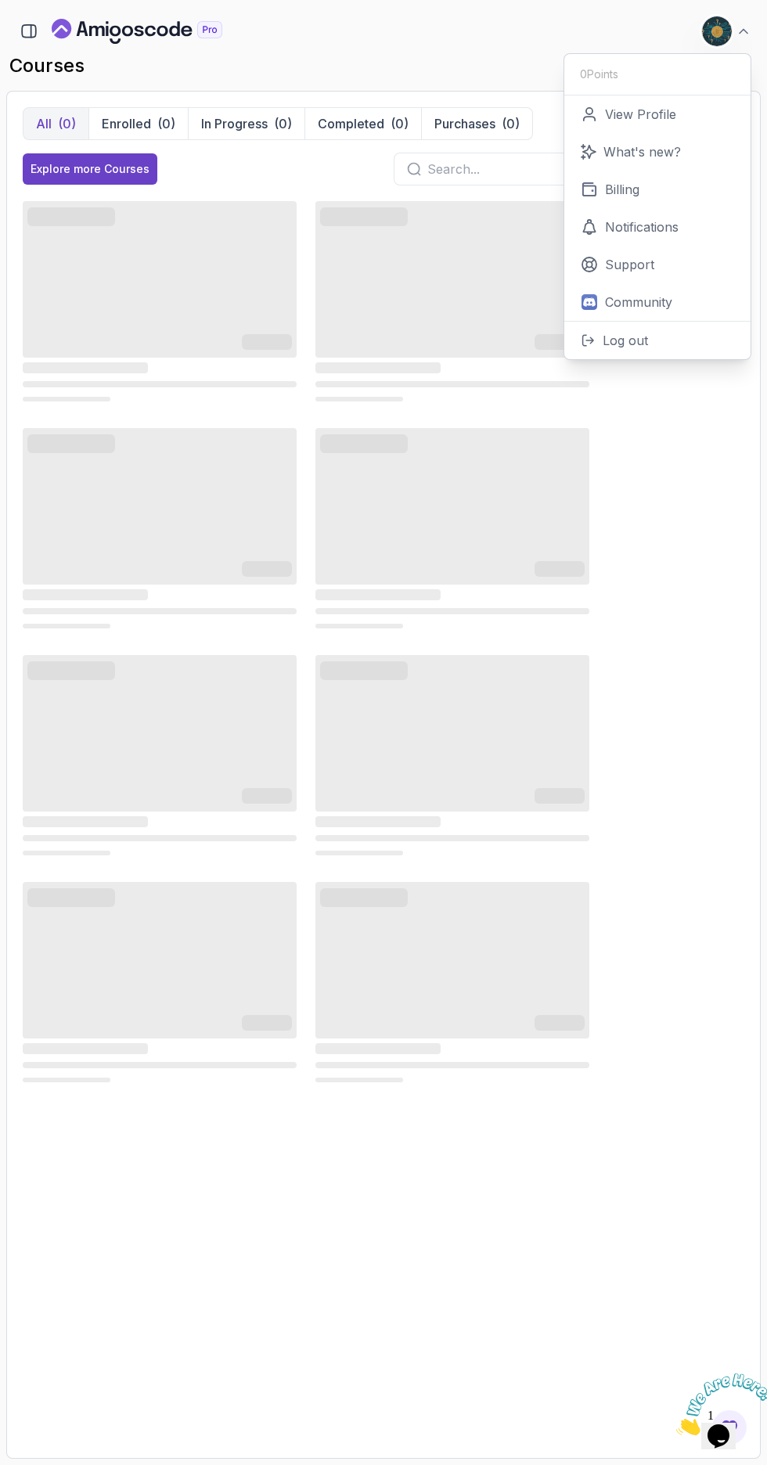
click at [745, 480] on div "All (0) Enrolled (0) In Progress (0) Completed (0) Purchases (0) Explore more C…" at bounding box center [383, 775] width 755 height 1368
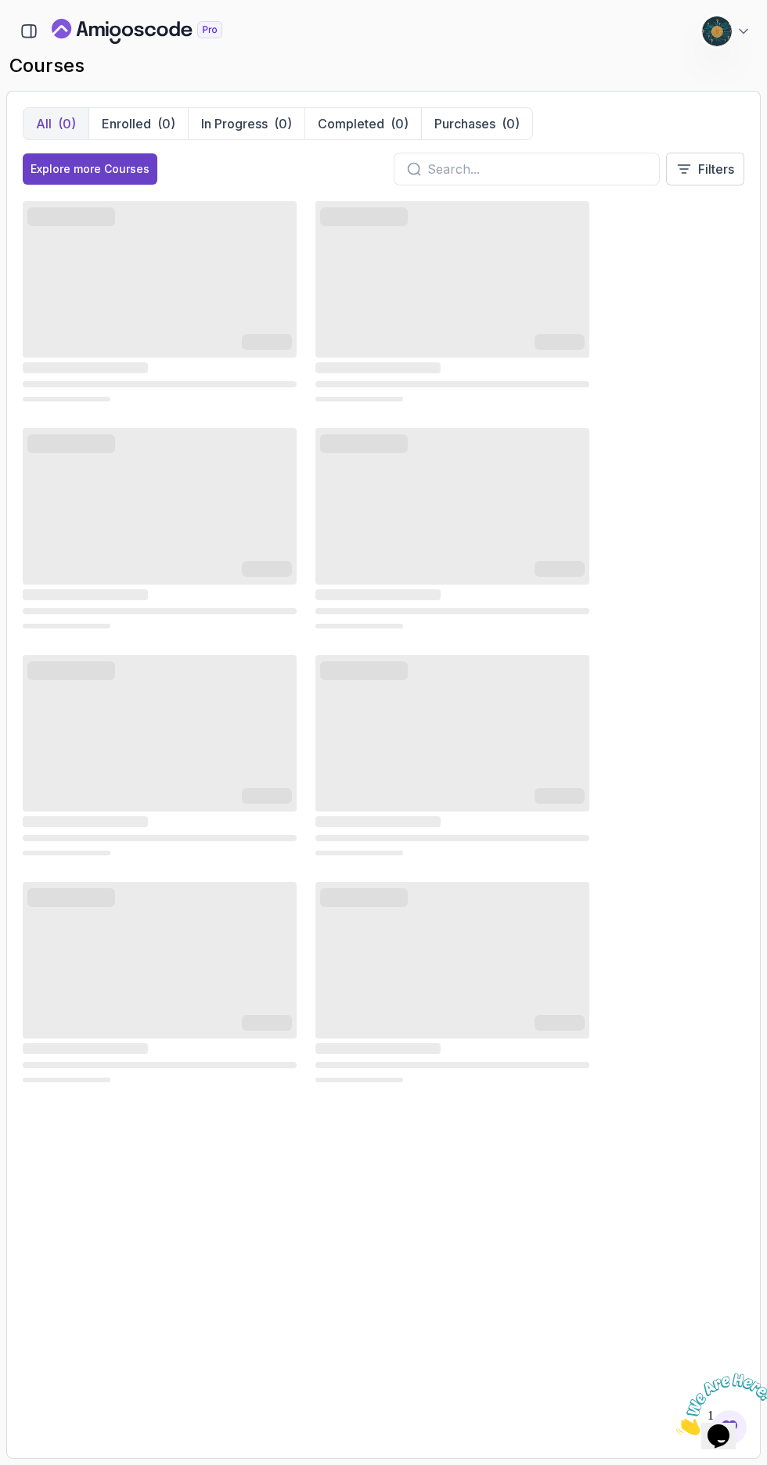
click at [31, 31] on icon "button" at bounding box center [31, 31] width 0 height 13
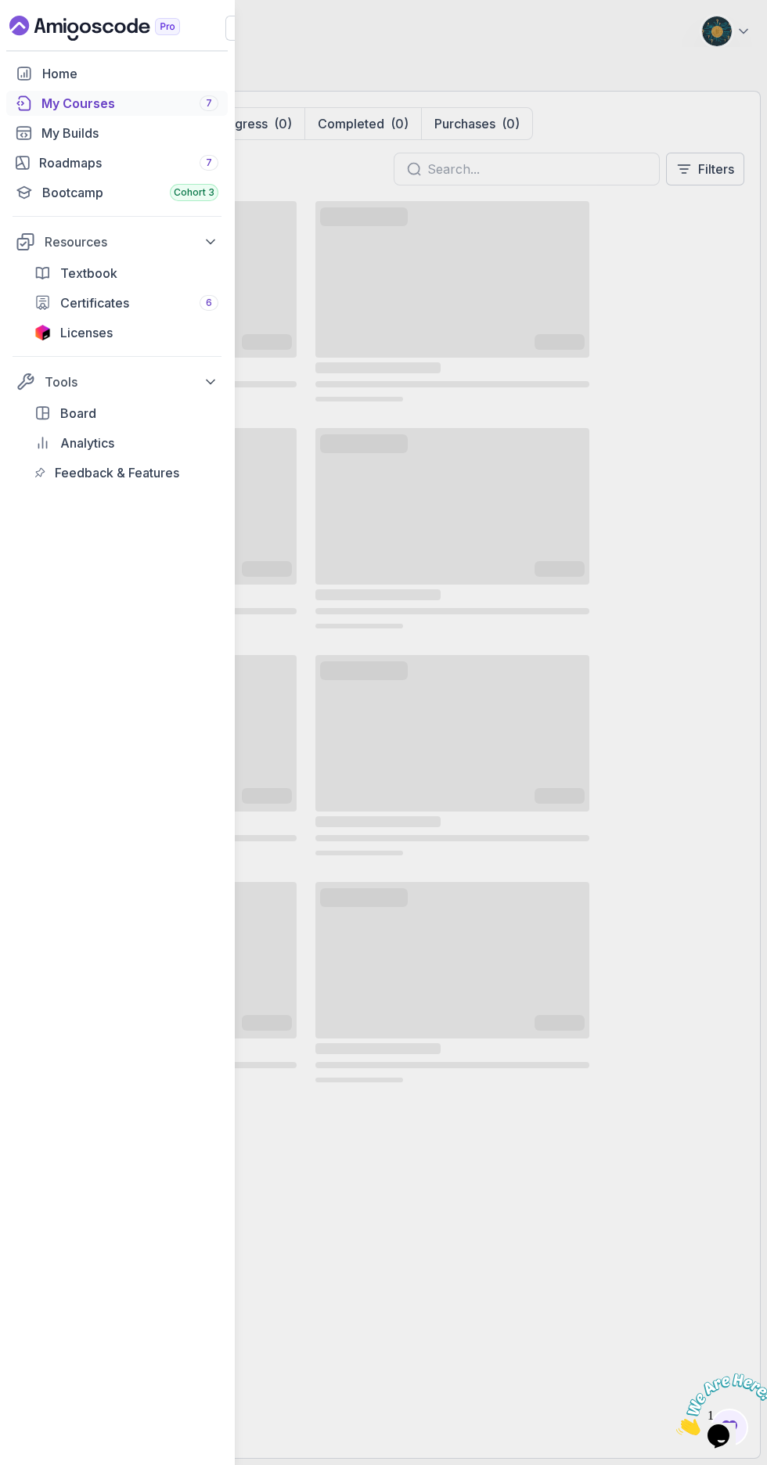
click at [125, 95] on div "My Courses 7" at bounding box center [129, 103] width 177 height 19
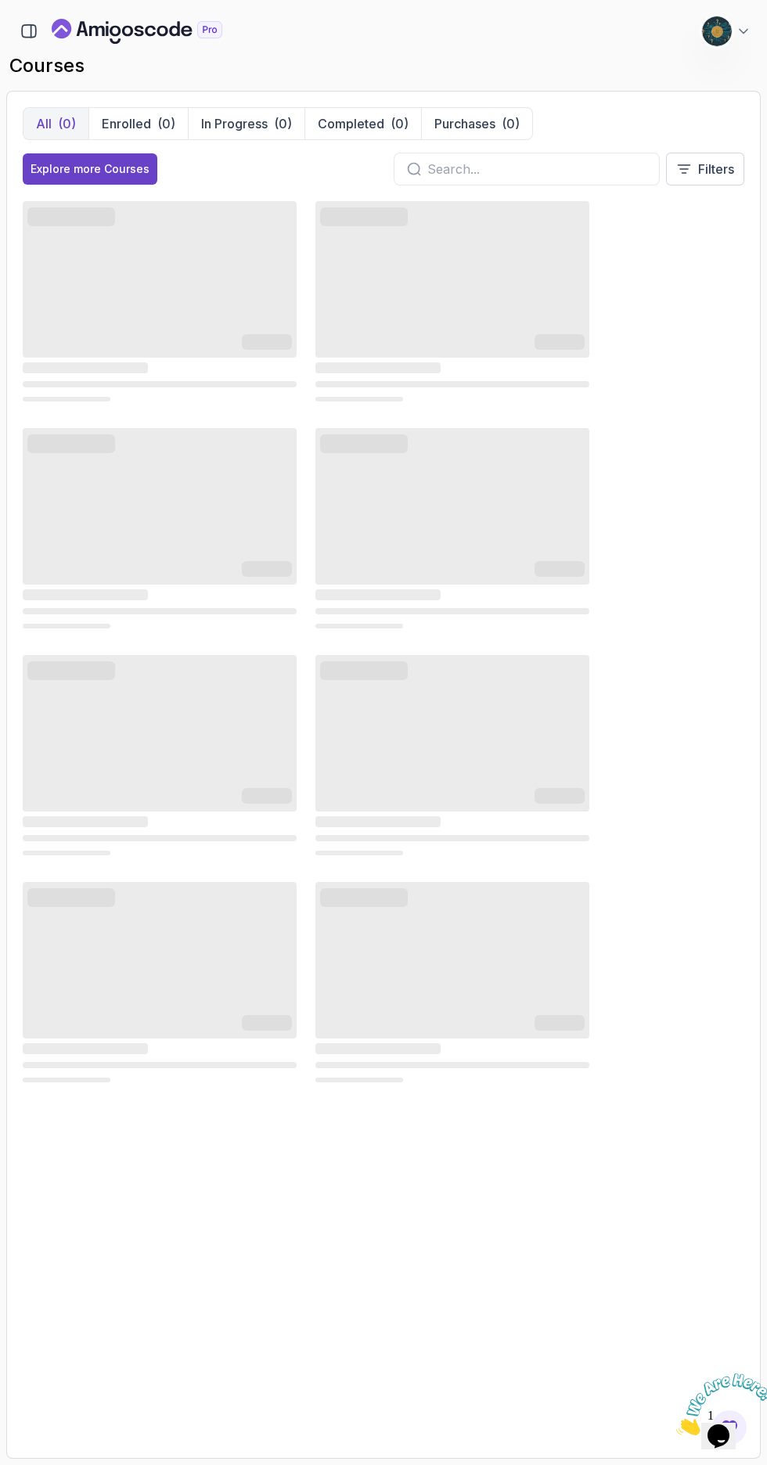
click at [31, 30] on icon "button" at bounding box center [31, 31] width 0 height 13
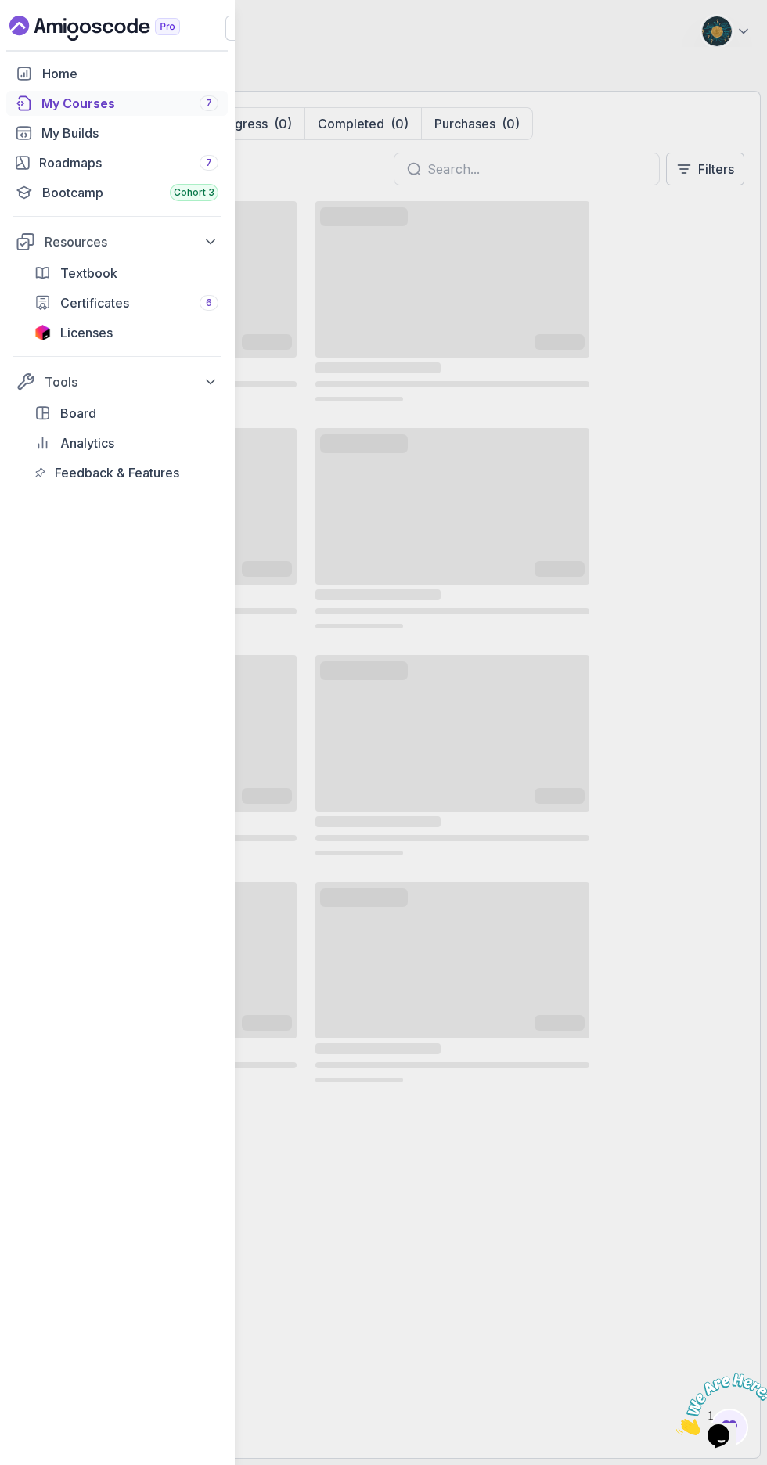
click at [101, 71] on div "Home" at bounding box center [130, 73] width 176 height 19
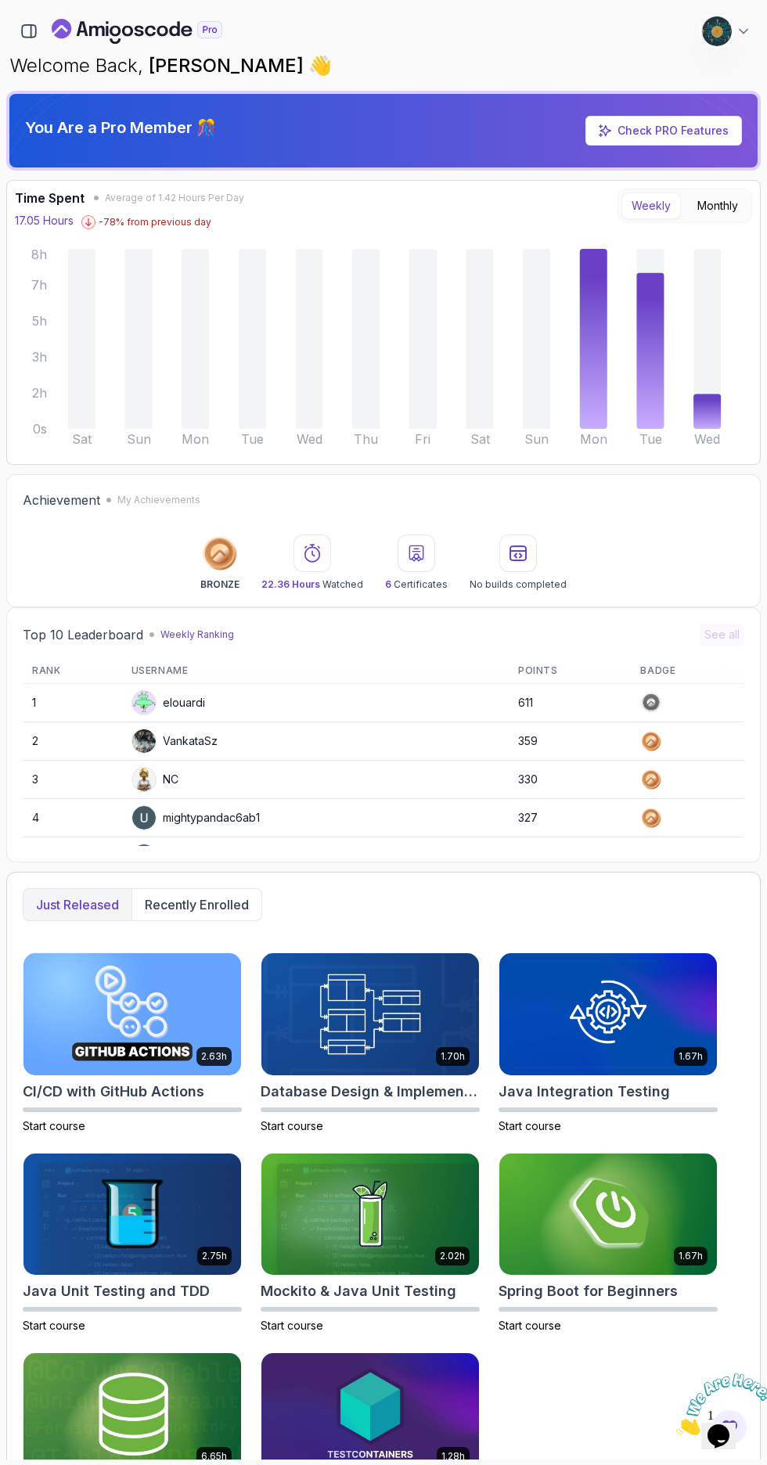
click at [28, 23] on icon "button" at bounding box center [28, 31] width 17 height 17
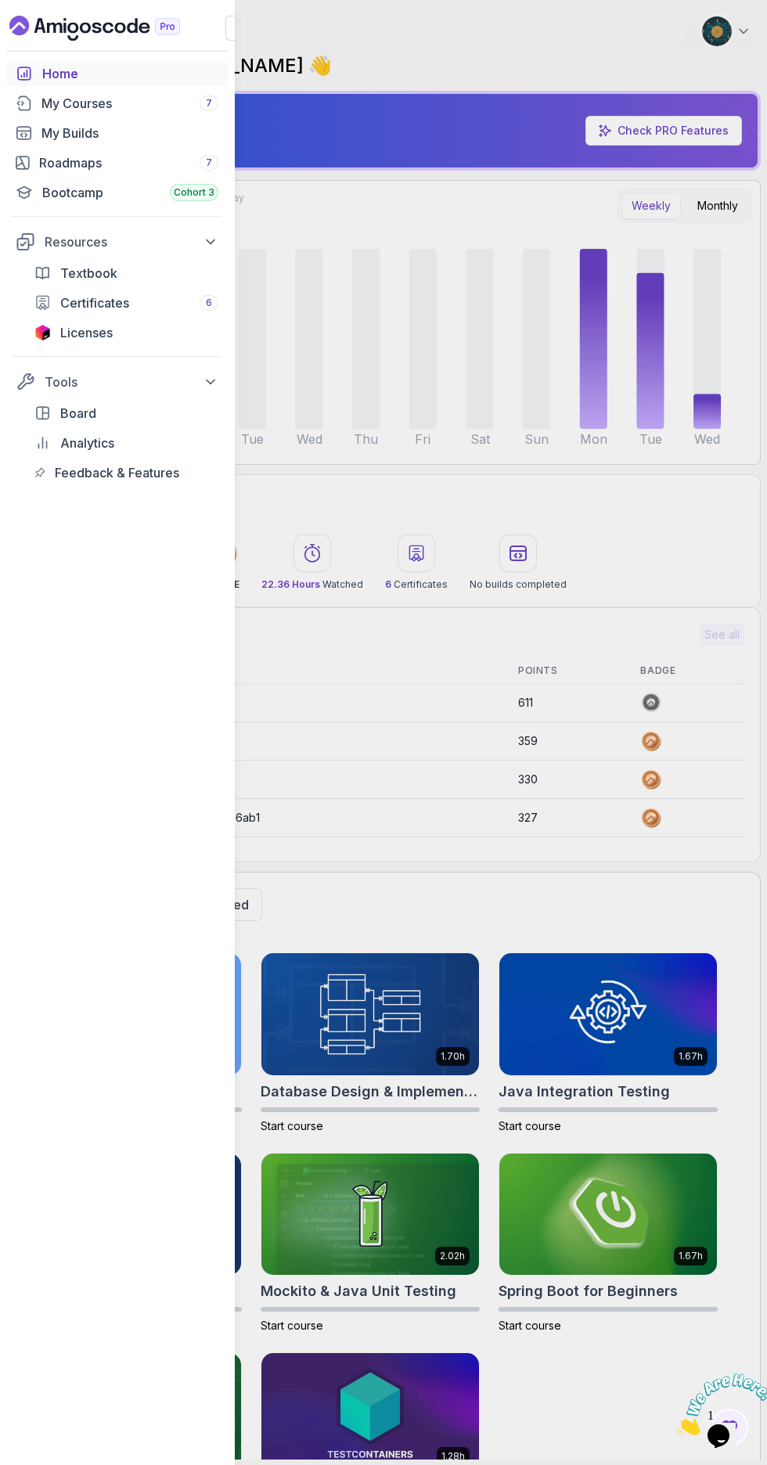
click at [124, 103] on div "My Courses 7" at bounding box center [129, 103] width 177 height 19
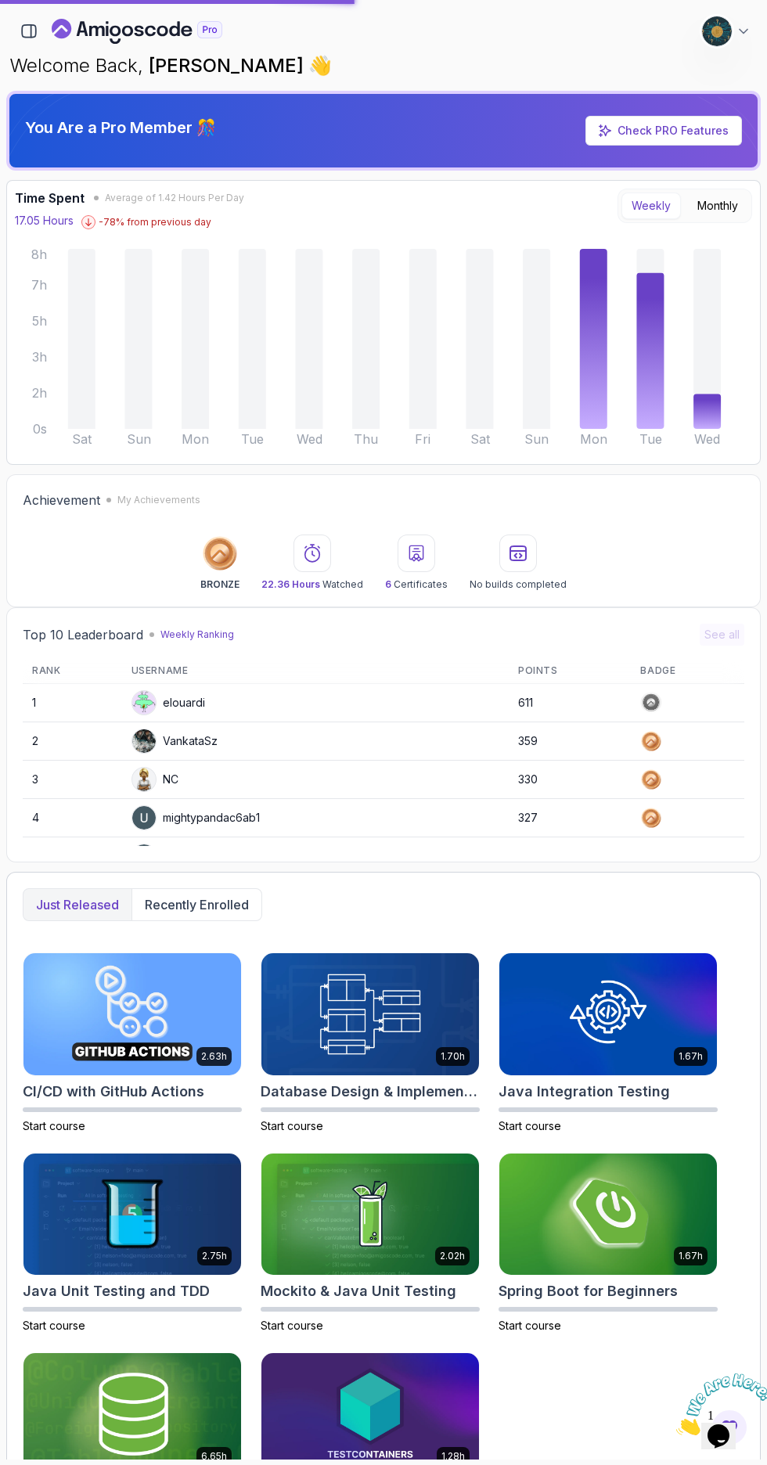
click at [231, 566] on circle at bounding box center [220, 554] width 30 height 30
click at [29, 29] on icon "button" at bounding box center [28, 31] width 17 height 17
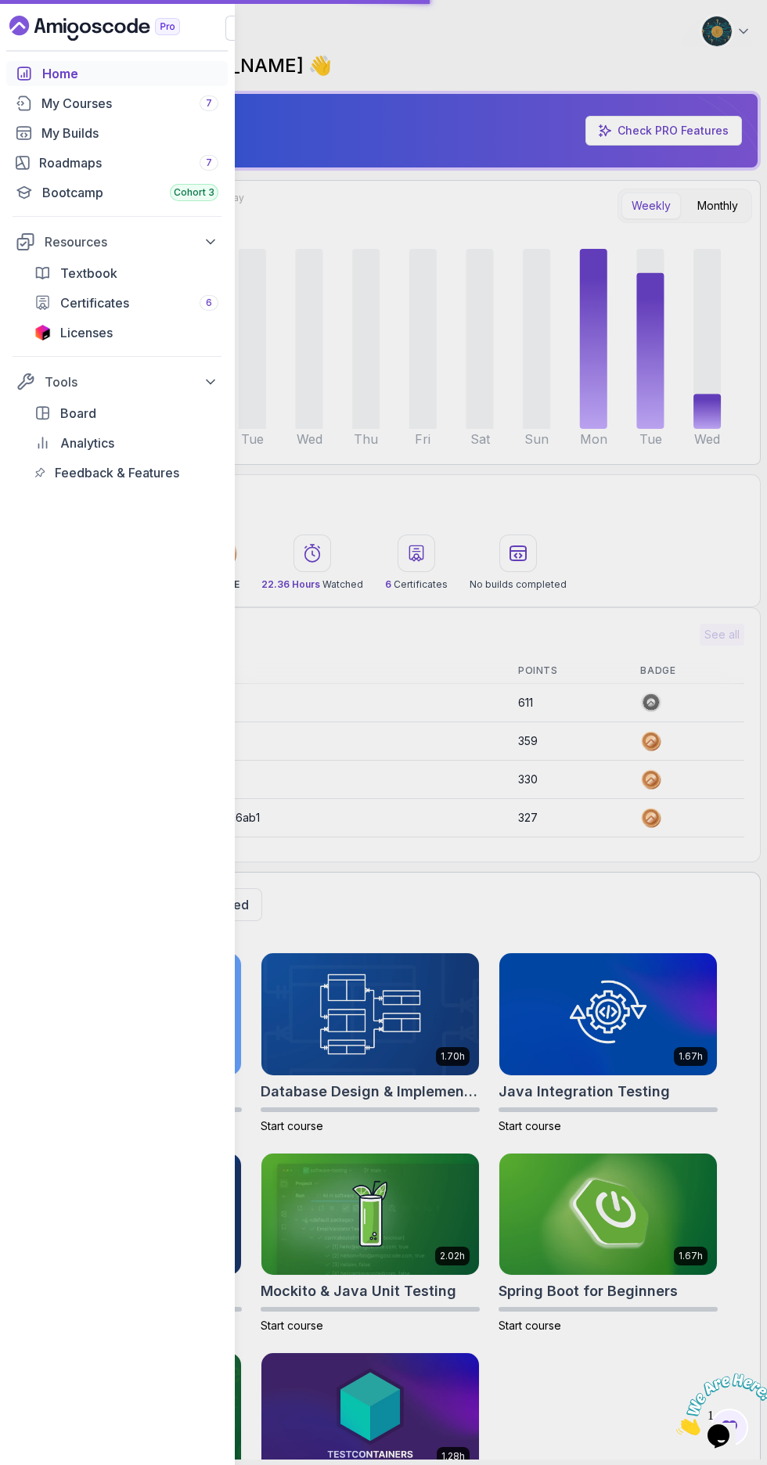
click at [114, 438] on span "Analytics" at bounding box center [87, 443] width 54 height 19
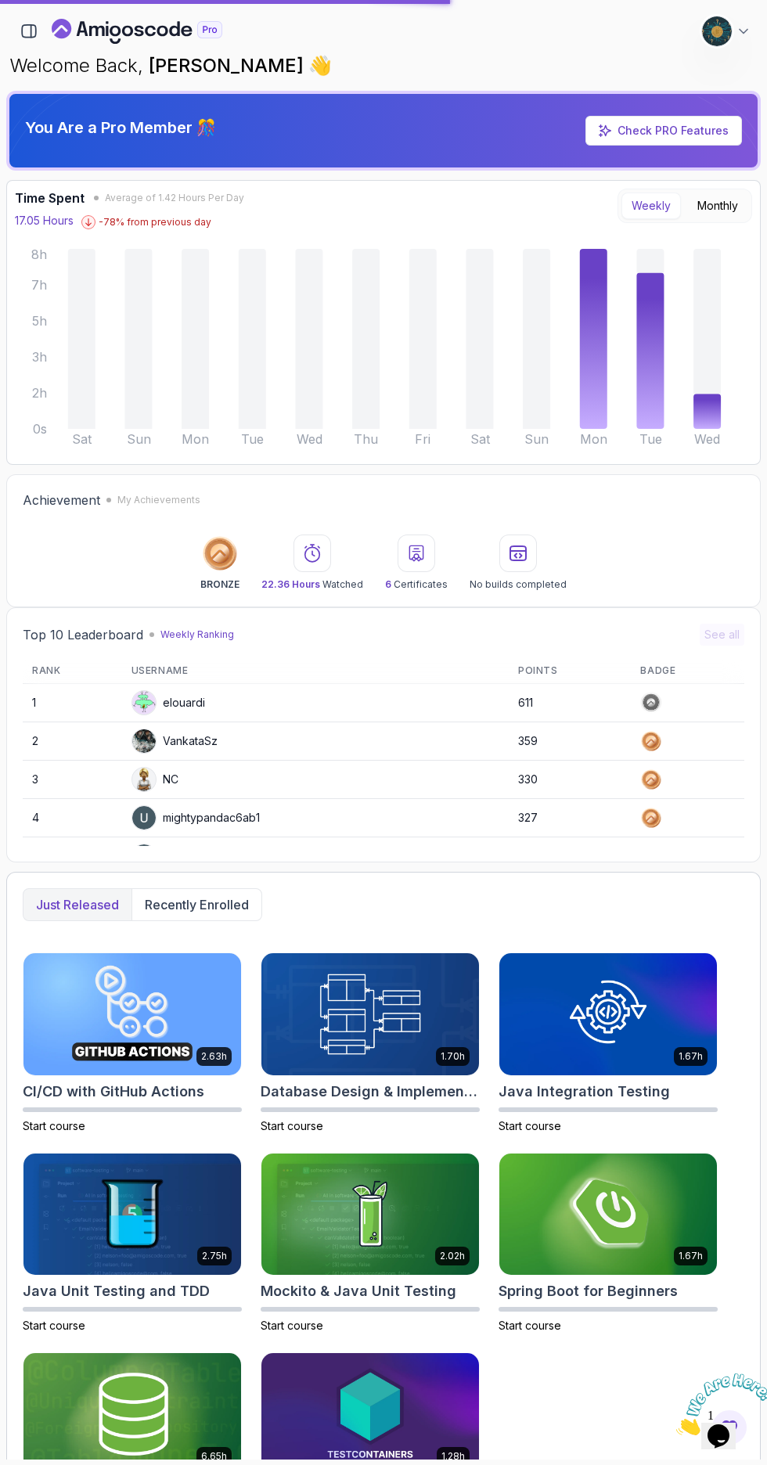
click at [29, 25] on icon "button" at bounding box center [29, 31] width 14 height 13
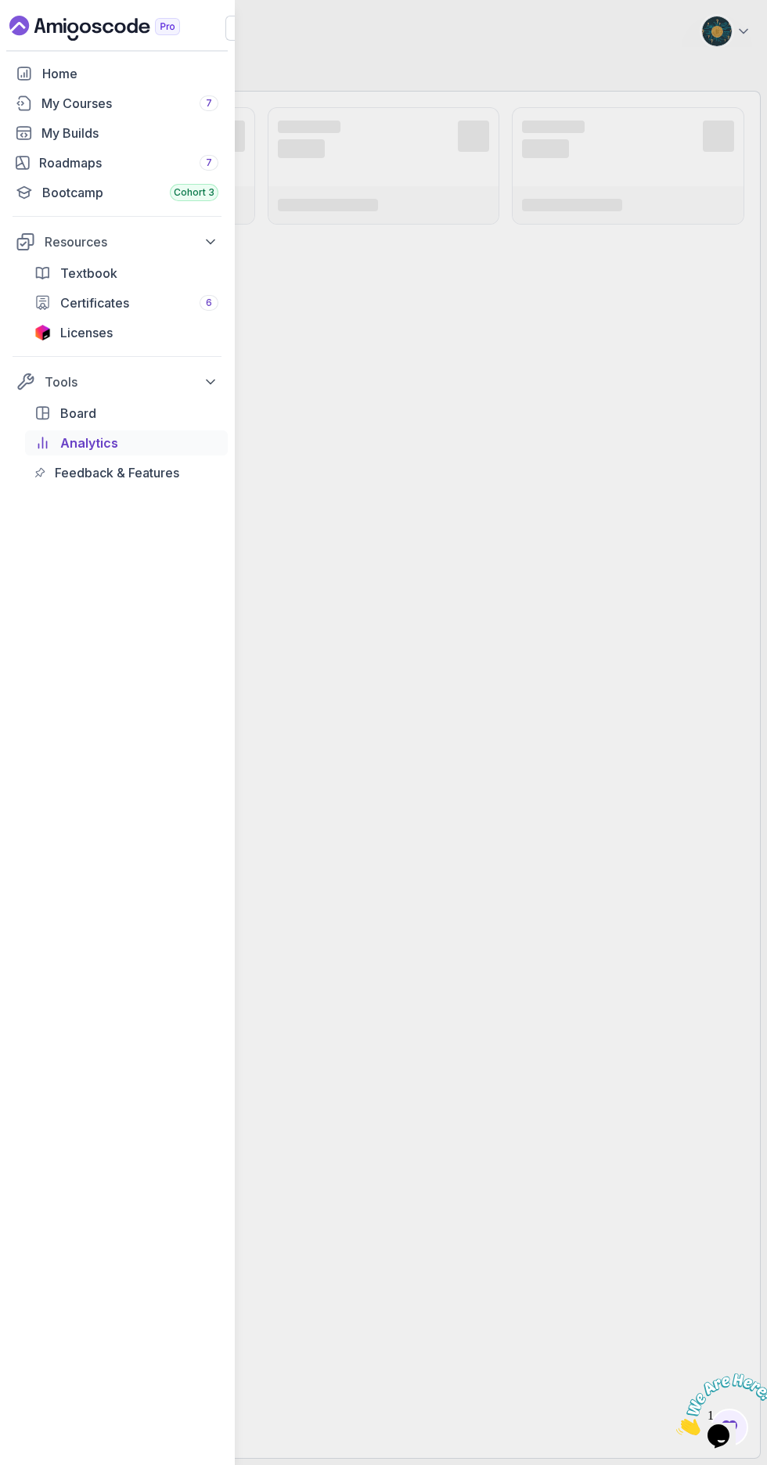
click at [689, 434] on div "Home My Courses 7 My Builds Roadmaps 7 Bootcamp Cohort 3 Resources Textbook Cer…" at bounding box center [383, 732] width 767 height 1465
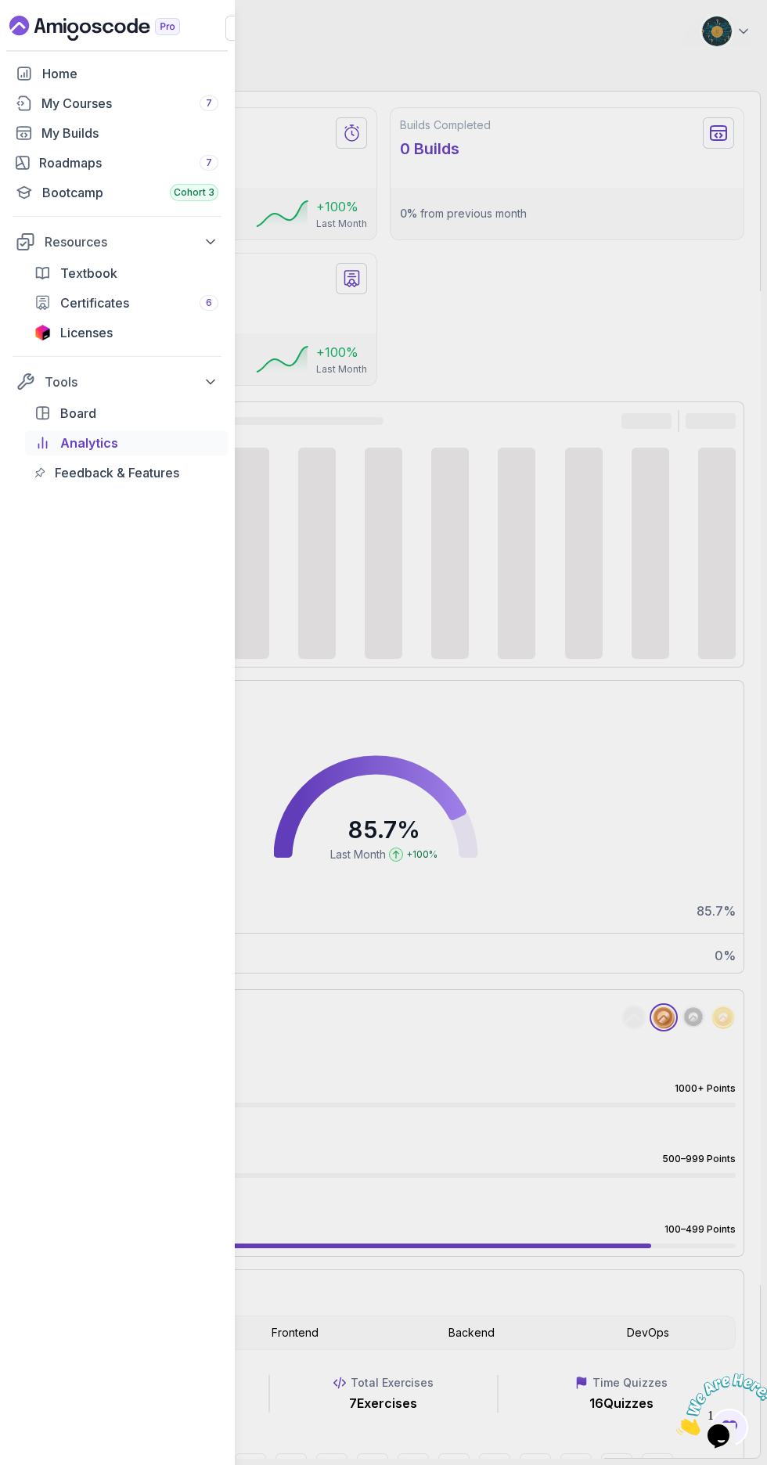
click at [532, 1159] on div "Home My Courses 7 My Builds Roadmaps 7 Bootcamp Cohort 3 Resources Textbook Cer…" at bounding box center [383, 732] width 767 height 1465
click at [298, 41] on div "Home My Courses 7 My Builds Roadmaps 7 Bootcamp Cohort 3 Resources Textbook Cer…" at bounding box center [383, 732] width 767 height 1465
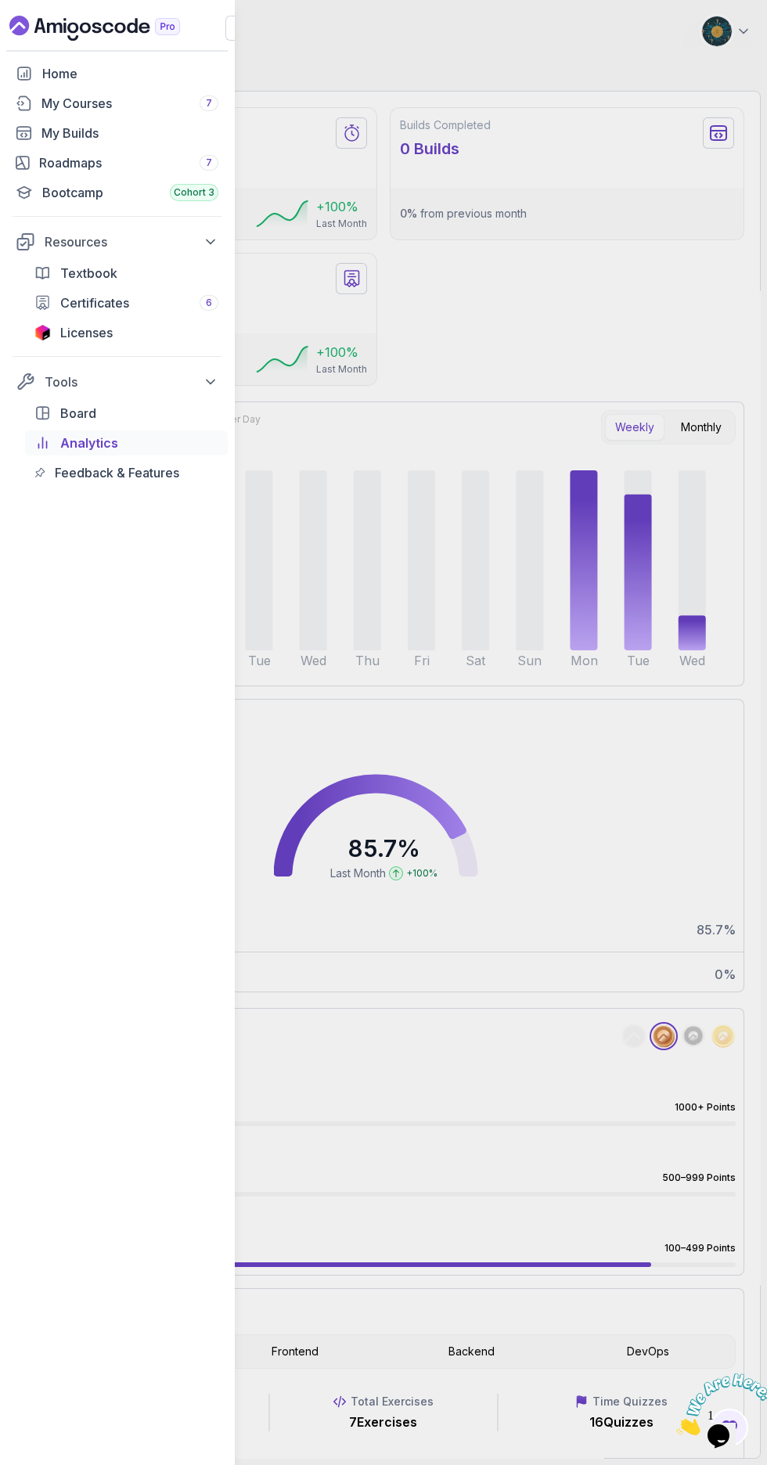
click at [622, 153] on div "Home My Courses 7 My Builds Roadmaps 7 Bootcamp Cohort 3 Resources Textbook Cer…" at bounding box center [383, 732] width 767 height 1465
click at [236, 35] on div "Home My Courses 7 My Builds Roadmaps 7 Bootcamp Cohort 3 Resources Textbook Cer…" at bounding box center [383, 732] width 767 height 1465
click at [232, 31] on icon "button" at bounding box center [239, 28] width 16 height 16
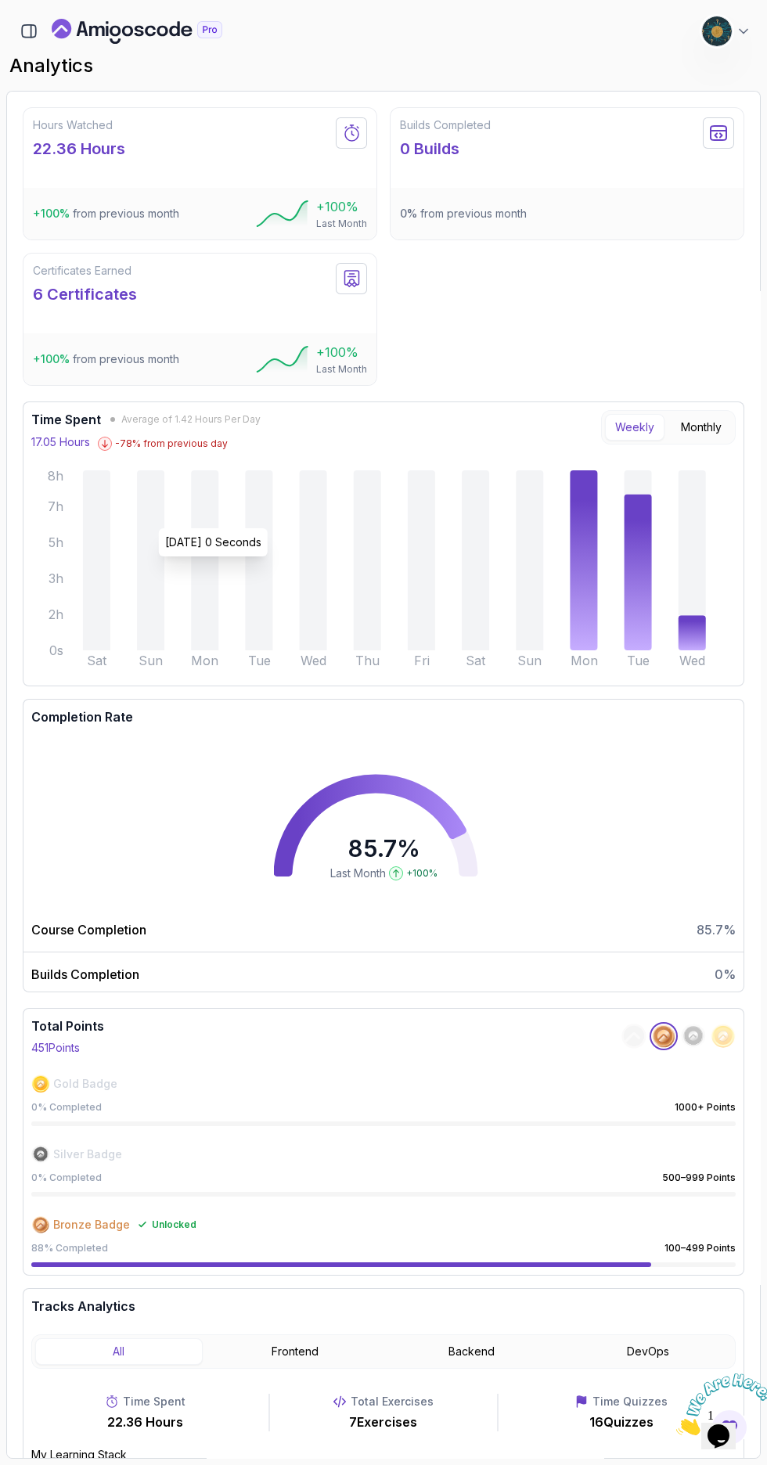
click at [323, 1358] on button "Frontend" at bounding box center [296, 1352] width 168 height 27
click at [507, 1351] on button "Backend" at bounding box center [472, 1352] width 168 height 27
click at [687, 1350] on button "DevOps" at bounding box center [649, 1352] width 168 height 27
click at [504, 1343] on button "Backend" at bounding box center [472, 1352] width 168 height 27
click at [29, 31] on icon "button" at bounding box center [28, 31] width 17 height 17
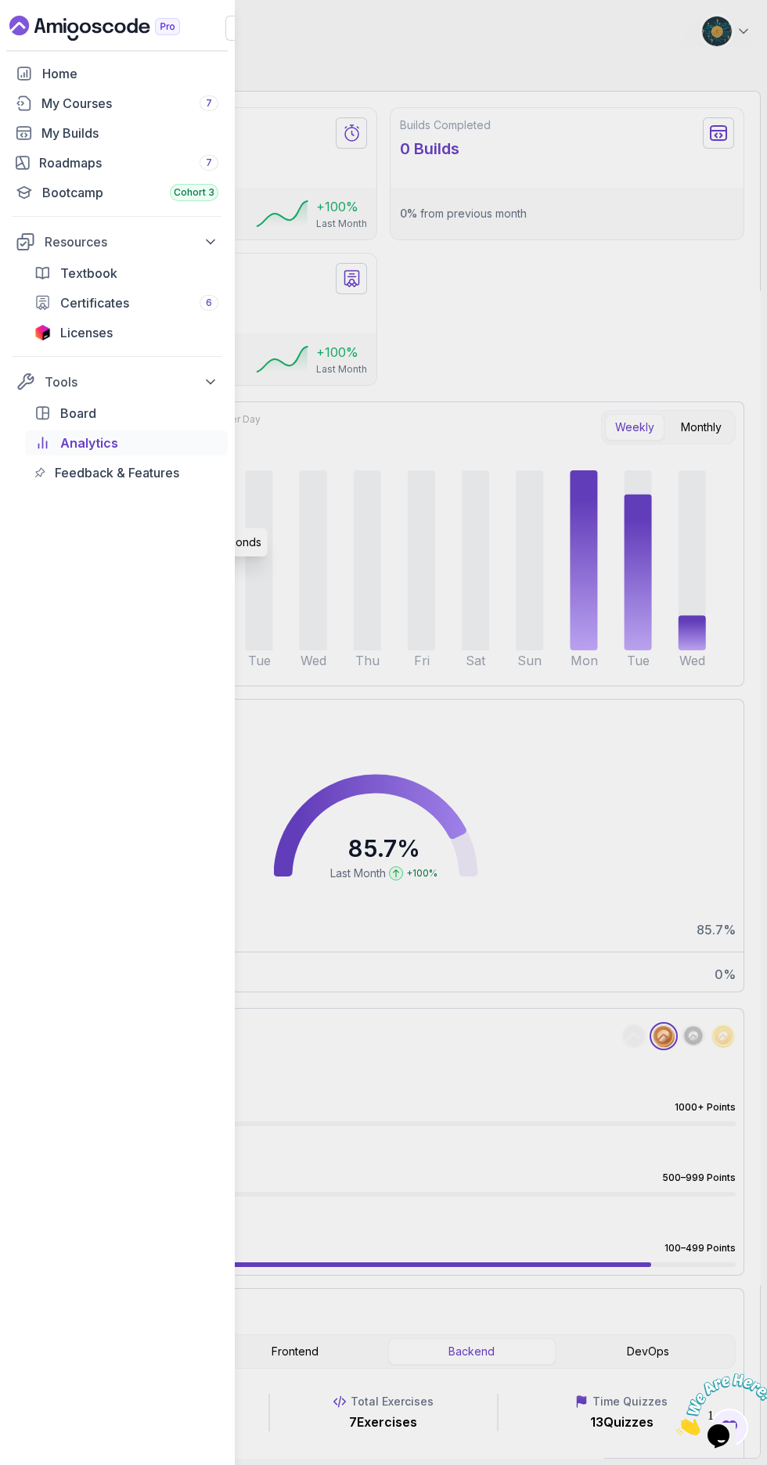
click at [121, 99] on div "My Courses 7" at bounding box center [129, 103] width 177 height 19
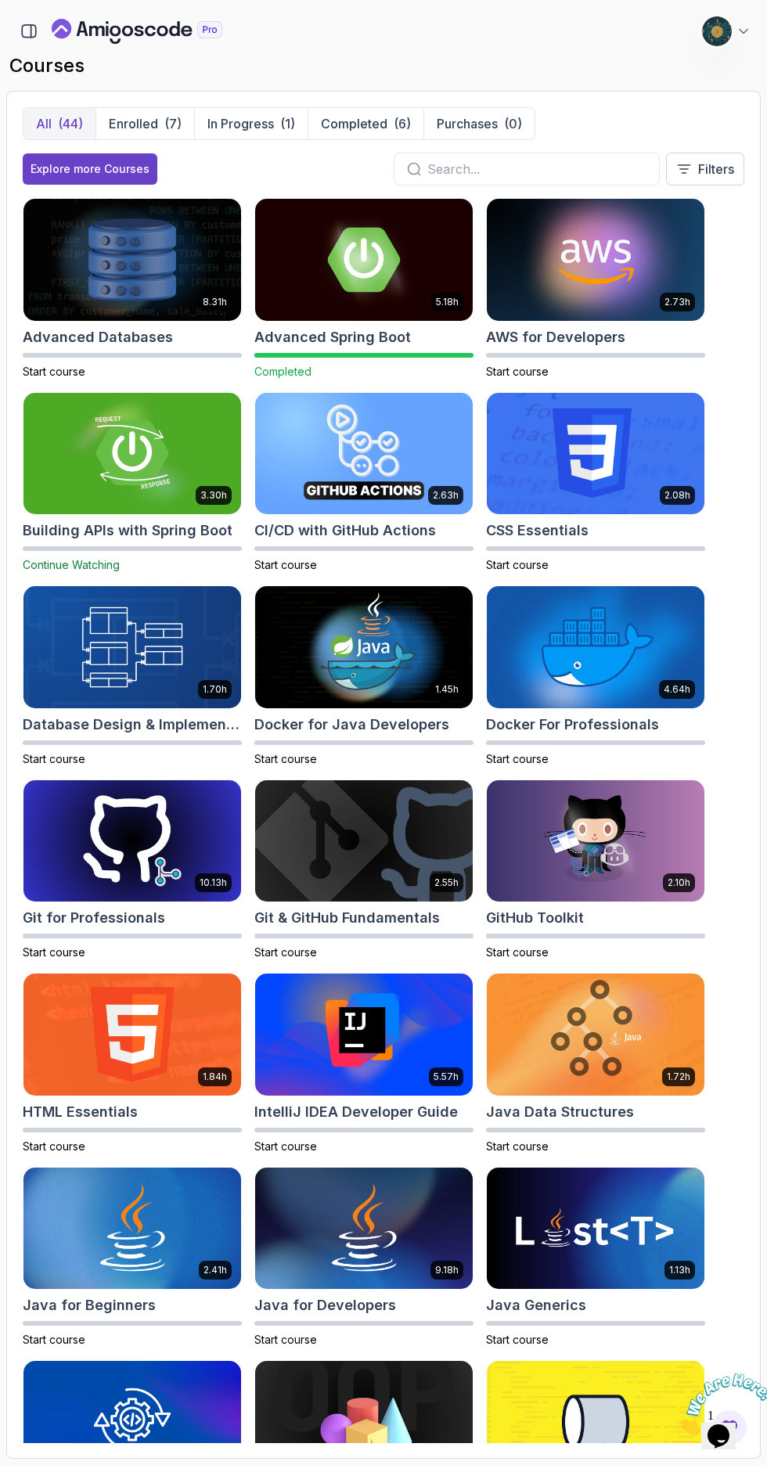
click at [489, 169] on input "text" at bounding box center [536, 169] width 219 height 19
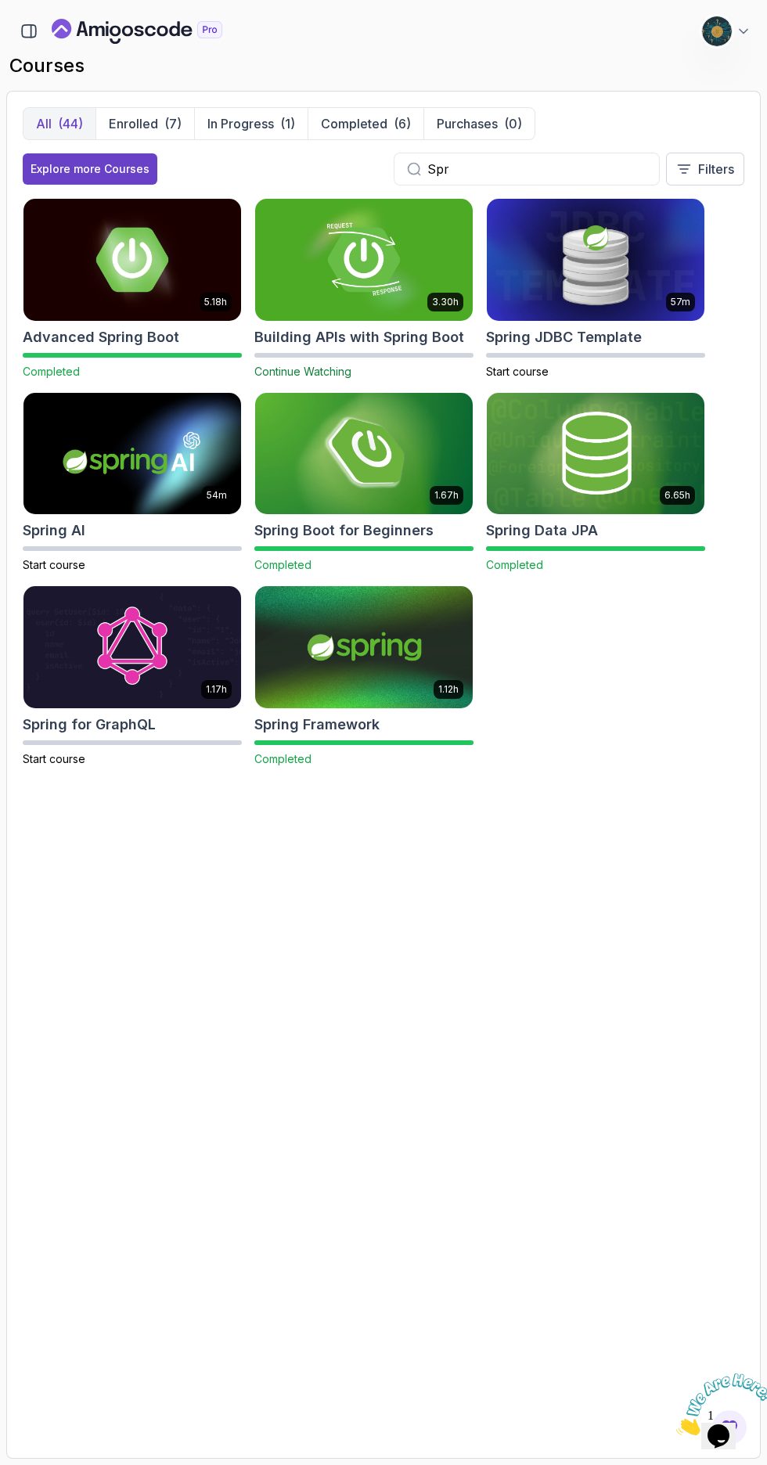
scroll to position [4, 0]
type input "Spr"
click at [406, 336] on h2 "Building APIs with Spring Boot" at bounding box center [359, 337] width 210 height 22
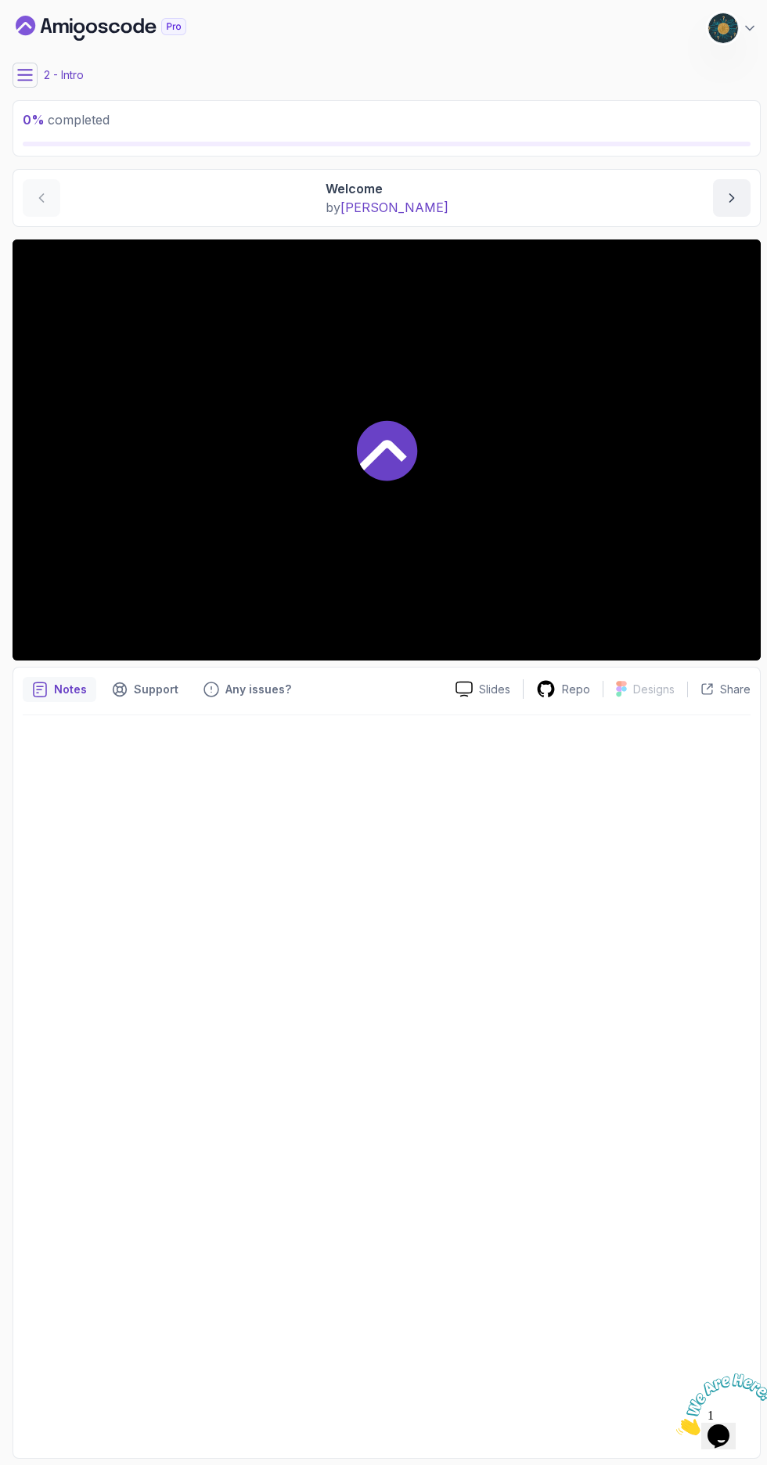
click at [34, 71] on button at bounding box center [25, 75] width 25 height 25
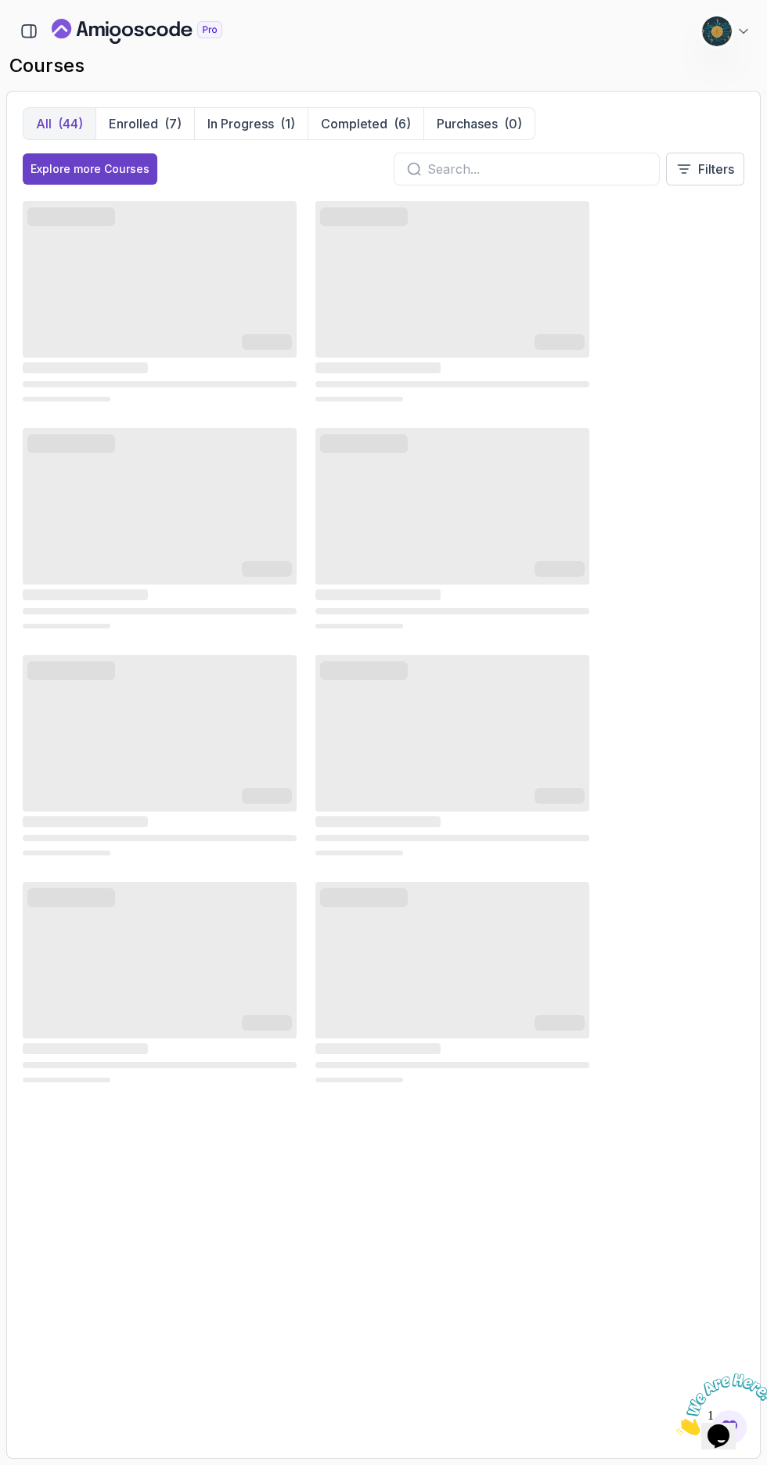
click at [22, 32] on icon "button" at bounding box center [29, 31] width 14 height 13
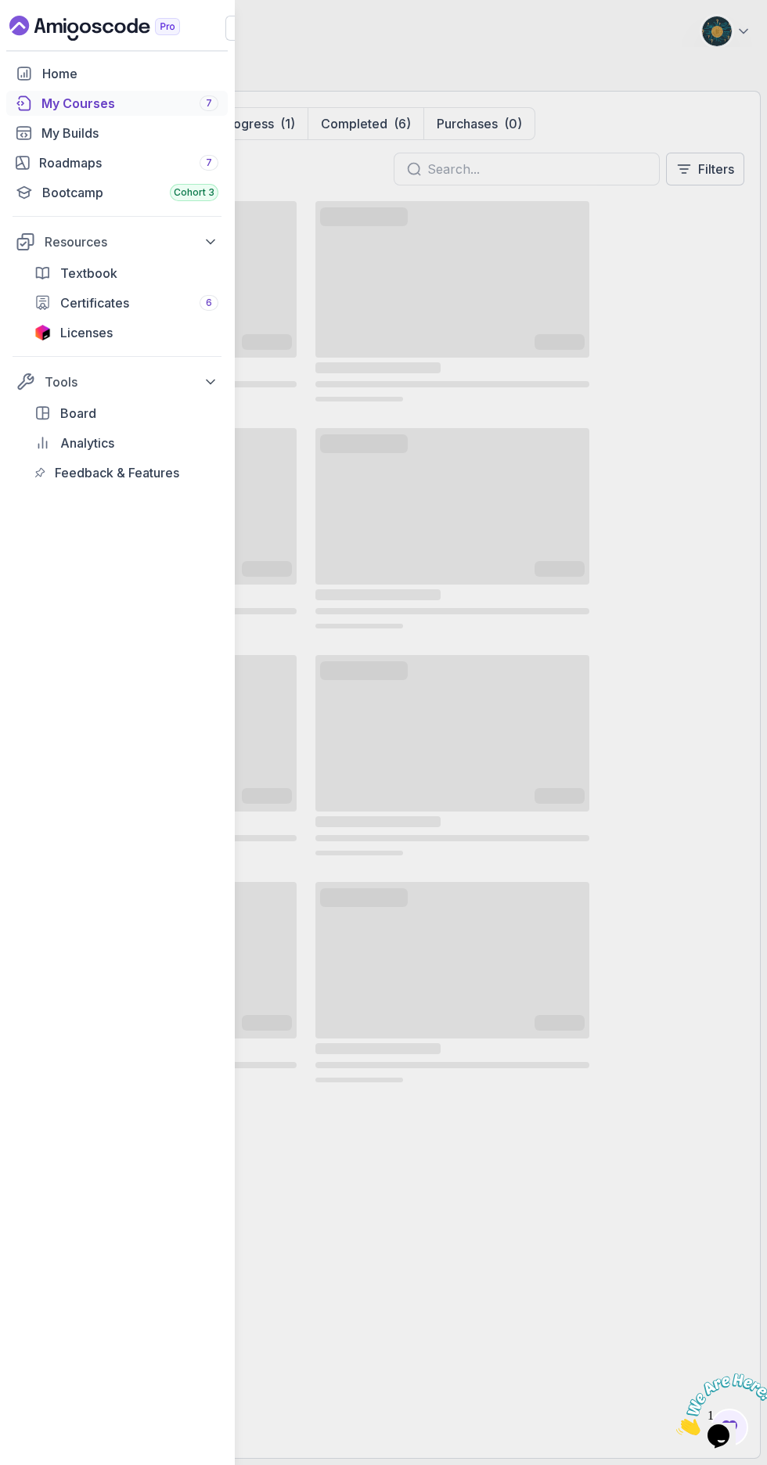
click at [73, 431] on link "Analytics" at bounding box center [126, 443] width 203 height 25
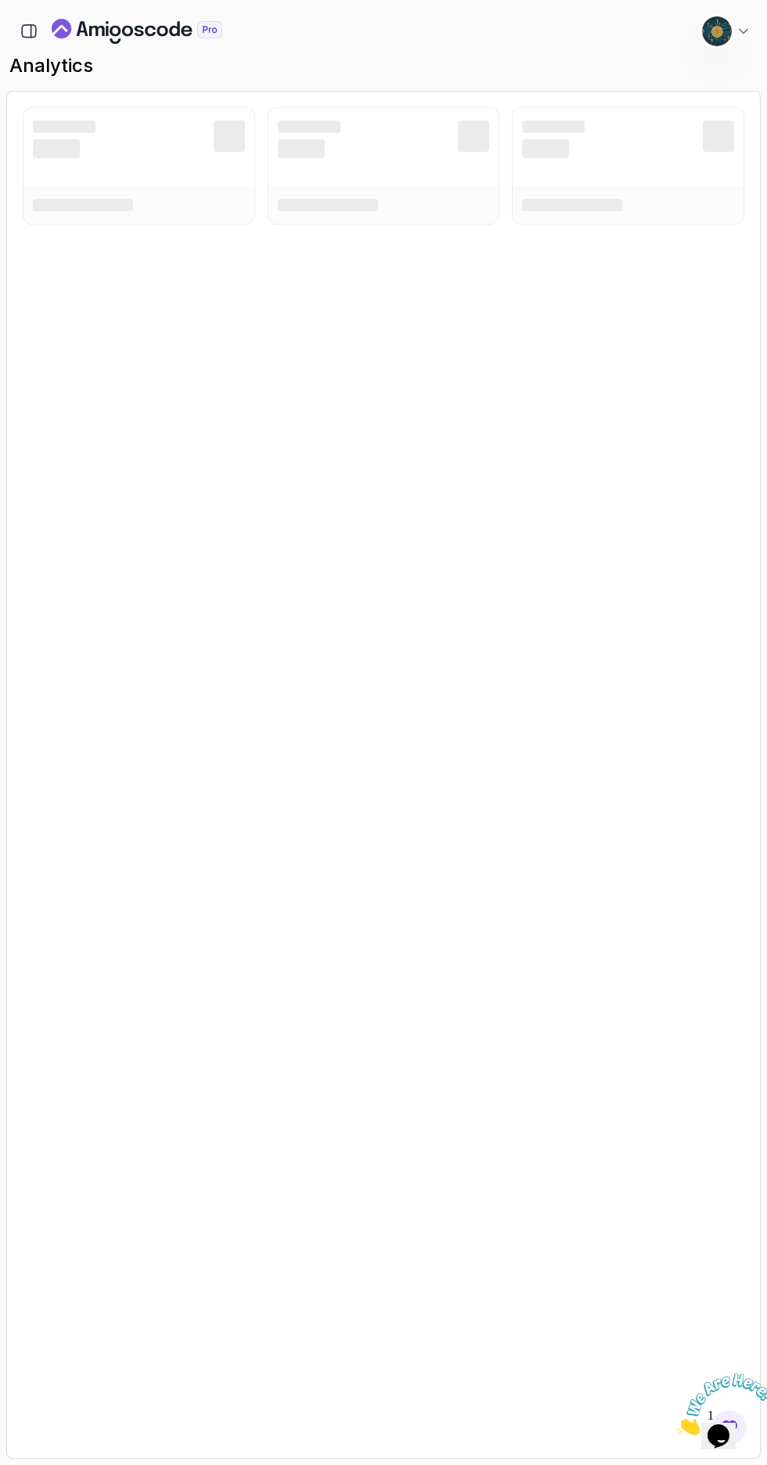
click at [27, 31] on icon "button" at bounding box center [28, 31] width 17 height 17
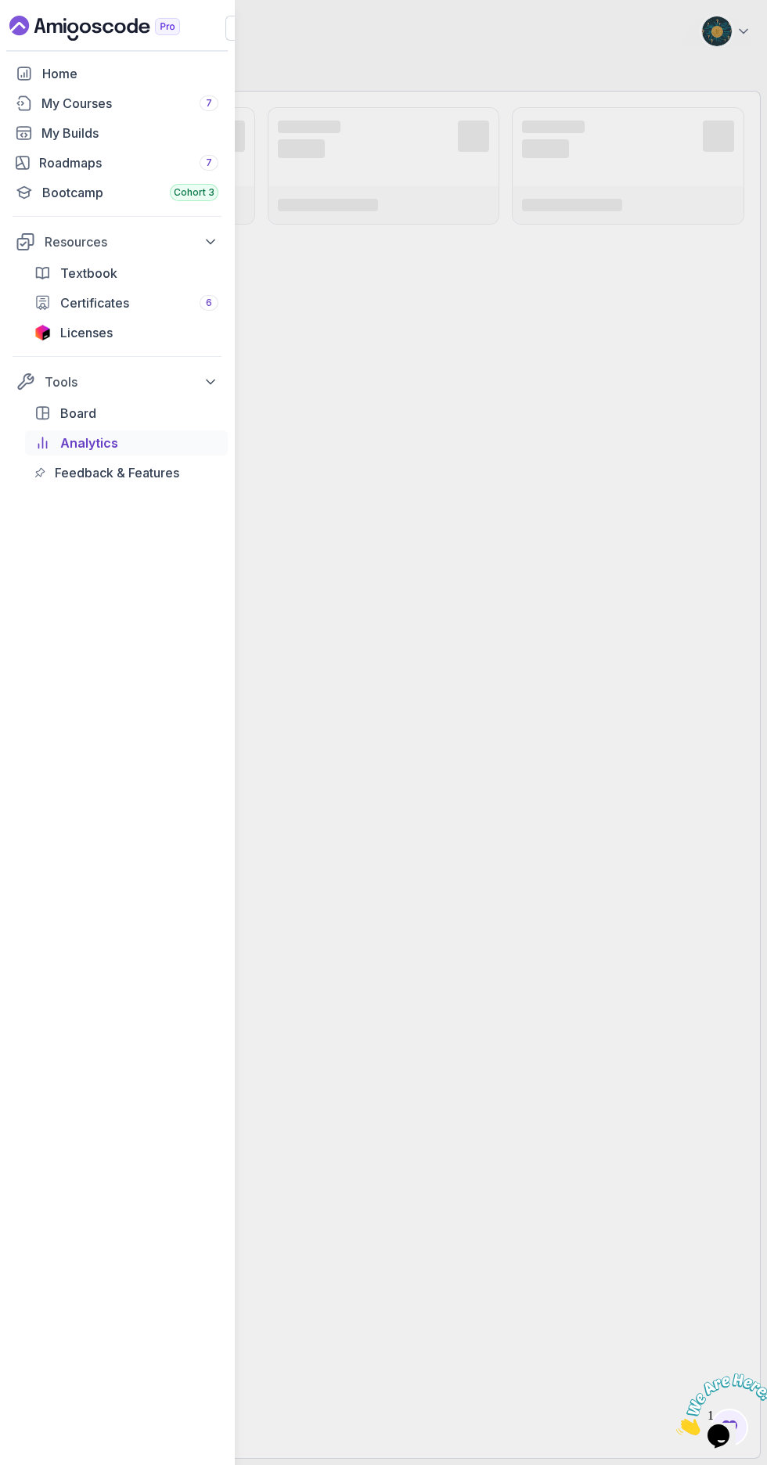
click at [46, 103] on div "My Courses 7" at bounding box center [129, 103] width 177 height 19
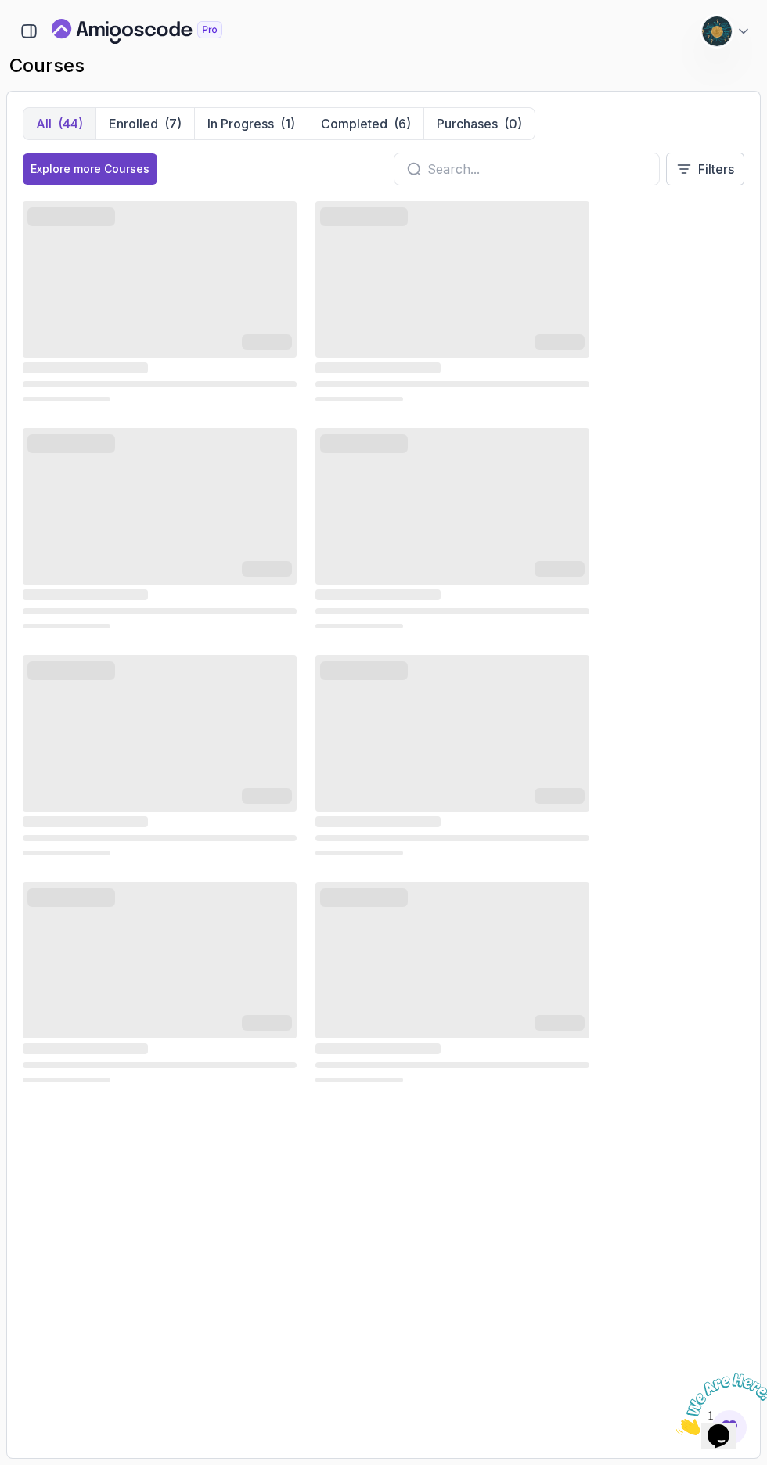
click at [127, 123] on p "Enrolled" at bounding box center [133, 123] width 49 height 19
click at [223, 123] on p "In Progress" at bounding box center [240, 123] width 67 height 19
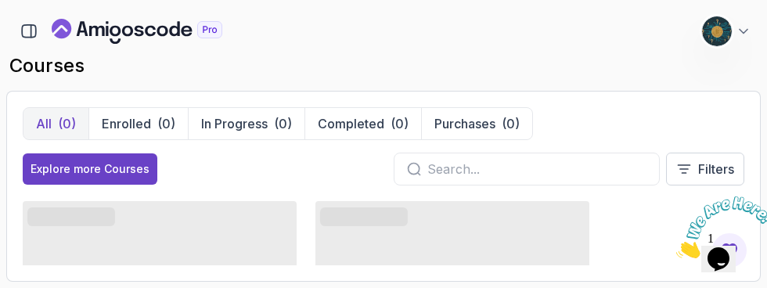
click at [676, 247] on icon "Close" at bounding box center [676, 253] width 0 height 13
click at [746, 31] on icon at bounding box center [744, 32] width 8 height 4
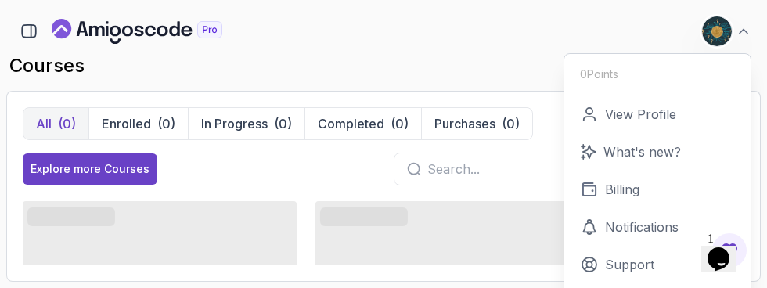
click at [528, 45] on div "451 Points 1 [PERSON_NAME] Student 0 Points View Profile What's new? Billing No…" at bounding box center [383, 31] width 755 height 31
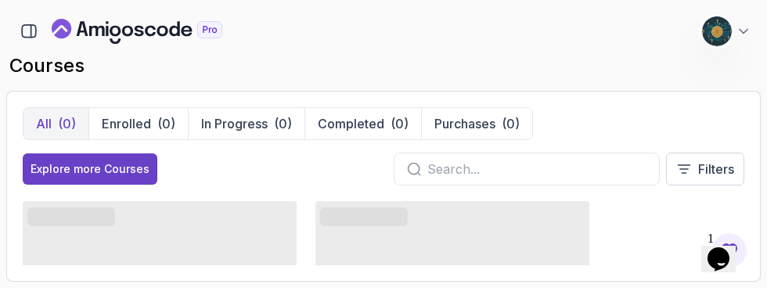
click at [20, 28] on icon "button" at bounding box center [28, 31] width 17 height 17
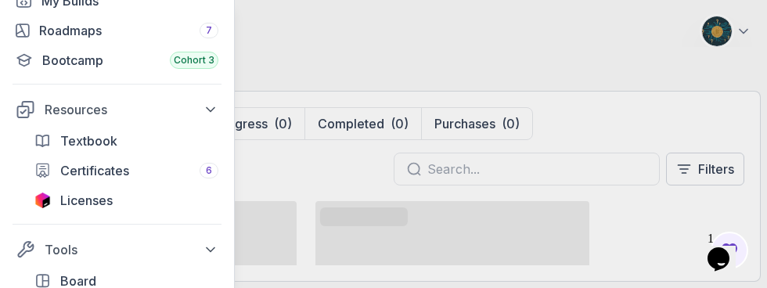
scroll to position [139, 0]
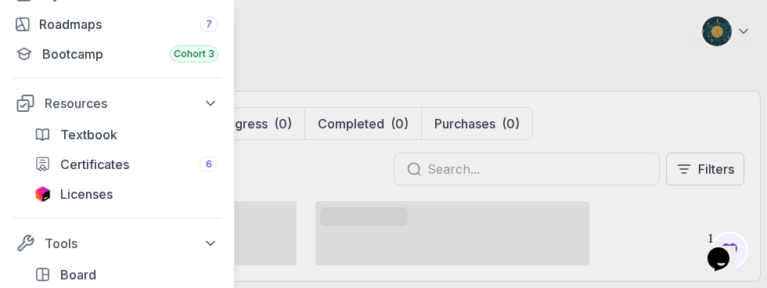
click at [99, 167] on span "Certificates" at bounding box center [94, 164] width 69 height 19
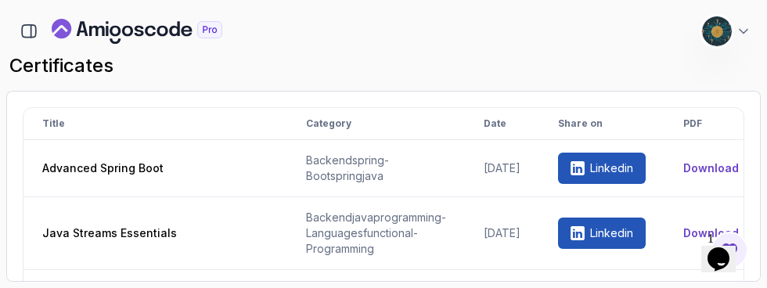
click at [29, 37] on icon "button" at bounding box center [29, 31] width 14 height 13
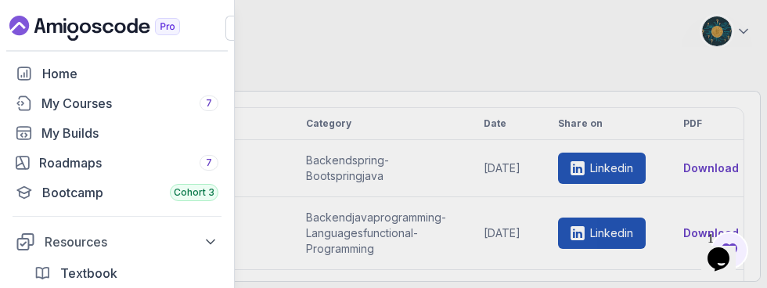
click at [81, 135] on div "My Builds" at bounding box center [129, 133] width 177 height 19
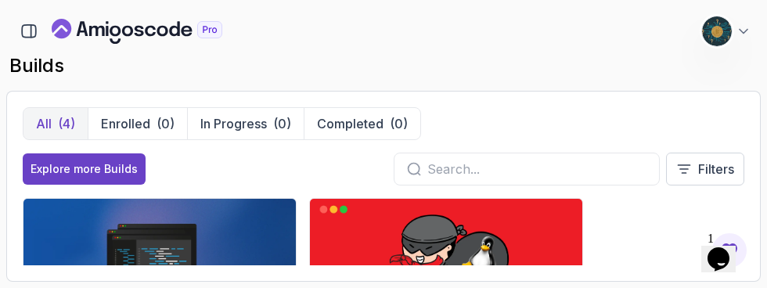
click at [28, 38] on icon "button" at bounding box center [28, 31] width 17 height 17
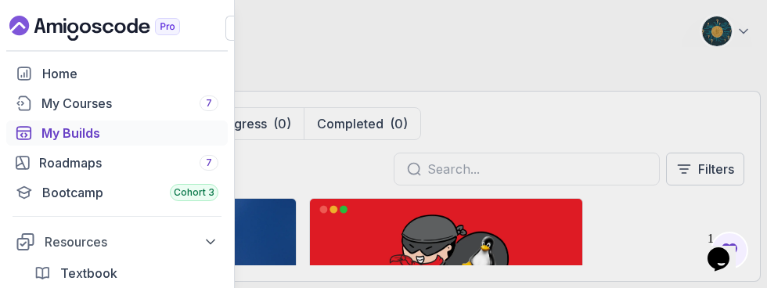
click at [57, 109] on div "My Courses 7" at bounding box center [129, 103] width 177 height 19
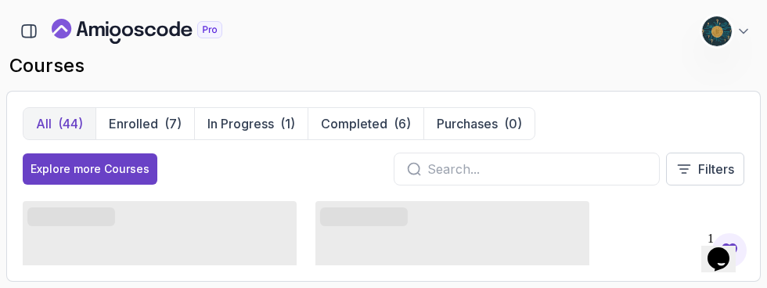
click at [119, 115] on p "Enrolled" at bounding box center [133, 123] width 49 height 19
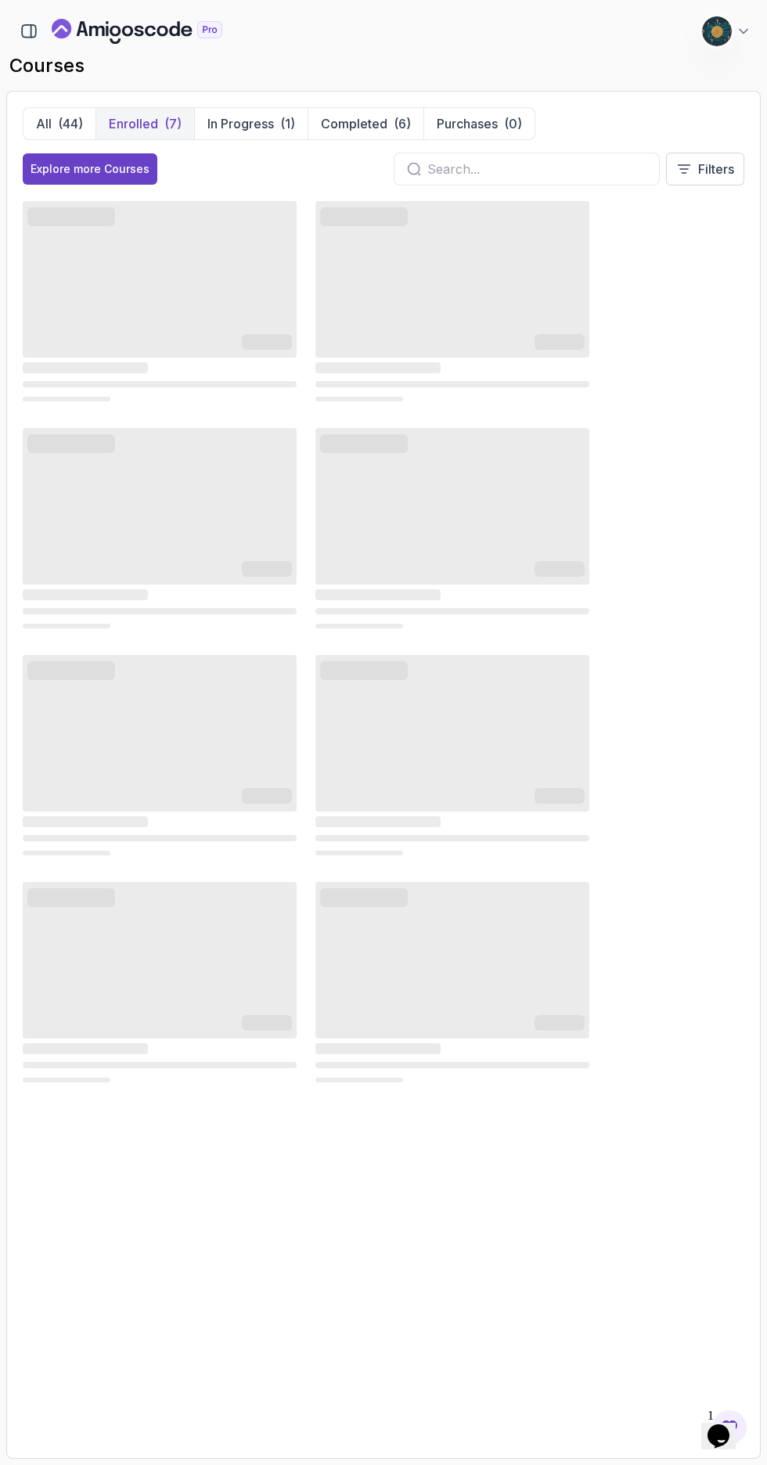
click at [46, 117] on p "All" at bounding box center [44, 123] width 16 height 19
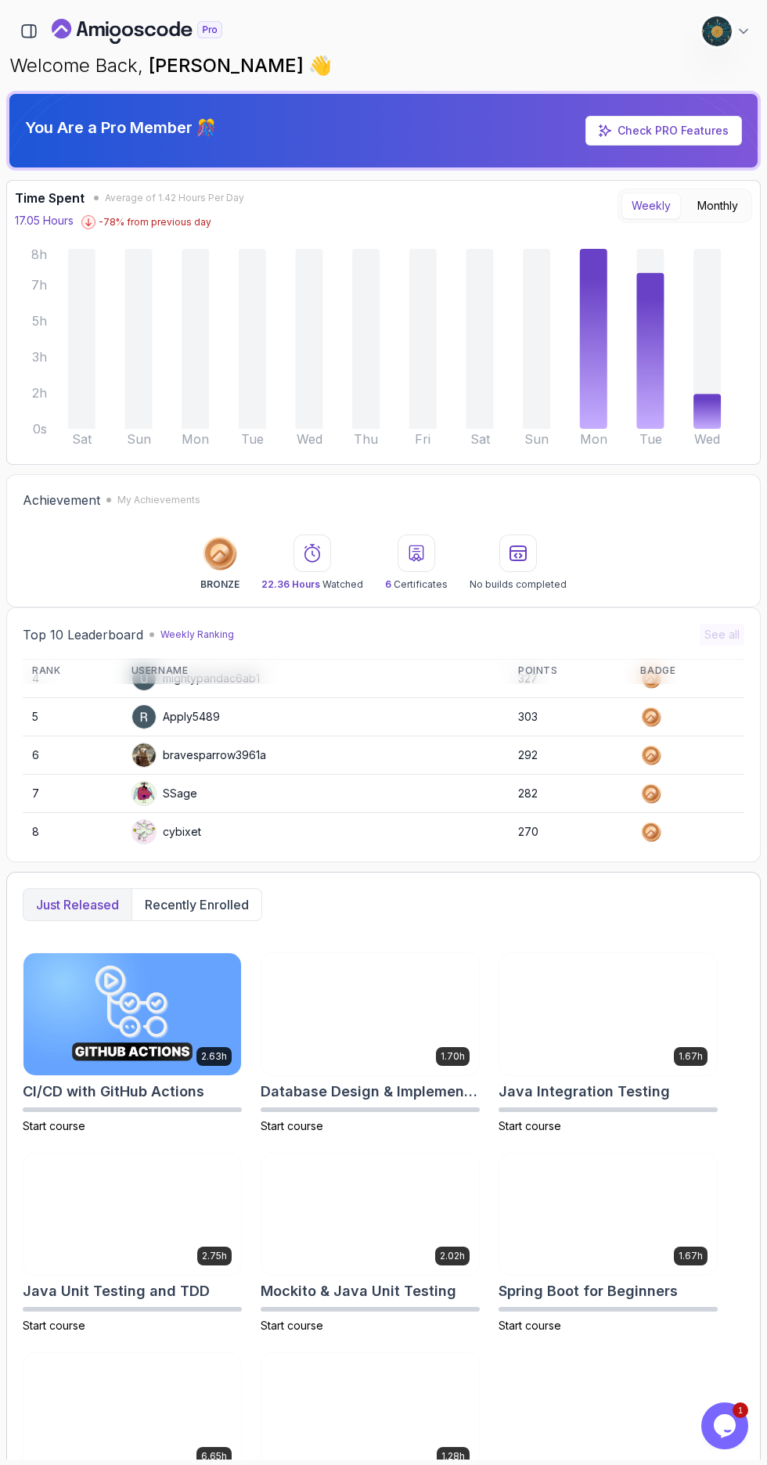
scroll to position [221, 0]
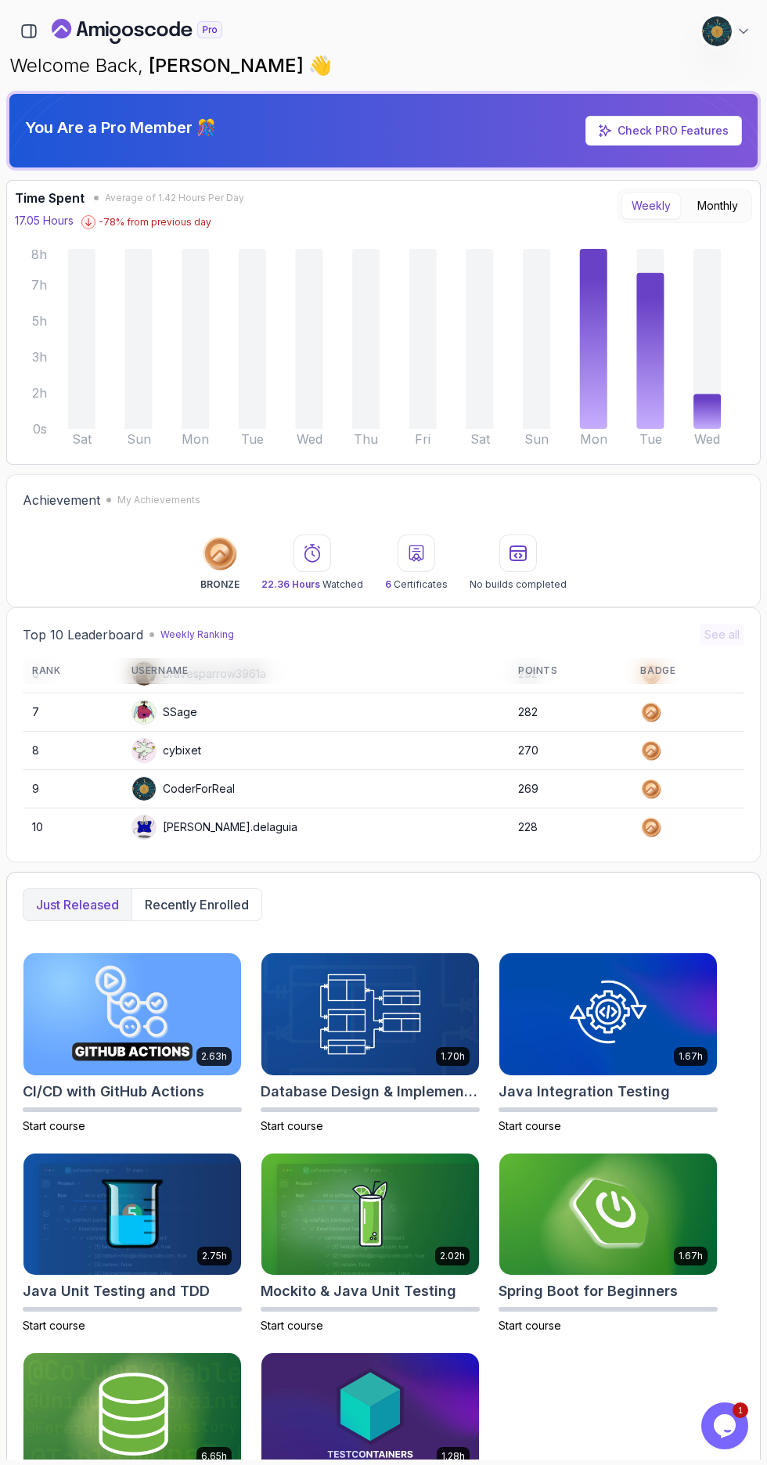
click at [27, 27] on icon "button" at bounding box center [28, 31] width 17 height 17
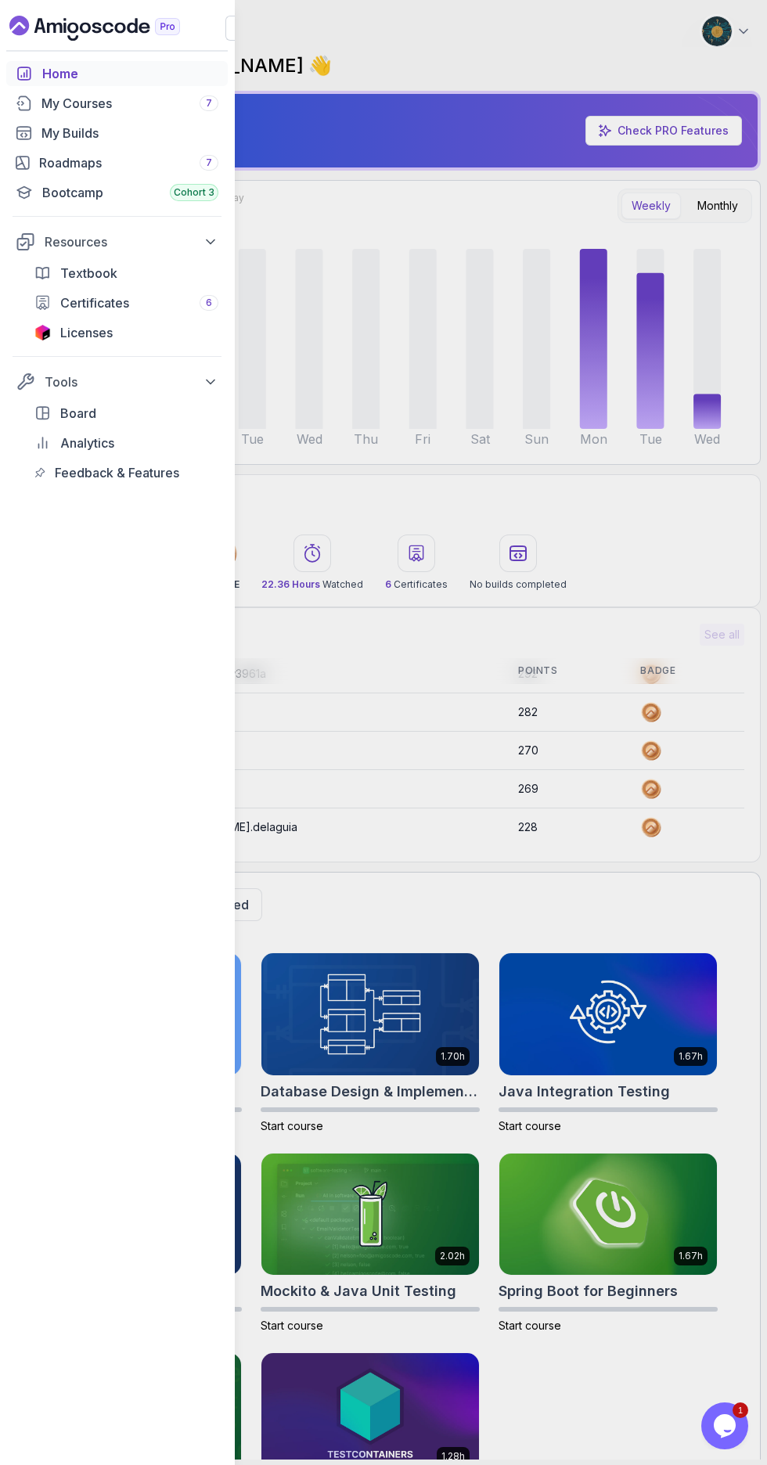
click at [143, 107] on div "My Courses 7" at bounding box center [129, 103] width 177 height 19
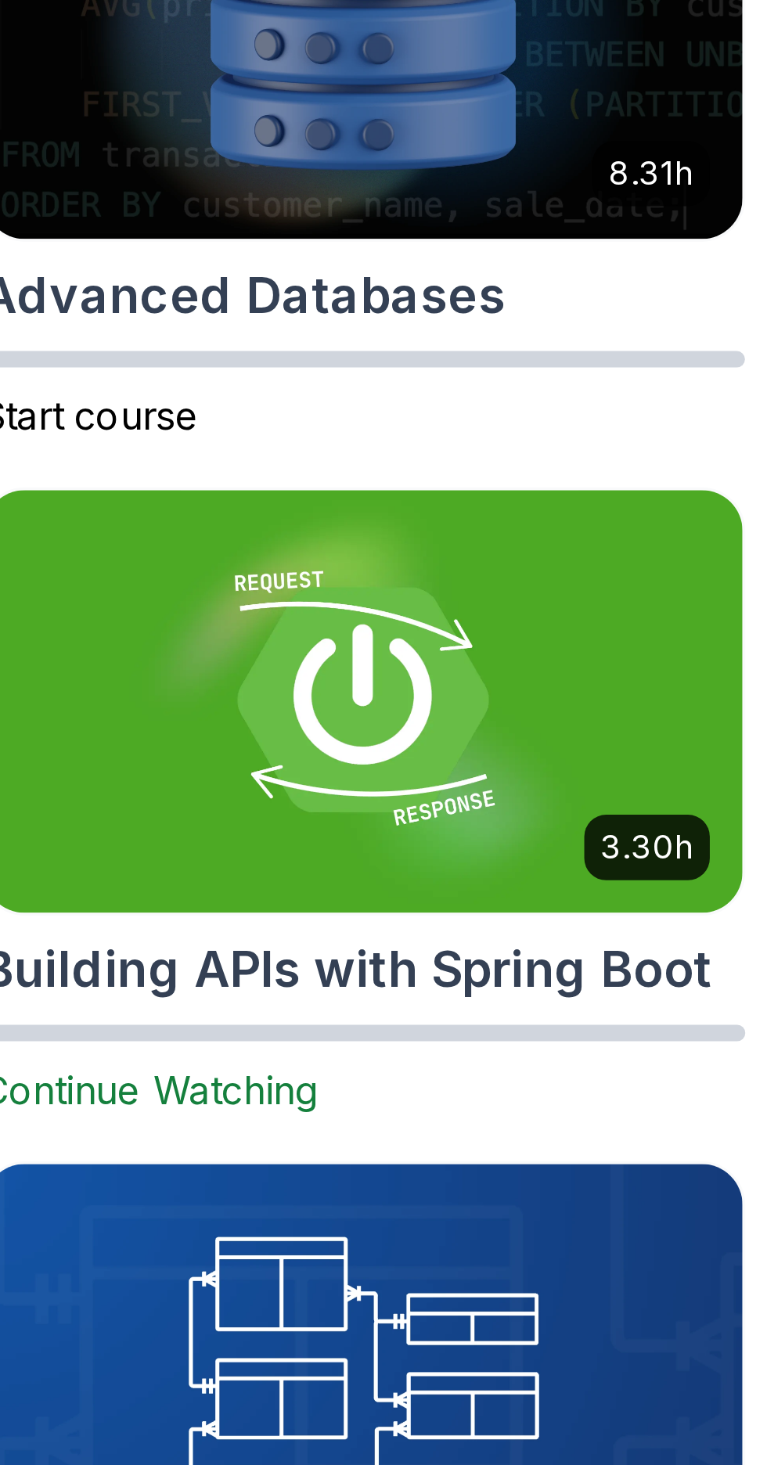
click at [122, 533] on h2 "Building APIs with Spring Boot" at bounding box center [128, 531] width 210 height 22
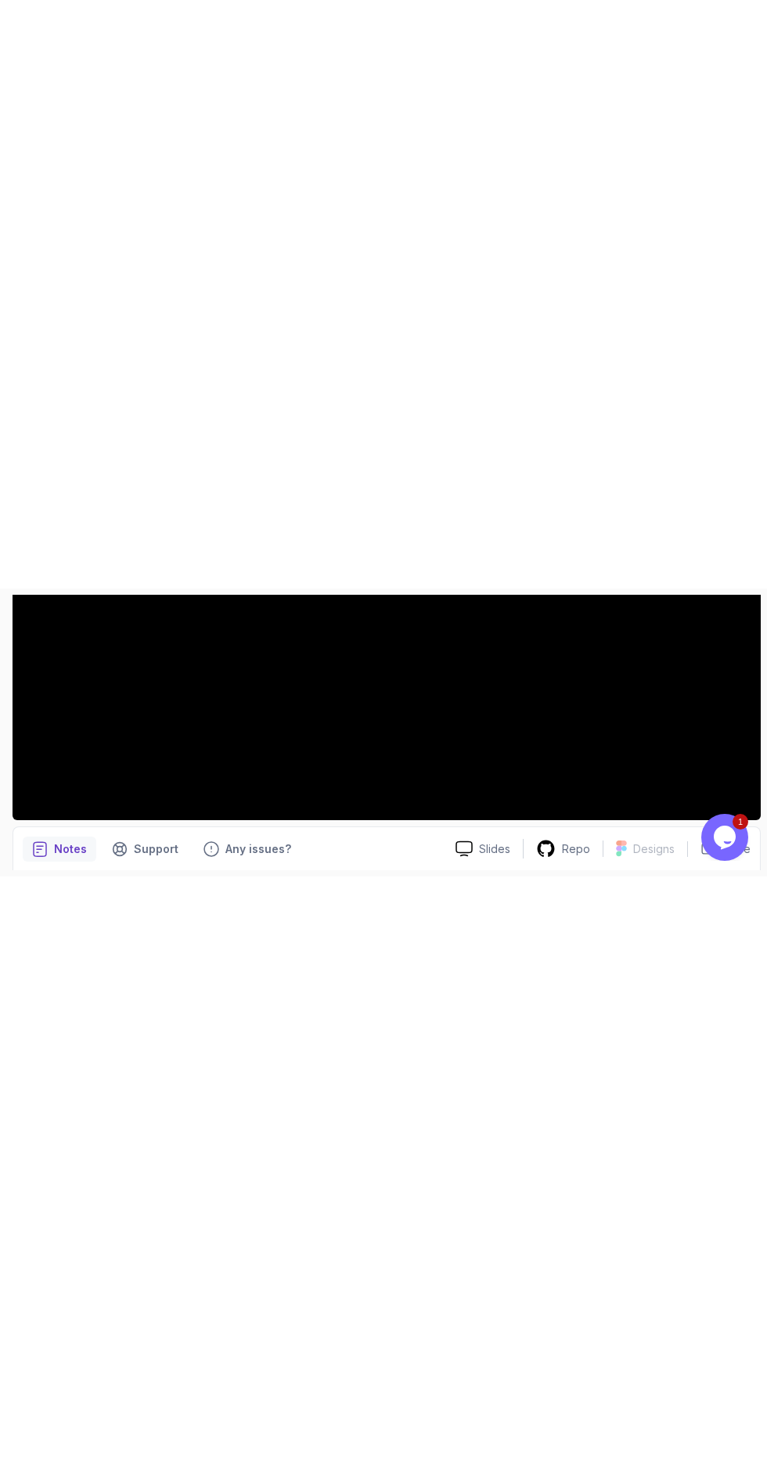
scroll to position [410, 0]
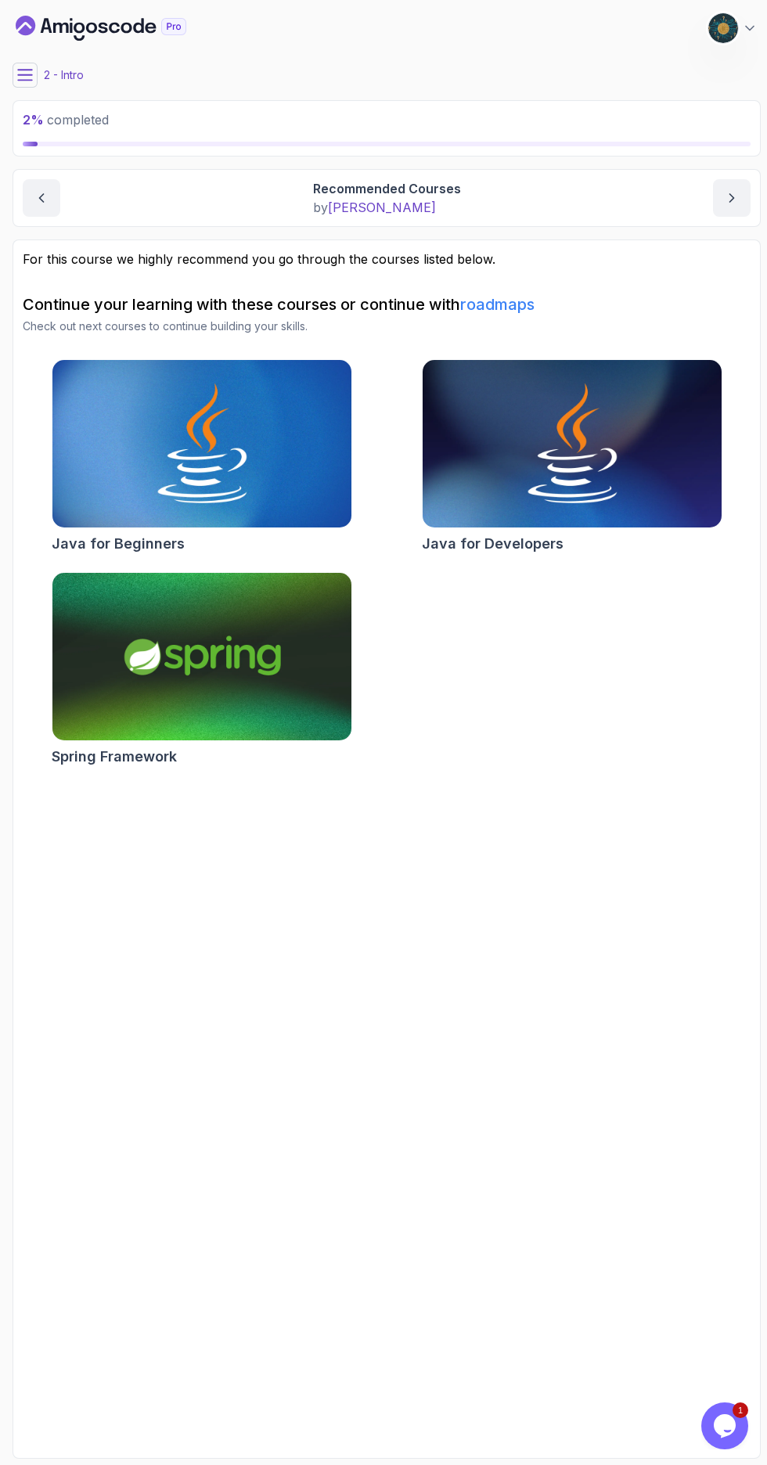
click at [25, 74] on icon at bounding box center [25, 75] width 14 height 10
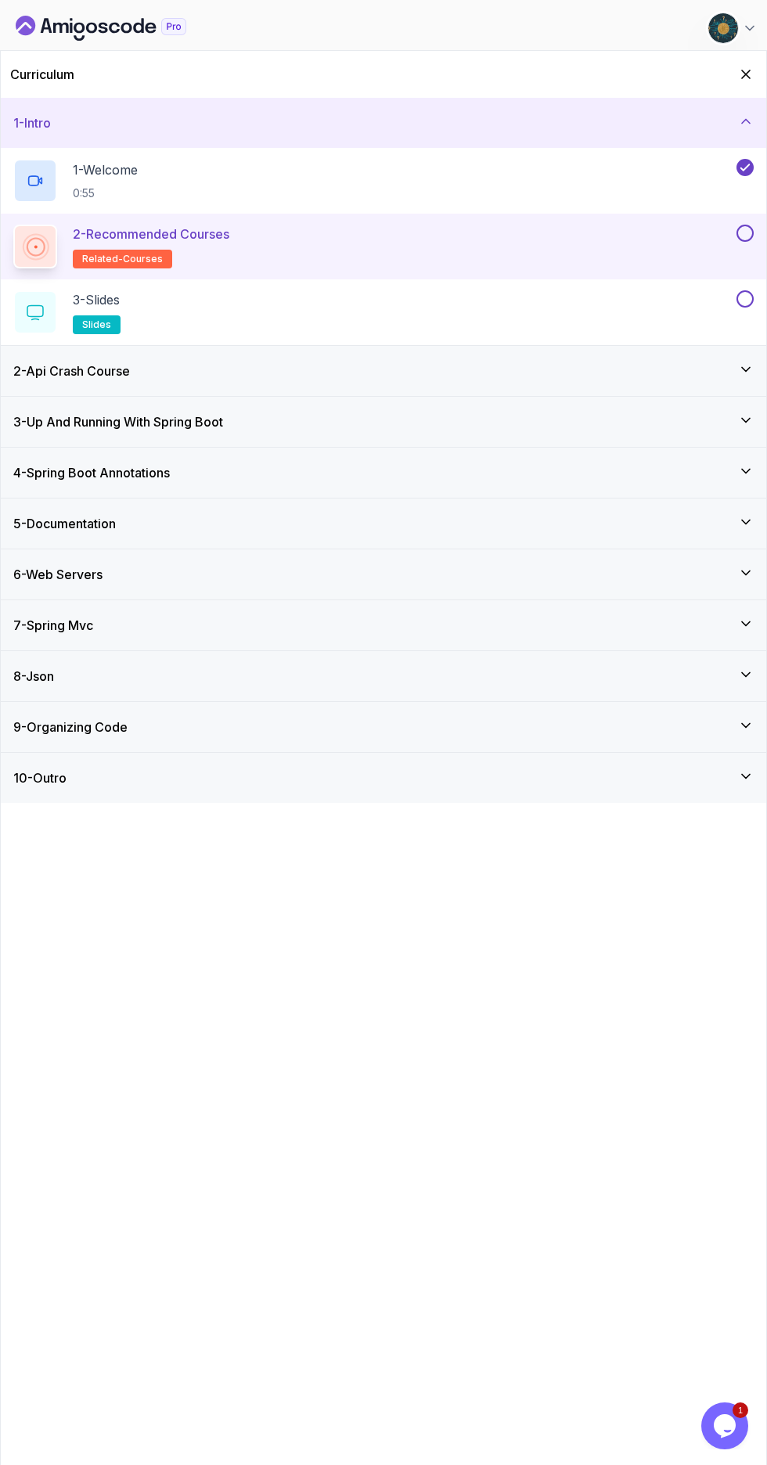
click at [745, 233] on button at bounding box center [745, 233] width 17 height 17
click at [633, 315] on div "3 - Slides slides" at bounding box center [373, 312] width 720 height 44
